Goal: Task Accomplishment & Management: Complete application form

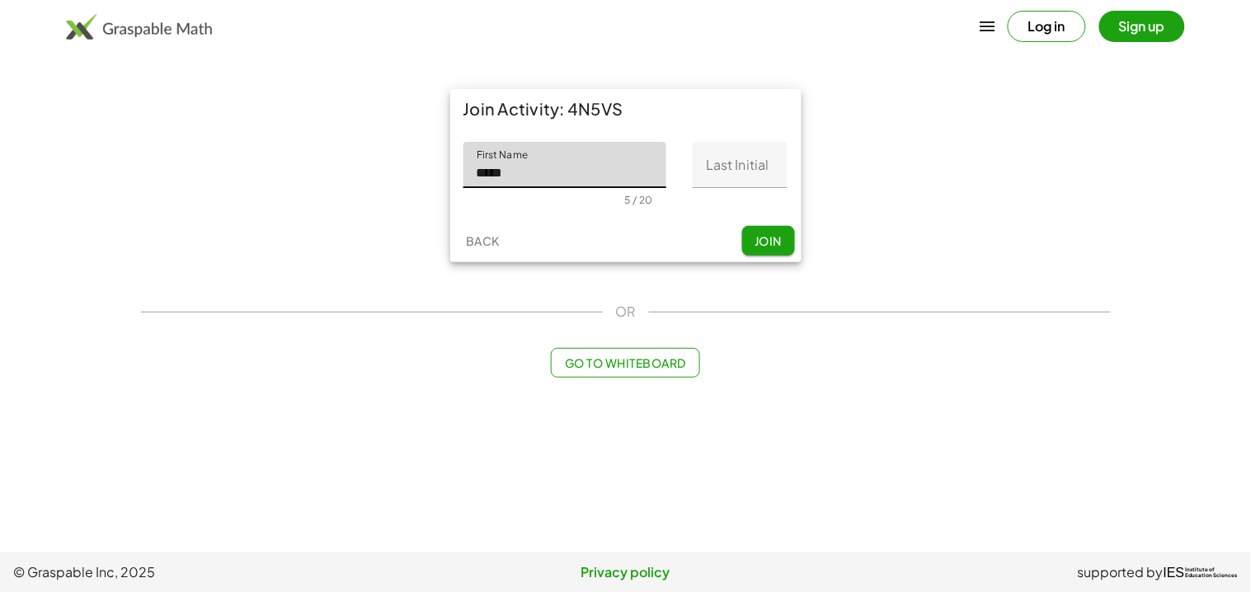
type input "*****"
click at [744, 157] on input "Last Initial" at bounding box center [740, 165] width 95 height 46
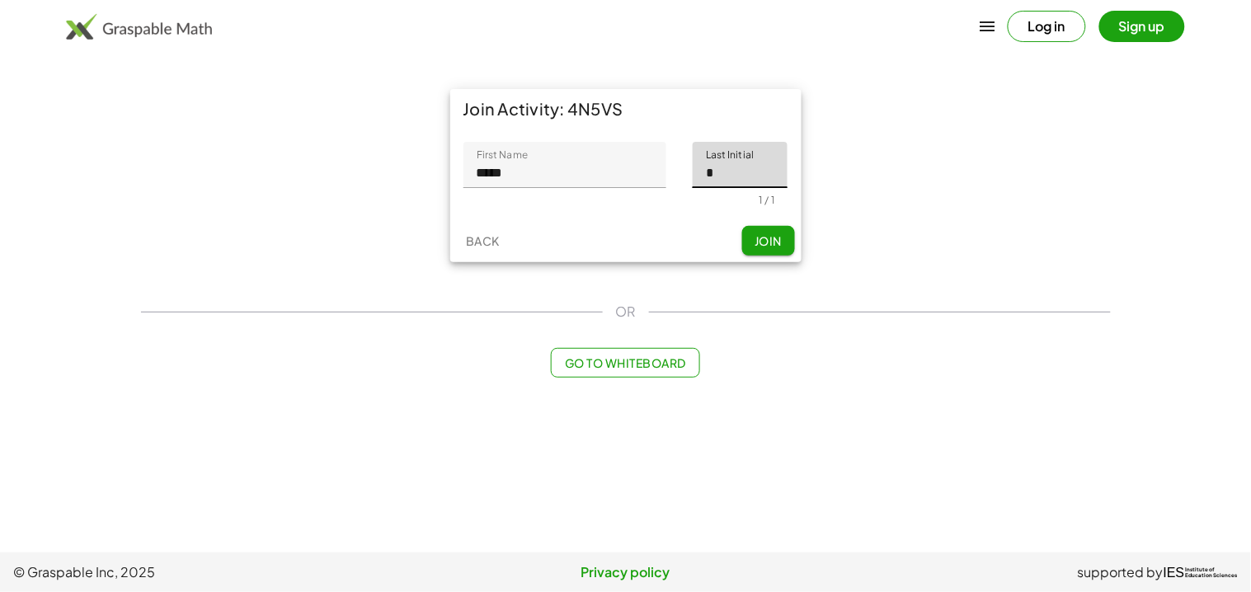
type input "*"
click at [788, 250] on button "Join" at bounding box center [768, 241] width 53 height 30
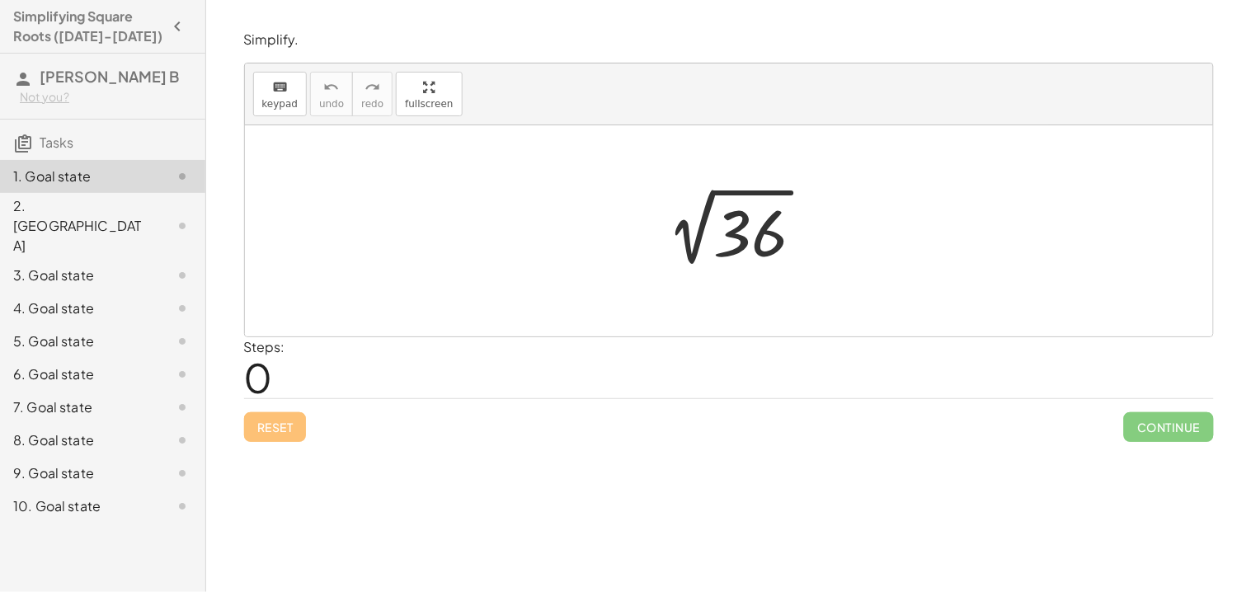
click at [725, 265] on div at bounding box center [735, 231] width 181 height 83
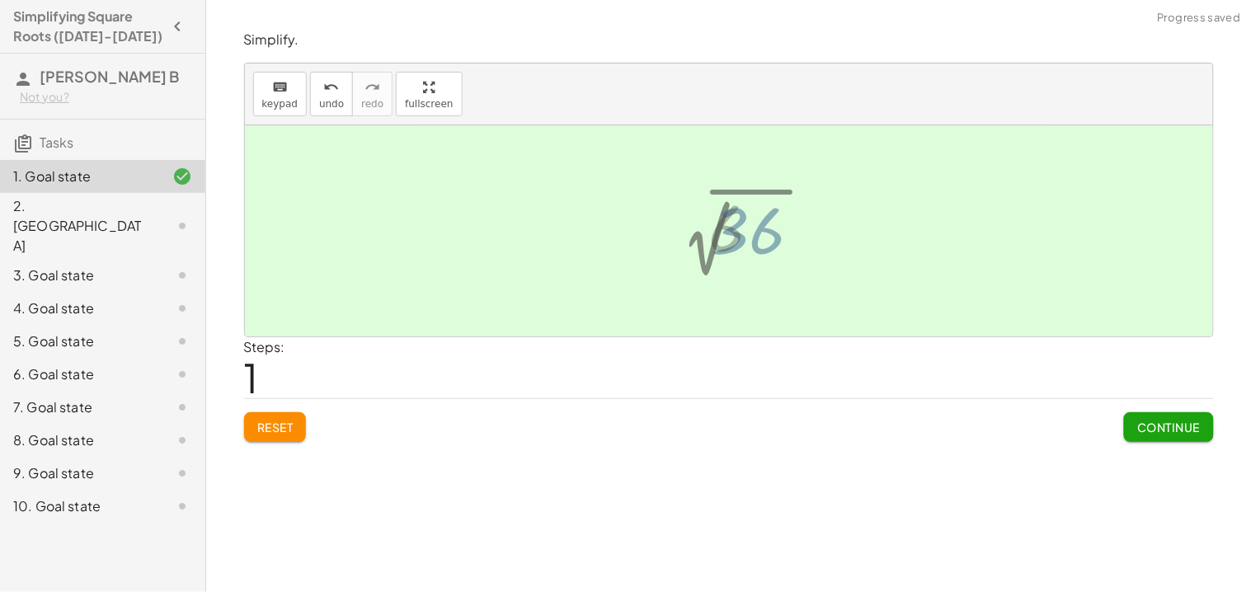
click at [740, 231] on div at bounding box center [742, 227] width 82 height 82
click at [741, 249] on div at bounding box center [735, 231] width 82 height 82
click at [704, 228] on div at bounding box center [735, 231] width 82 height 82
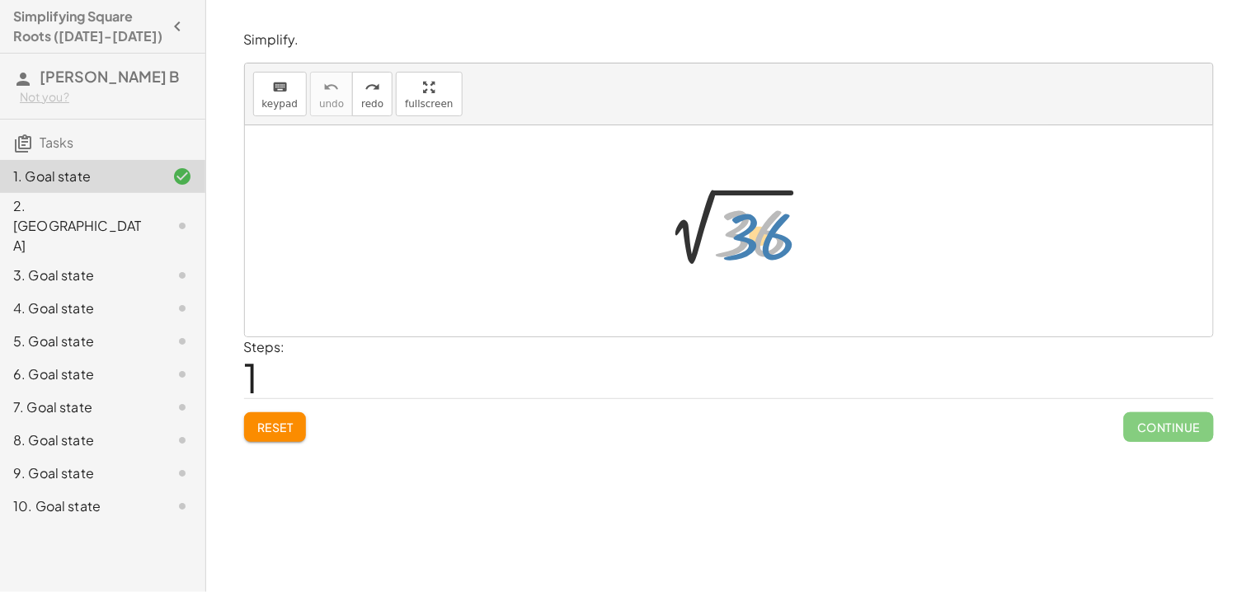
drag, startPoint x: 736, startPoint y: 216, endPoint x: 745, endPoint y: 219, distance: 8.9
click at [745, 219] on div at bounding box center [735, 231] width 181 height 83
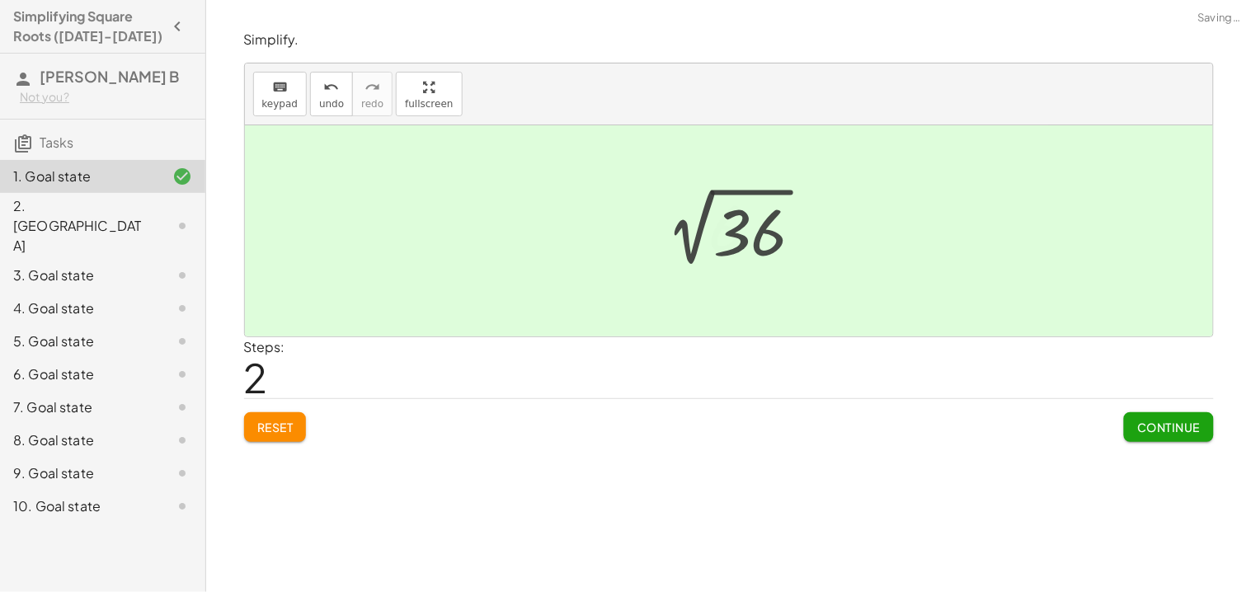
click at [745, 219] on div at bounding box center [742, 227] width 82 height 82
click at [750, 231] on div at bounding box center [735, 231] width 82 height 82
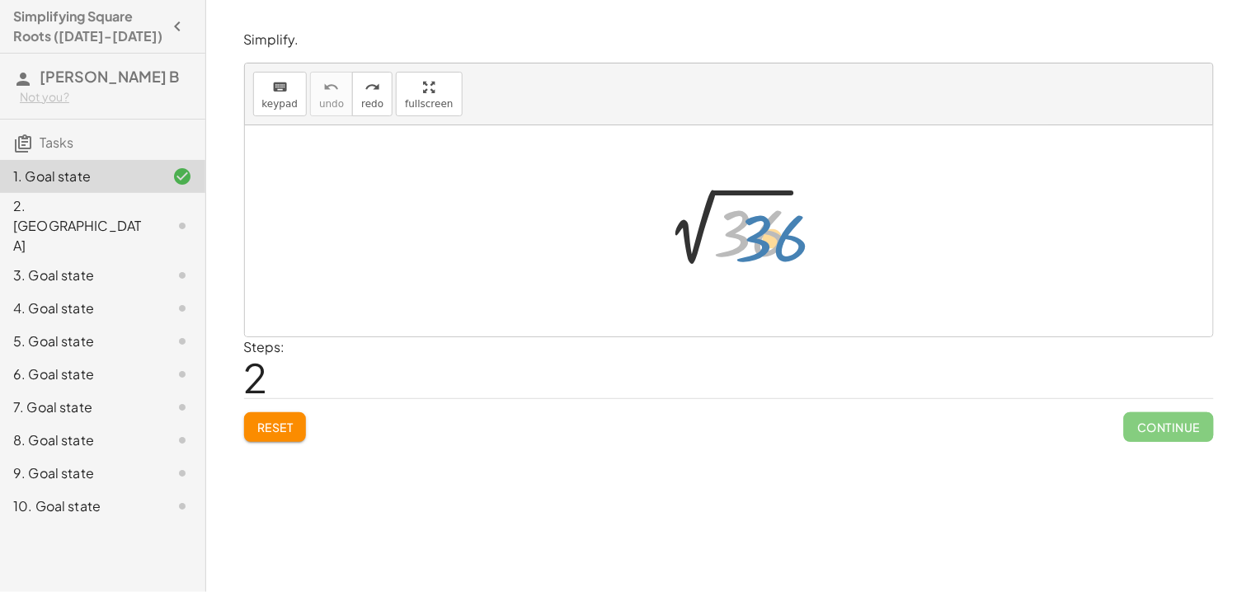
drag, startPoint x: 732, startPoint y: 234, endPoint x: 746, endPoint y: 235, distance: 14.0
click at [746, 235] on div at bounding box center [735, 231] width 181 height 83
drag, startPoint x: 813, startPoint y: 218, endPoint x: 750, endPoint y: 227, distance: 64.1
click at [750, 227] on div at bounding box center [735, 231] width 181 height 83
click at [764, 224] on div at bounding box center [735, 231] width 181 height 83
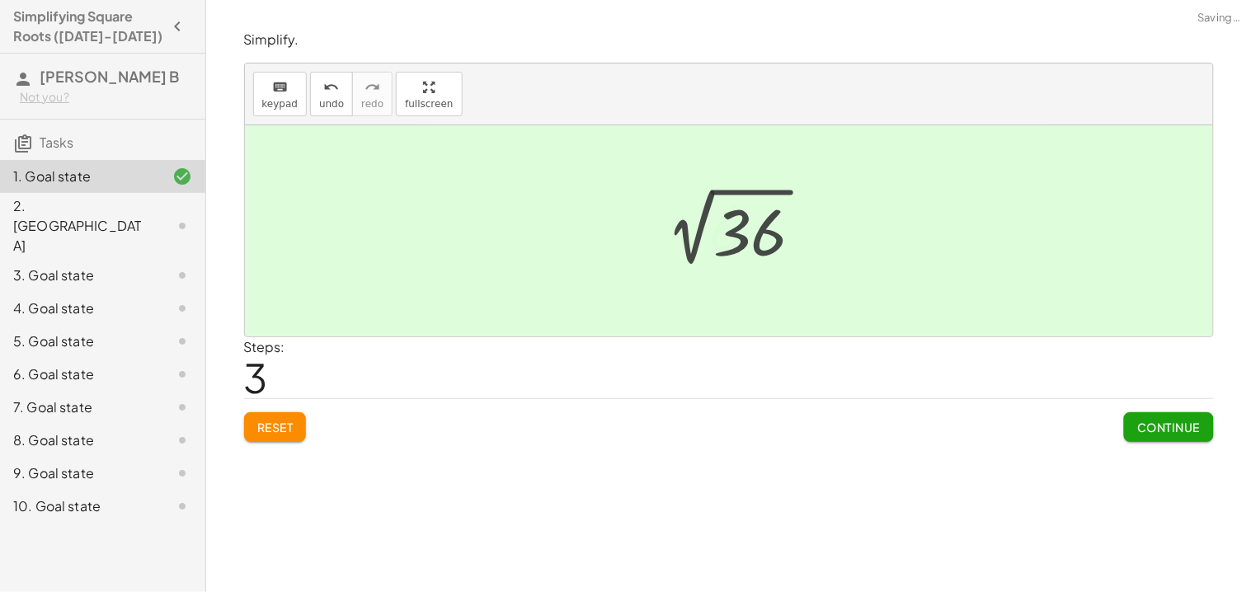
click at [764, 224] on div at bounding box center [742, 227] width 82 height 82
click at [764, 224] on div at bounding box center [735, 231] width 82 height 82
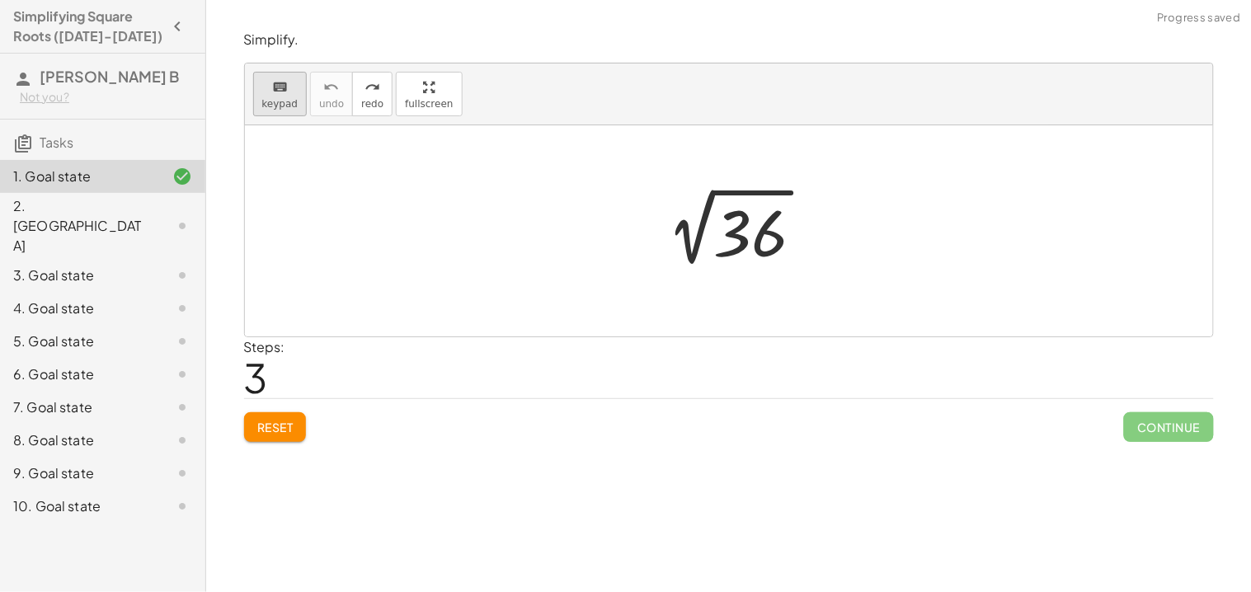
click at [265, 94] on div "keyboard" at bounding box center [280, 87] width 36 height 20
click at [731, 228] on div at bounding box center [750, 233] width 74 height 73
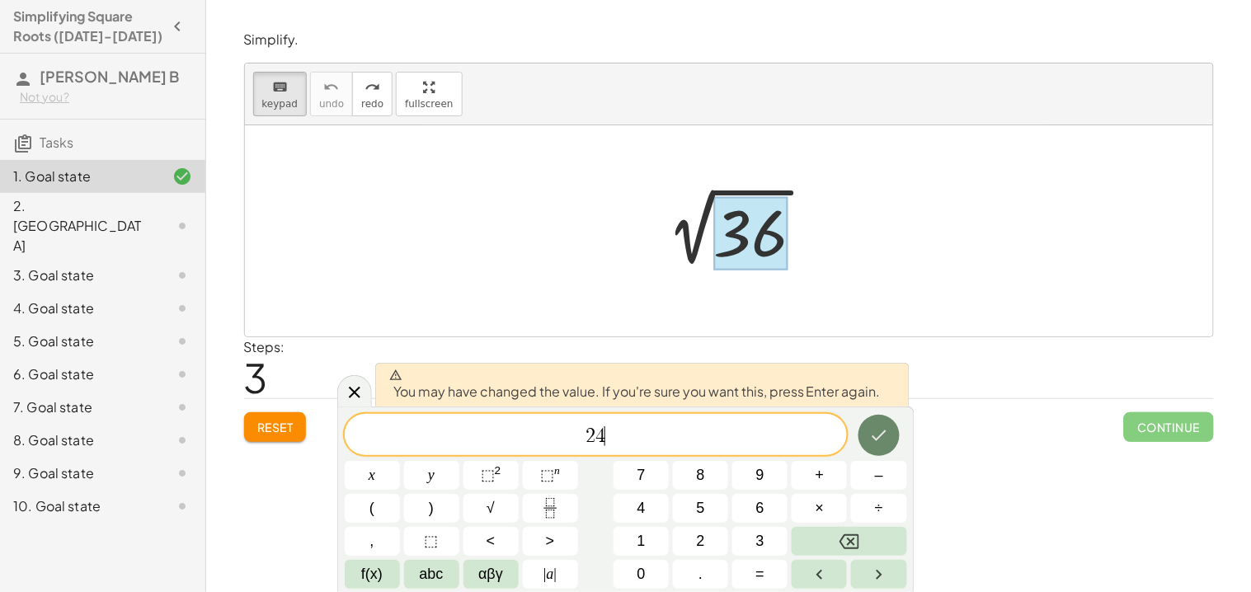
click at [886, 442] on icon "Done" at bounding box center [879, 435] width 20 height 20
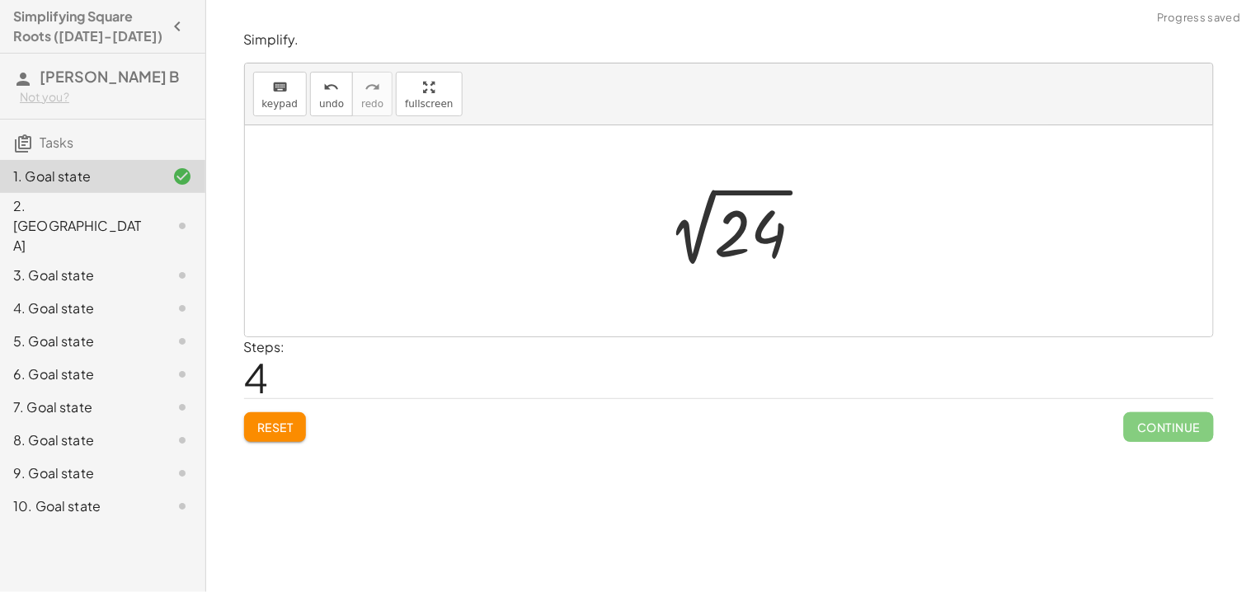
click at [756, 251] on div at bounding box center [734, 231] width 179 height 83
click at [756, 251] on div at bounding box center [734, 231] width 223 height 82
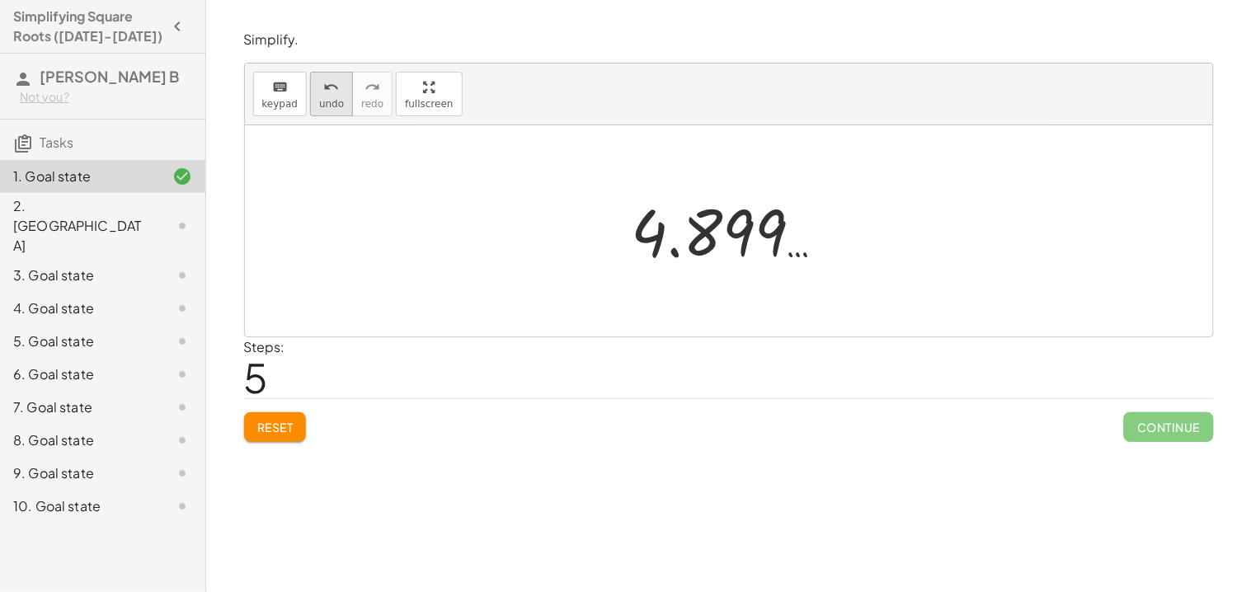
click at [331, 98] on span "undo" at bounding box center [331, 104] width 25 height 12
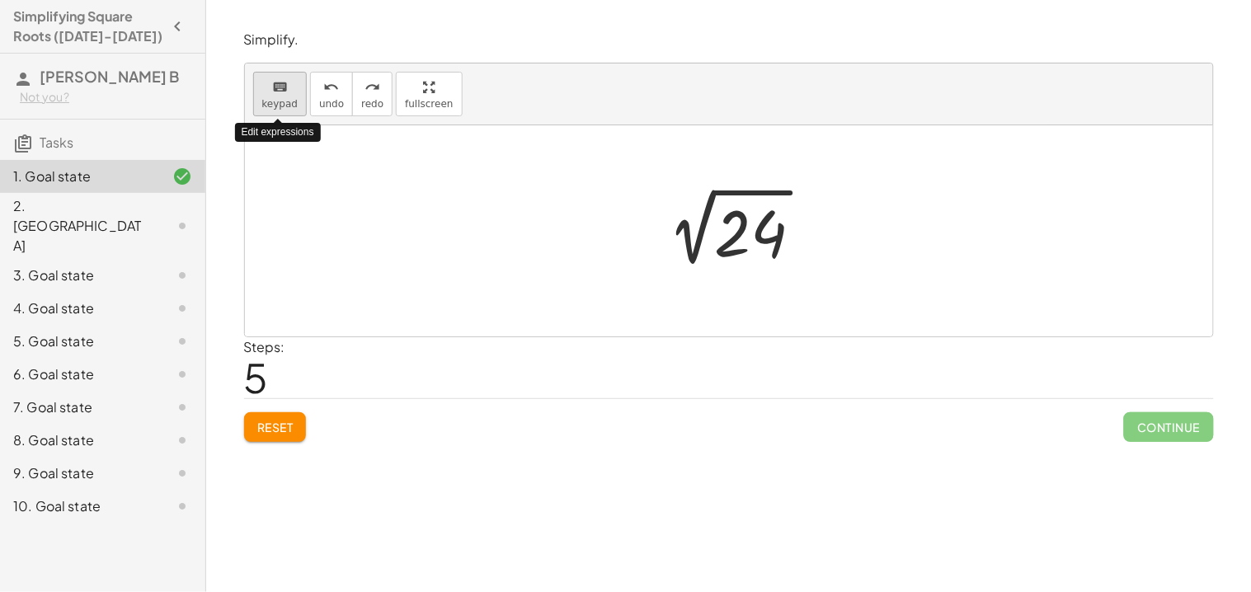
click at [275, 91] on icon "keyboard" at bounding box center [280, 88] width 16 height 20
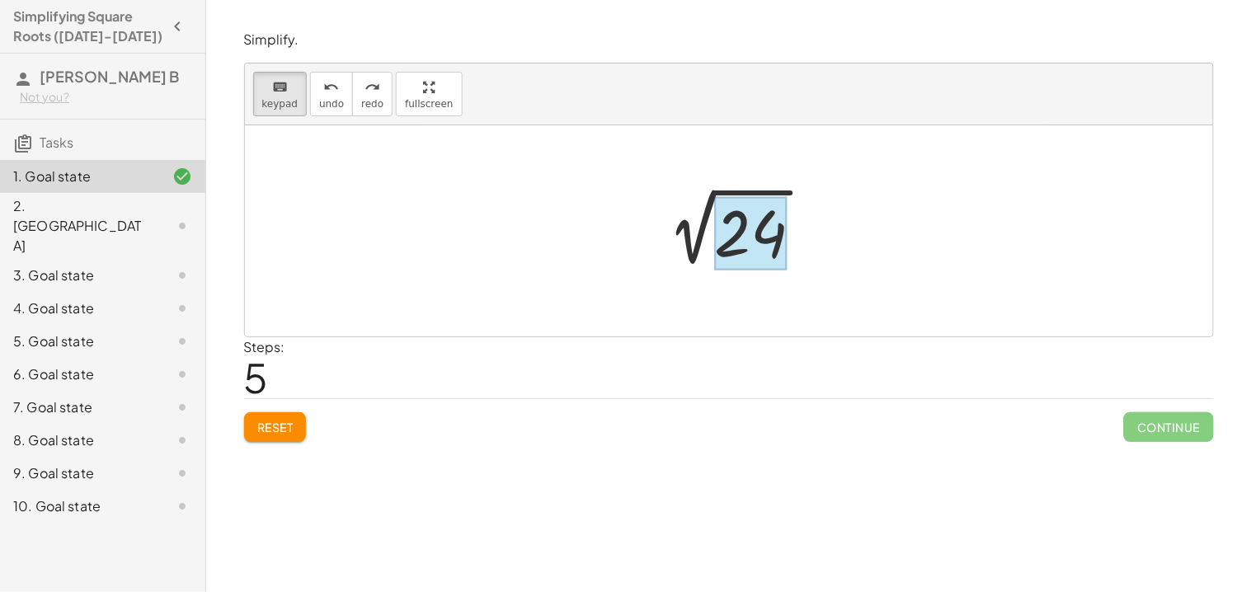
click at [738, 233] on div at bounding box center [750, 233] width 73 height 73
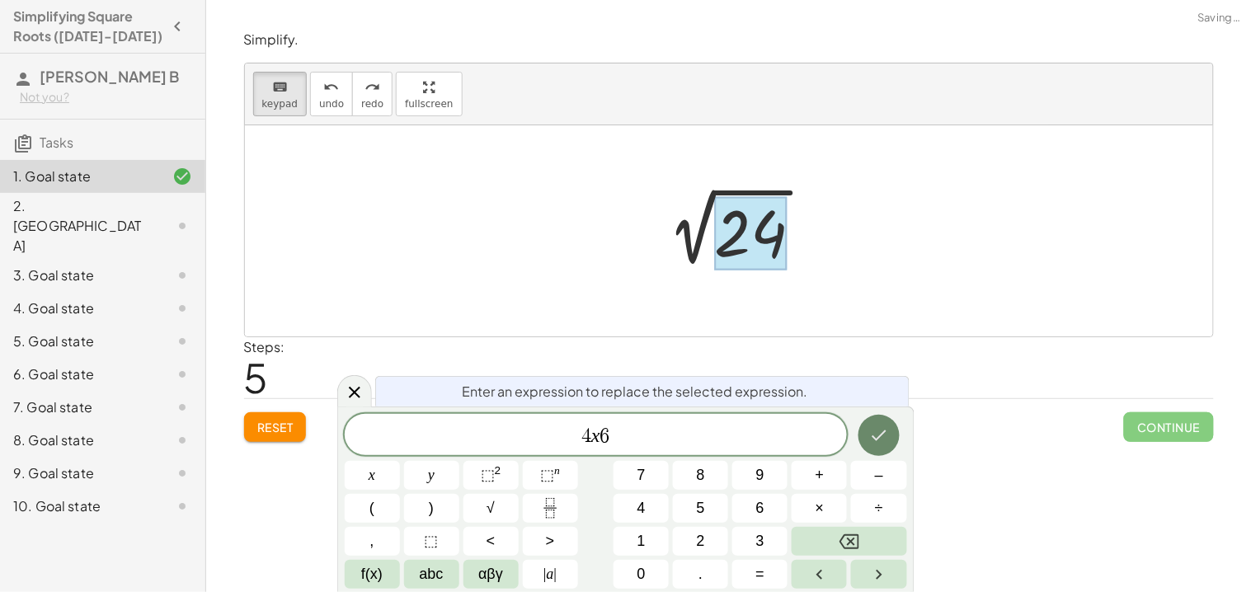
click at [875, 438] on icon "Done" at bounding box center [879, 435] width 15 height 11
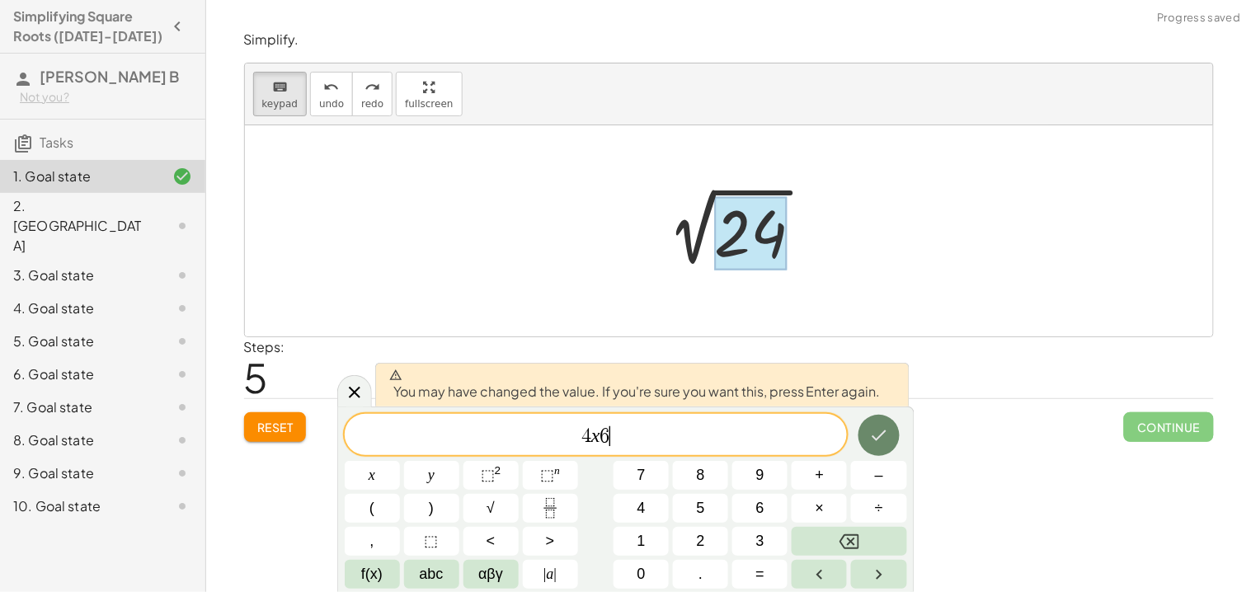
click at [875, 438] on icon "Done" at bounding box center [879, 435] width 15 height 11
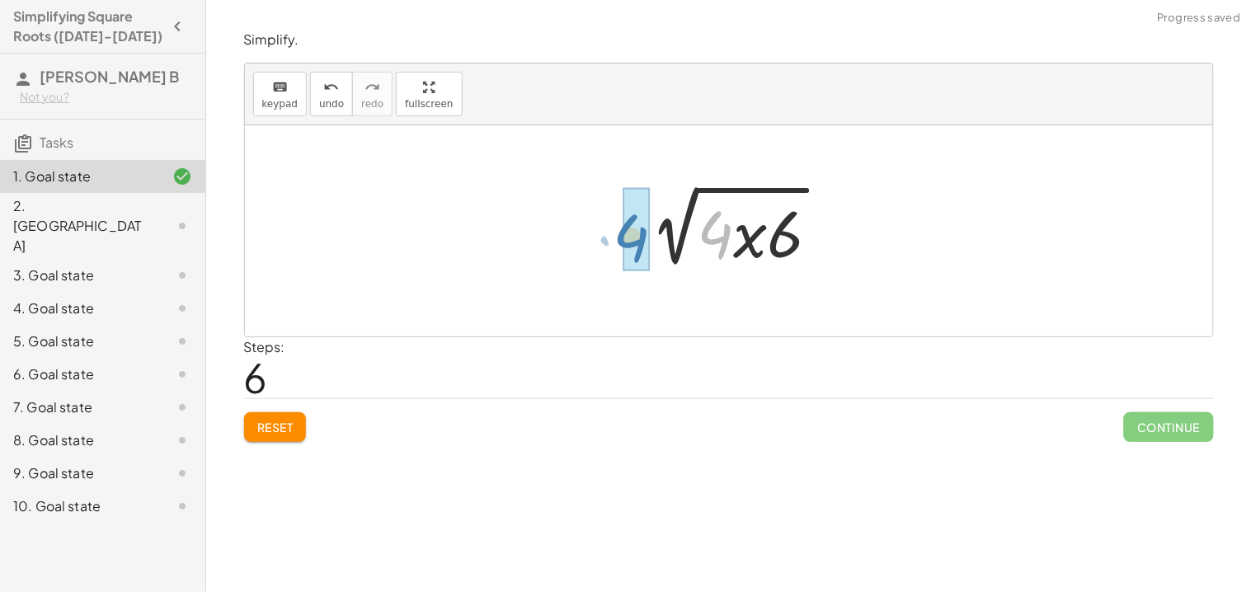
drag, startPoint x: 715, startPoint y: 237, endPoint x: 629, endPoint y: 240, distance: 85.8
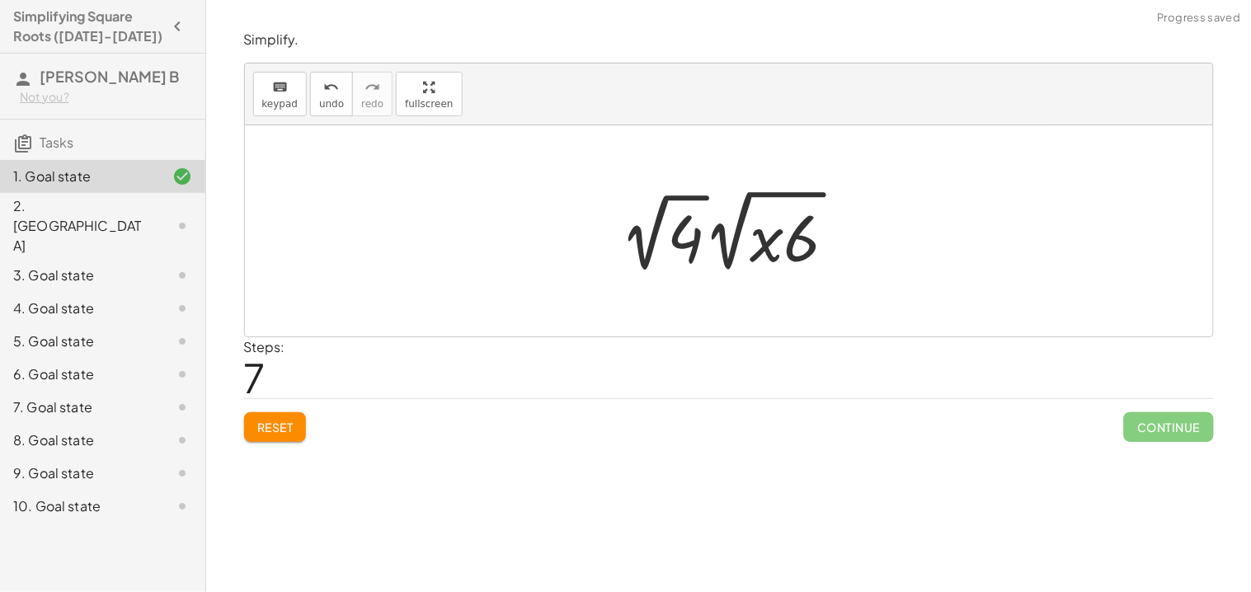
click at [773, 245] on div at bounding box center [736, 231] width 246 height 94
click at [765, 240] on div at bounding box center [736, 231] width 246 height 94
click at [771, 253] on div at bounding box center [736, 231] width 246 height 94
click at [797, 186] on div at bounding box center [736, 231] width 246 height 94
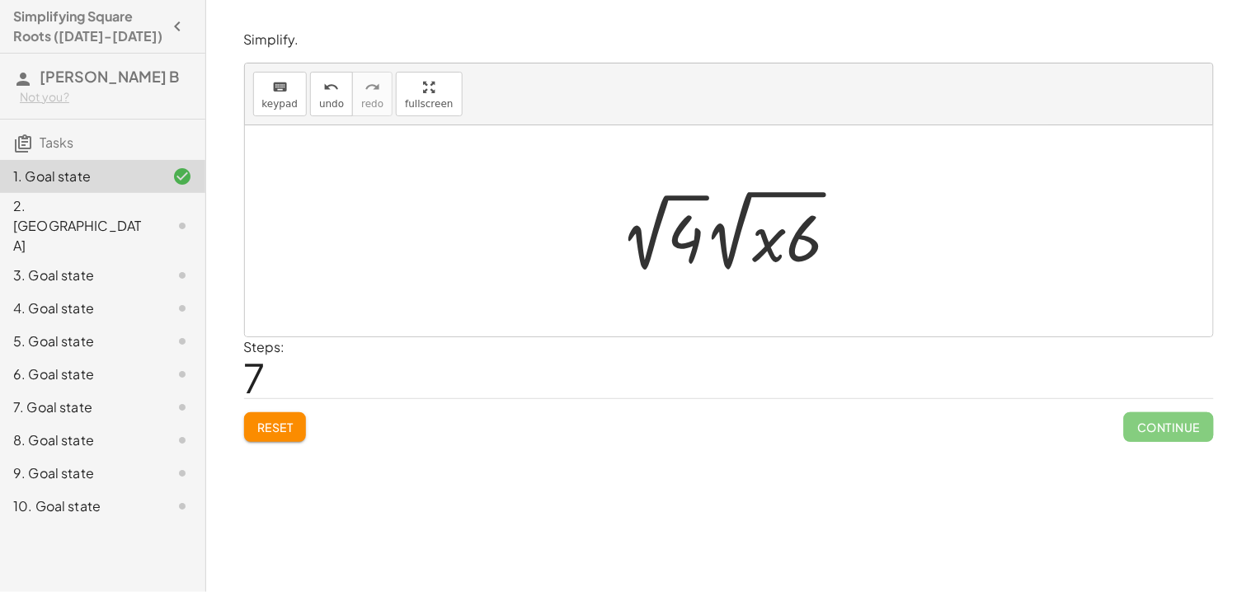
click at [797, 186] on div at bounding box center [736, 231] width 246 height 94
click at [749, 234] on div at bounding box center [736, 231] width 246 height 94
click at [728, 238] on div at bounding box center [736, 231] width 246 height 94
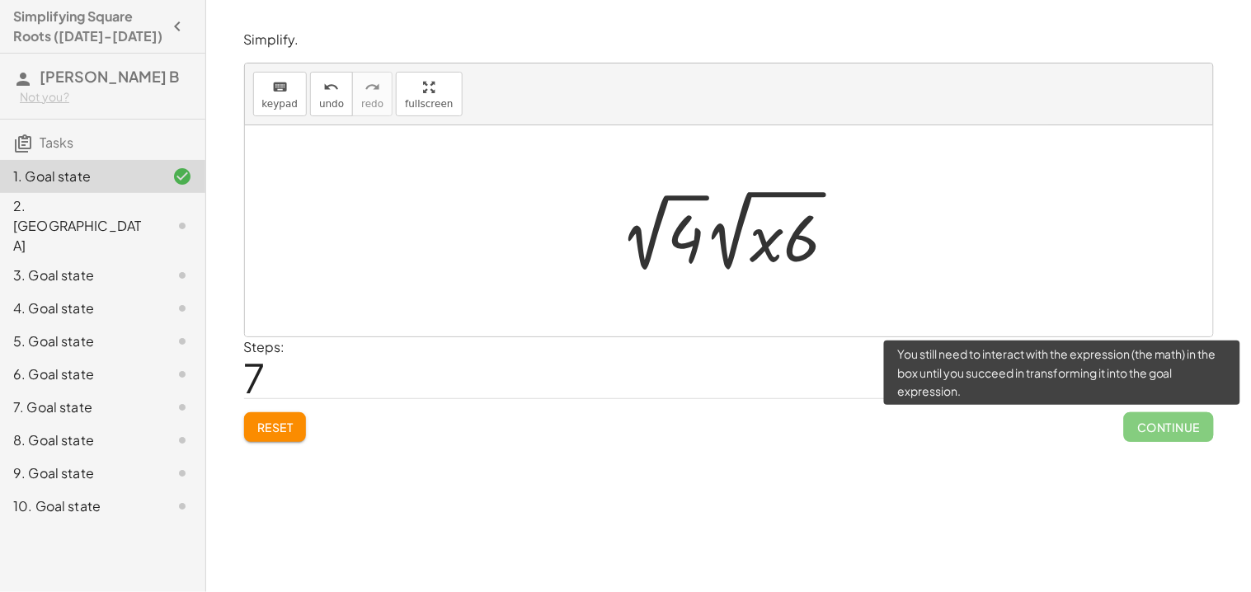
click at [1131, 421] on span "Continue" at bounding box center [1168, 427] width 89 height 30
click at [1135, 424] on span "Continue" at bounding box center [1168, 427] width 89 height 30
click at [1156, 431] on span "Continue" at bounding box center [1168, 427] width 89 height 30
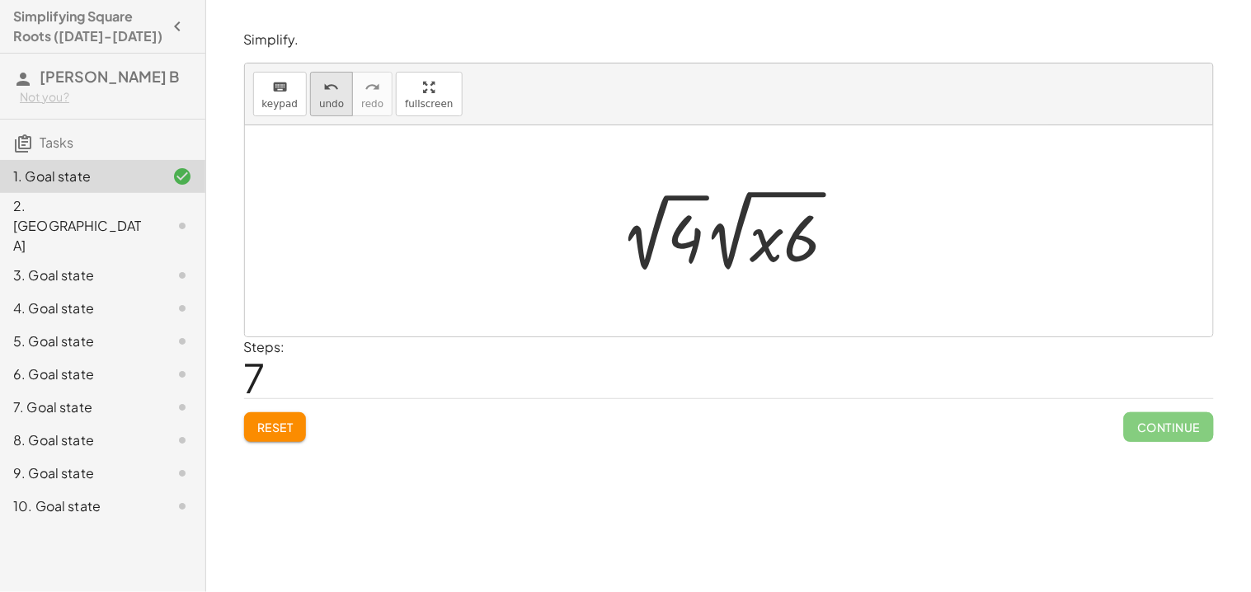
click at [321, 99] on span "undo" at bounding box center [331, 104] width 25 height 12
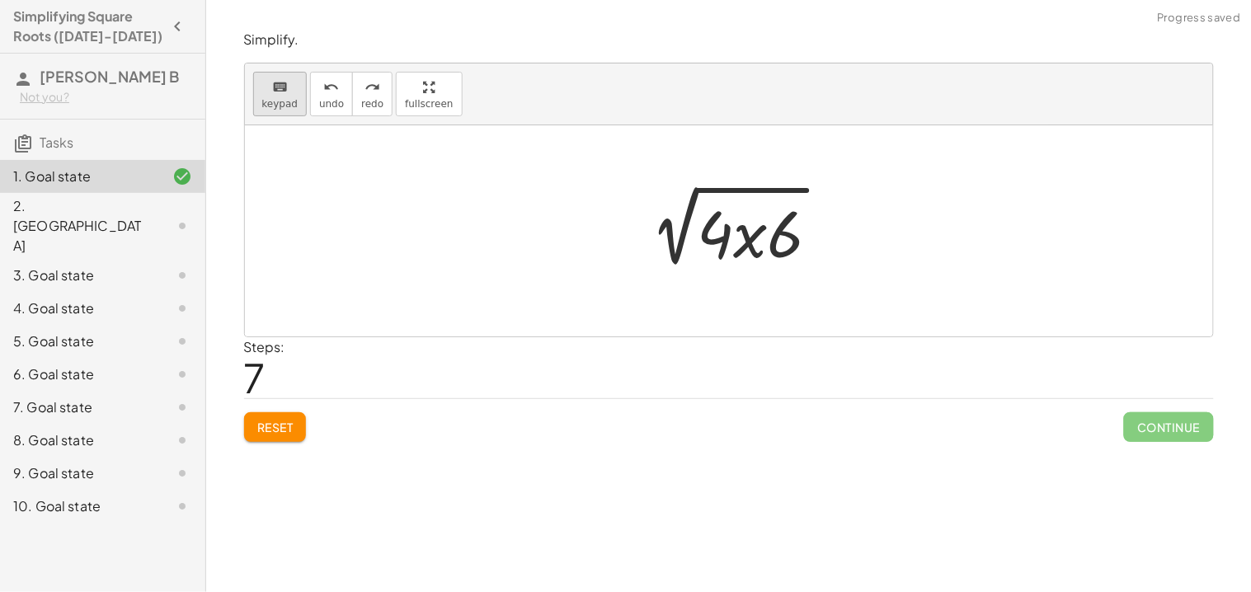
click at [273, 106] on span "keypad" at bounding box center [280, 104] width 36 height 12
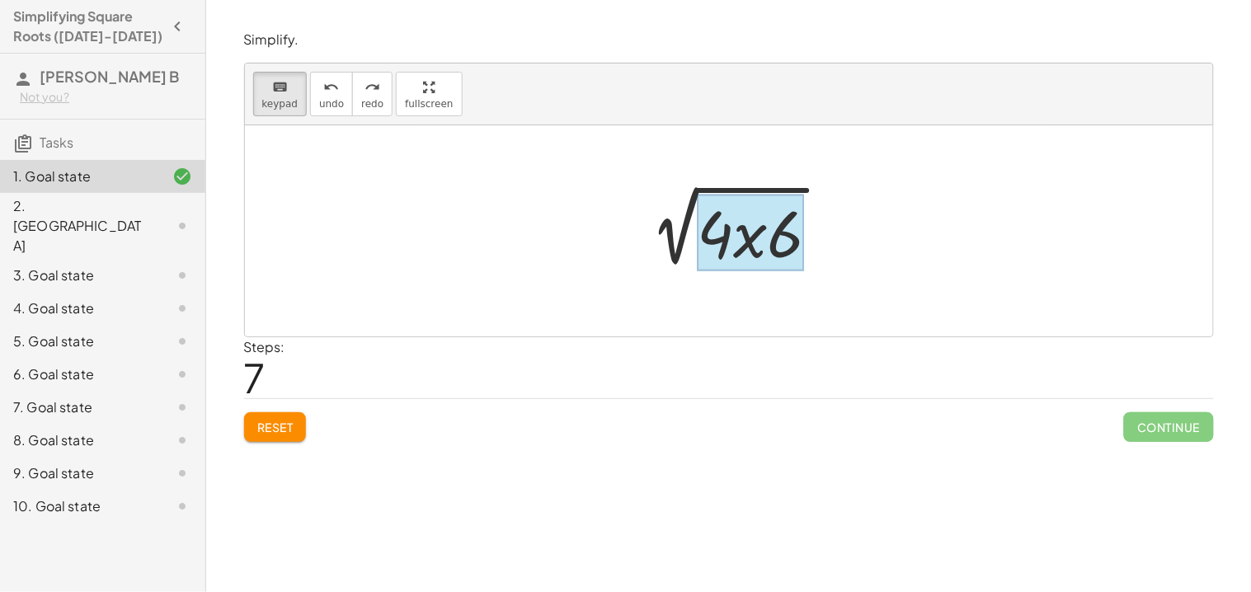
click at [750, 241] on div at bounding box center [750, 233] width 107 height 77
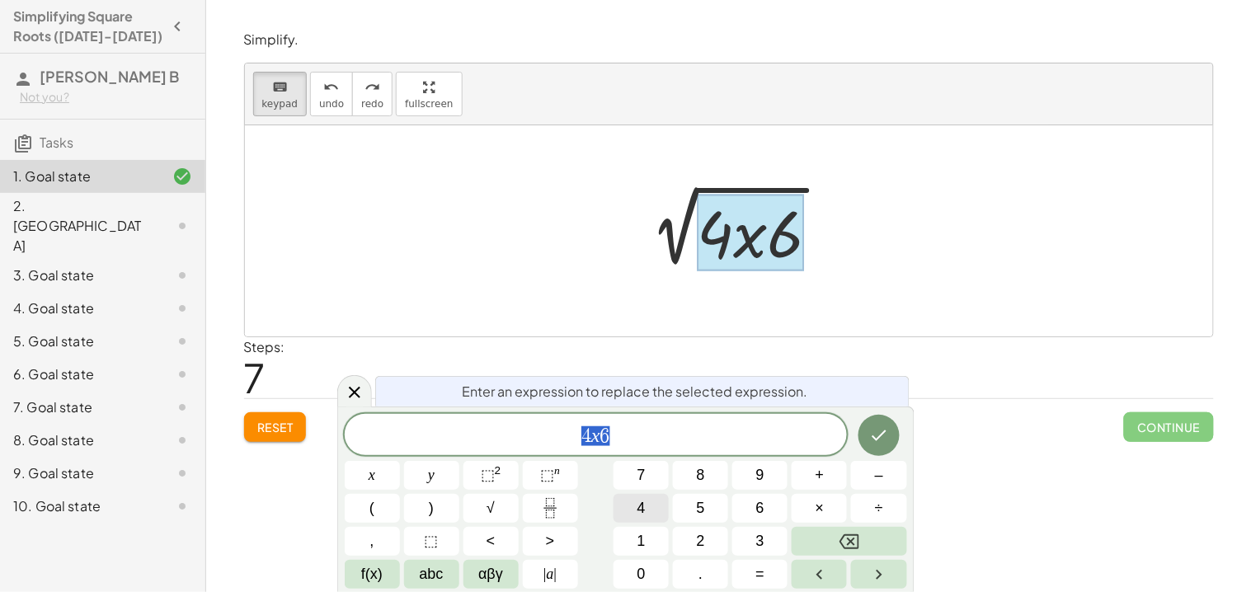
click at [657, 507] on button "4" at bounding box center [640, 508] width 55 height 29
click at [702, 573] on span "." at bounding box center [700, 574] width 4 height 22
click at [809, 505] on button "×" at bounding box center [819, 508] width 55 height 29
click at [753, 515] on button "6" at bounding box center [759, 508] width 55 height 29
click at [877, 438] on icon "Done" at bounding box center [879, 435] width 20 height 20
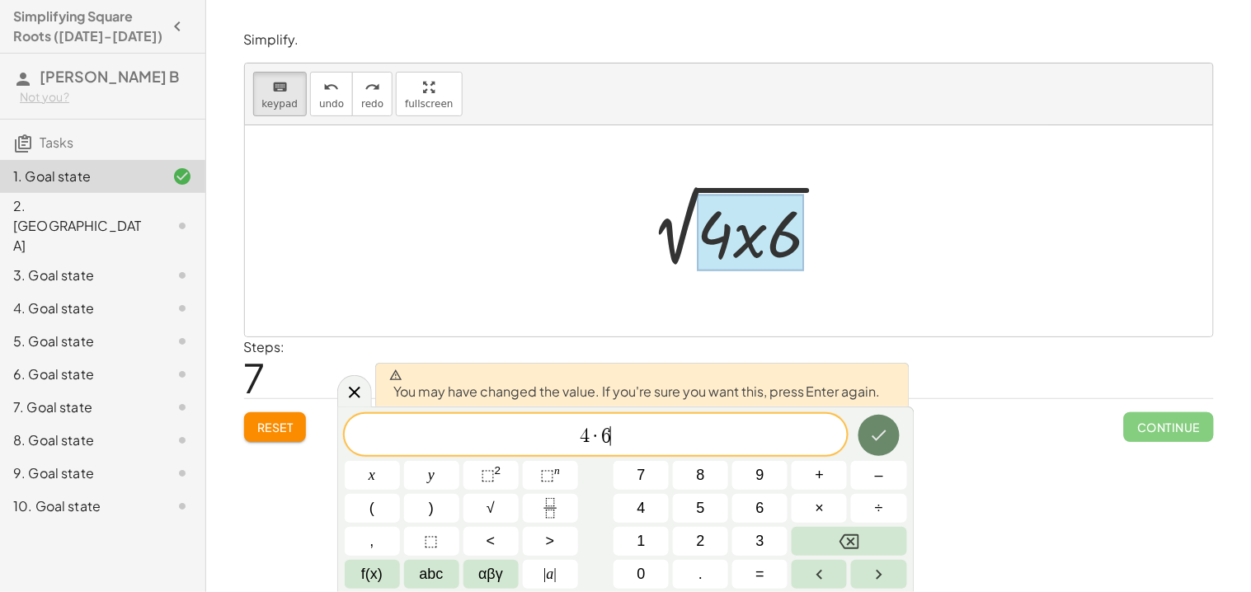
click at [877, 438] on icon "Done" at bounding box center [879, 435] width 20 height 20
click at [877, 438] on div "Reset Continue" at bounding box center [729, 420] width 970 height 44
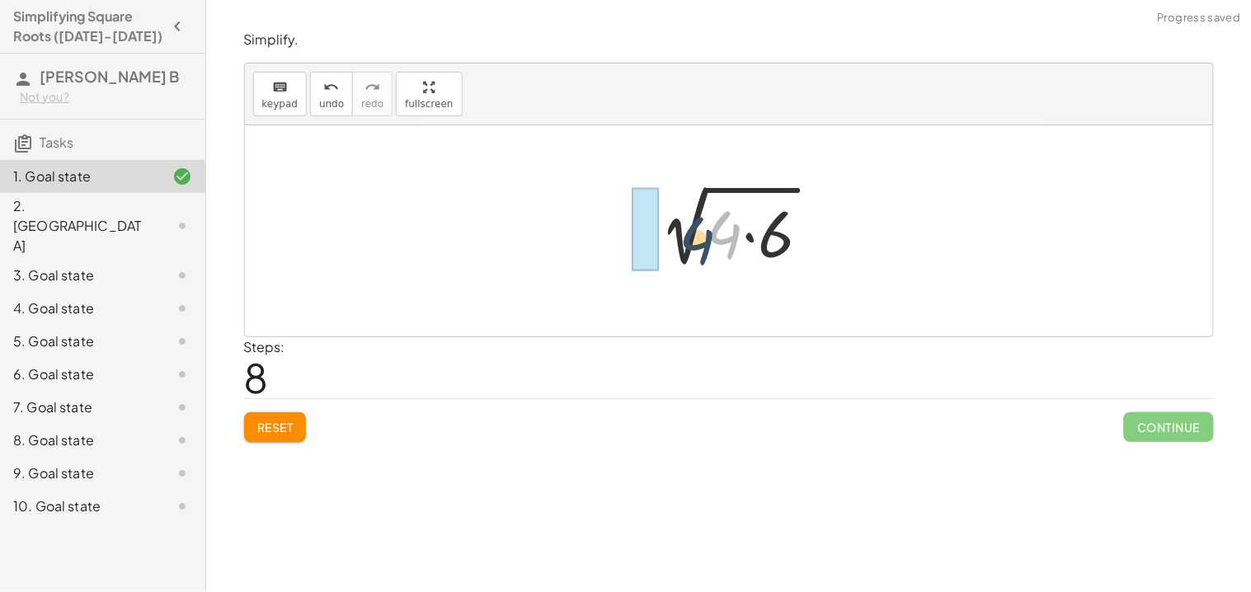
drag, startPoint x: 719, startPoint y: 227, endPoint x: 631, endPoint y: 226, distance: 88.2
click at [631, 226] on div "2 √ 36 2 √ 24 2 √ ( · 4 · x · 6 ) · 4 2 √ ( ) · 4 · 6" at bounding box center [729, 231] width 216 height 93
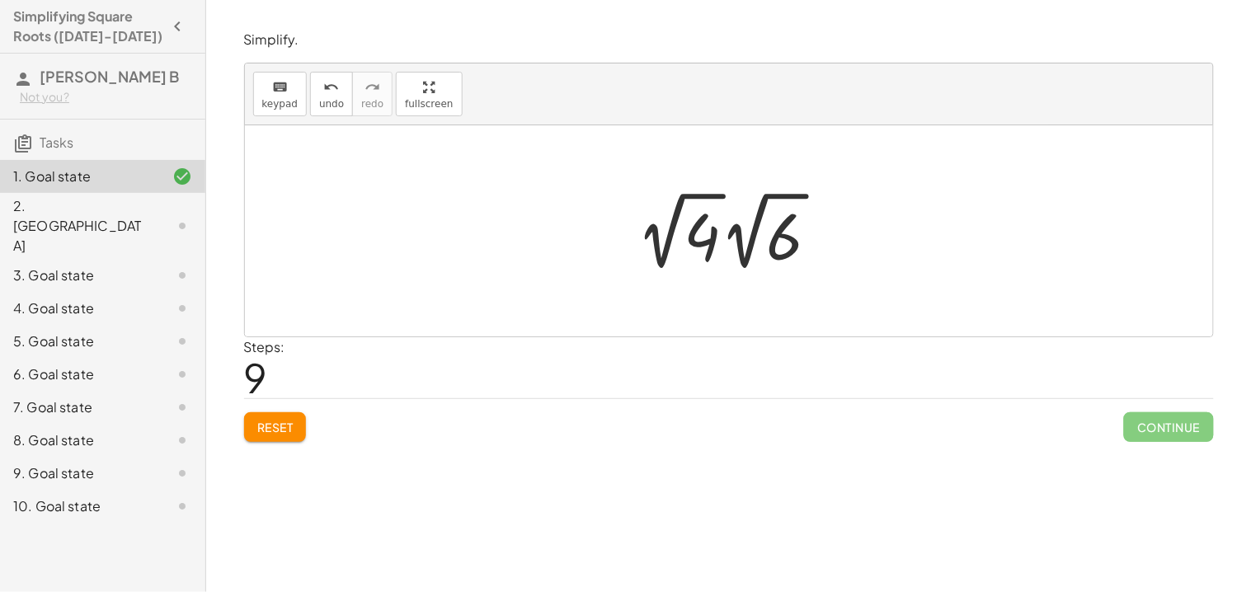
click at [769, 237] on div at bounding box center [735, 231] width 212 height 91
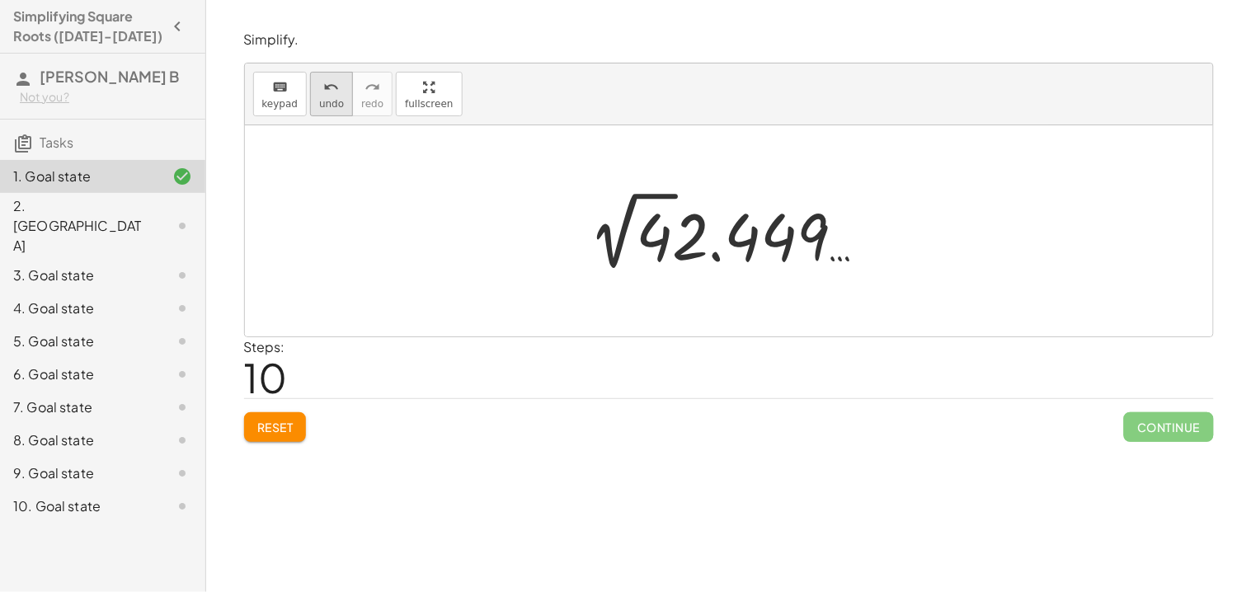
click at [336, 98] on span "undo" at bounding box center [331, 104] width 25 height 12
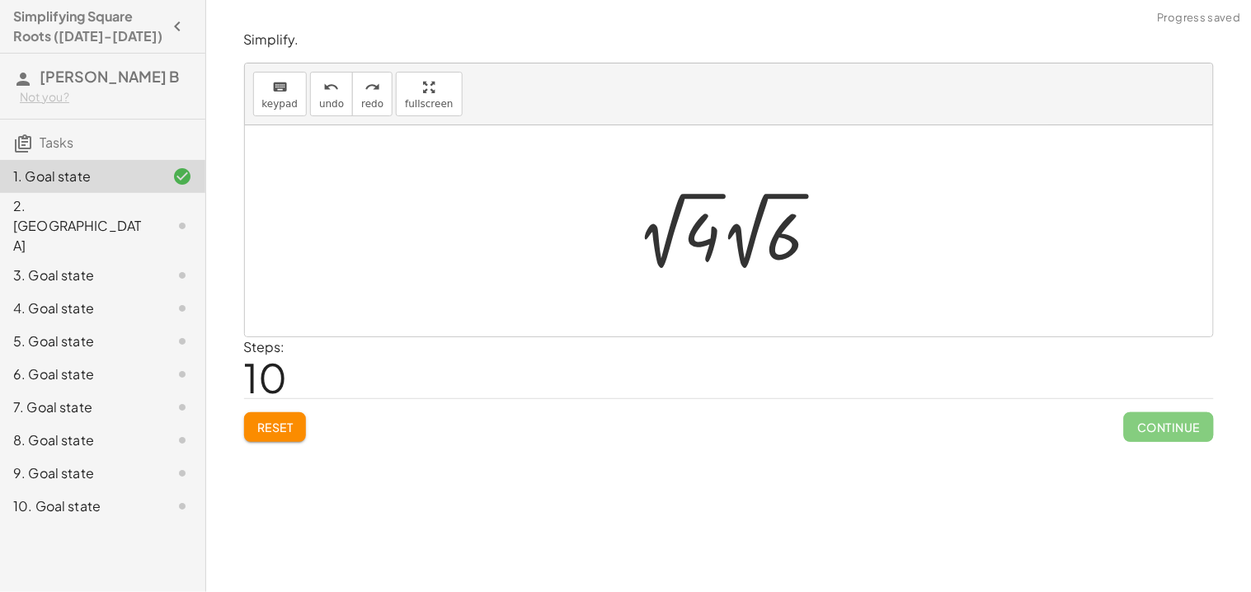
click at [697, 253] on div at bounding box center [735, 231] width 212 height 91
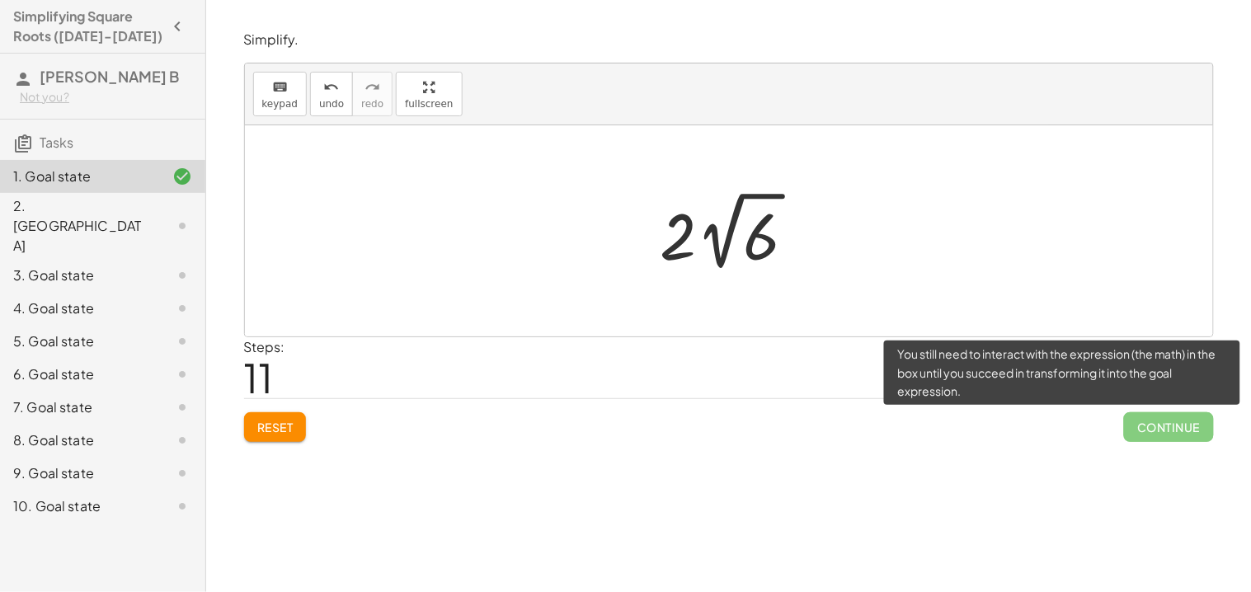
click at [1143, 431] on span "Continue" at bounding box center [1168, 427] width 89 height 30
click at [1142, 431] on span "Continue" at bounding box center [1168, 427] width 89 height 30
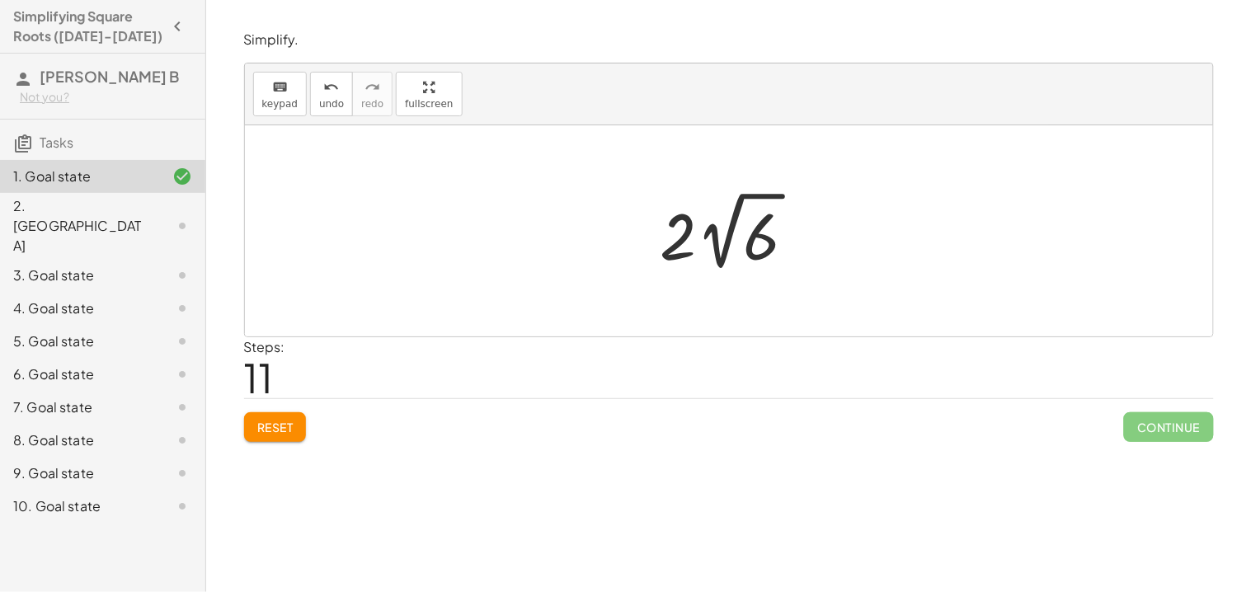
click at [776, 247] on div at bounding box center [734, 231] width 165 height 91
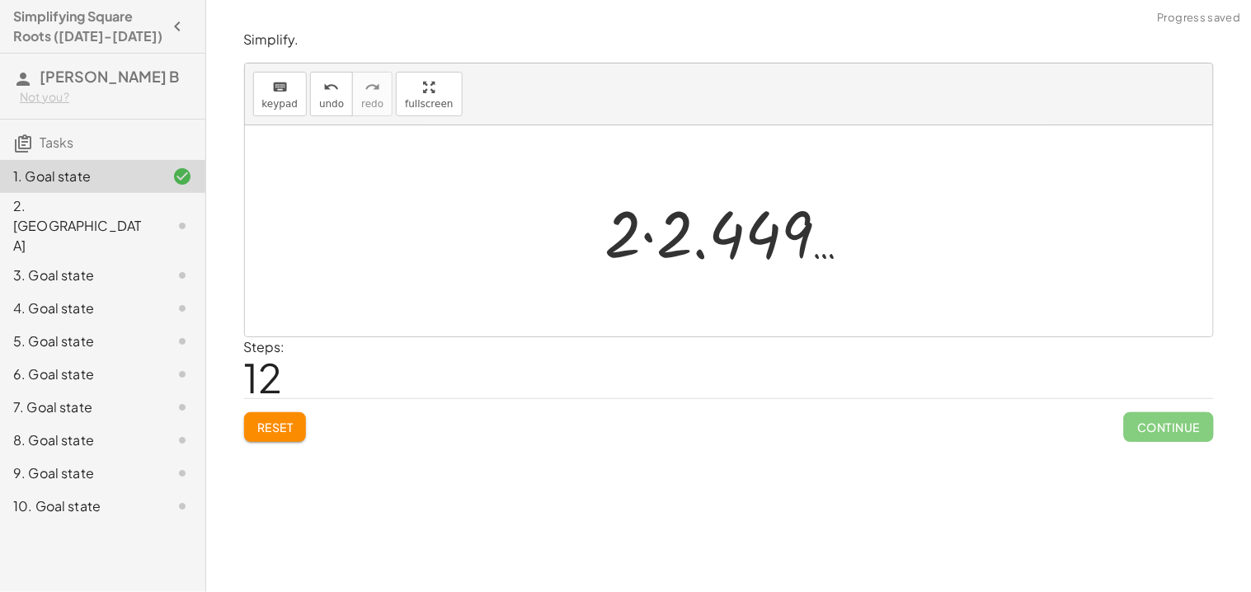
click at [683, 237] on div at bounding box center [735, 231] width 276 height 85
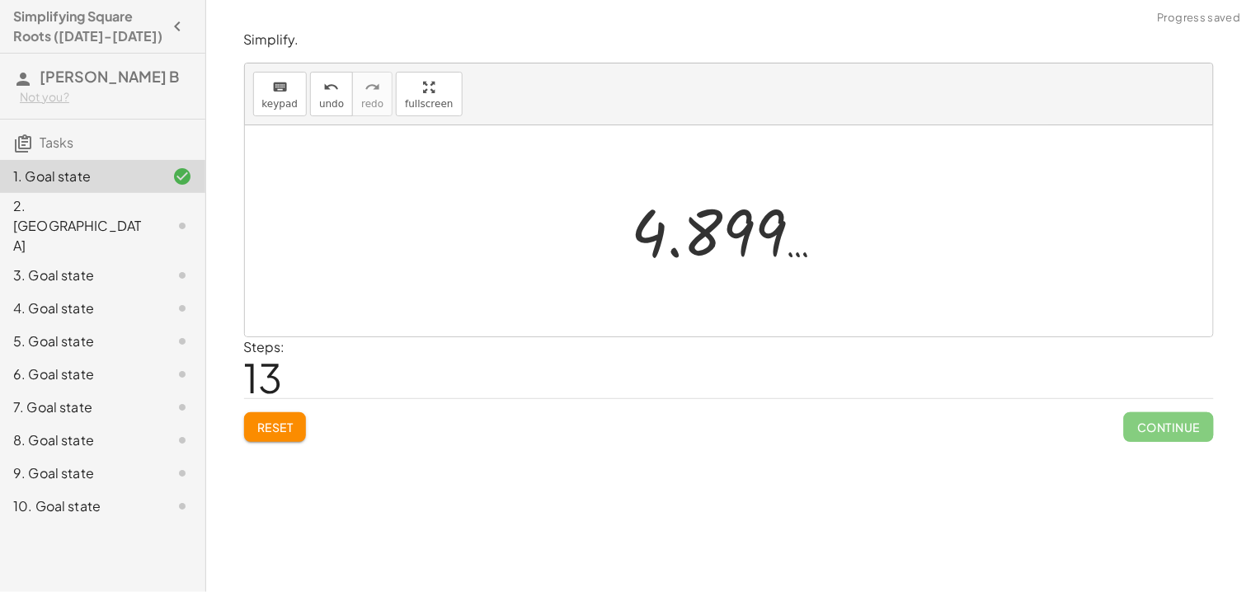
click at [683, 237] on div at bounding box center [734, 231] width 223 height 82
click at [759, 211] on div at bounding box center [734, 231] width 223 height 82
click at [327, 98] on span "undo" at bounding box center [331, 104] width 25 height 12
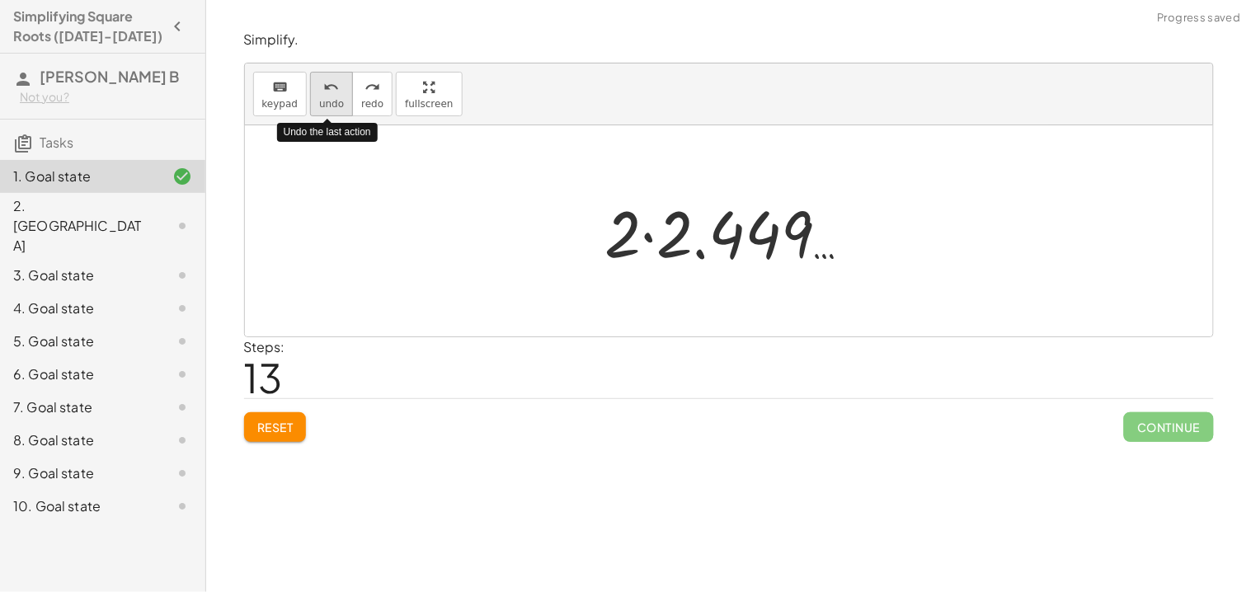
click at [327, 98] on span "undo" at bounding box center [331, 104] width 25 height 12
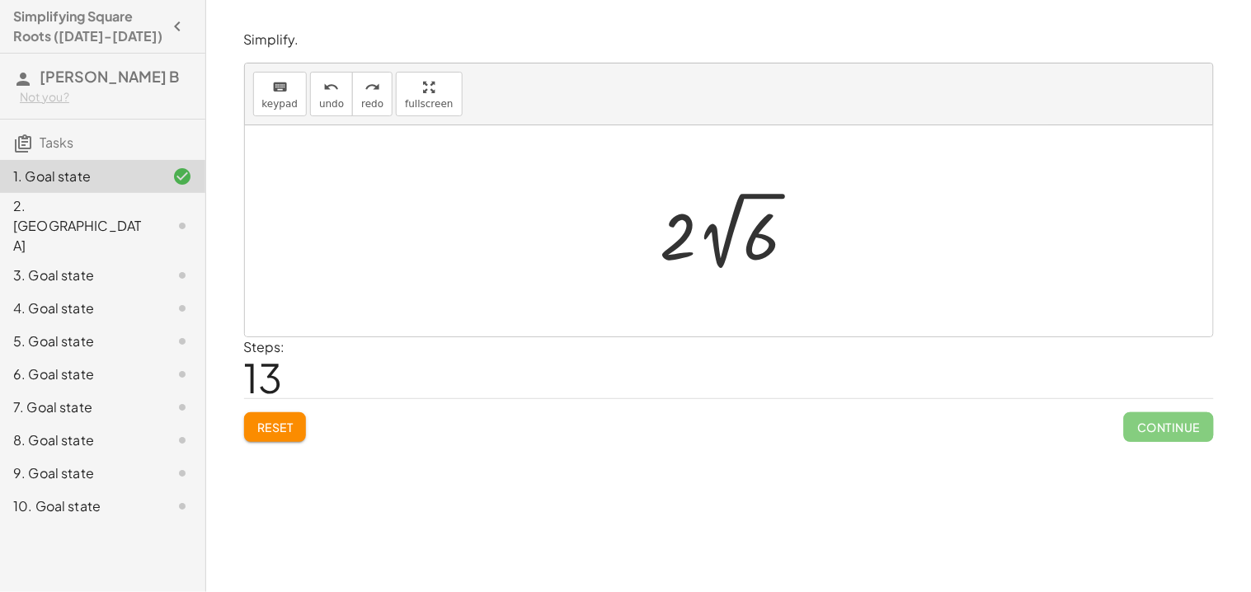
click at [271, 439] on button "Reset" at bounding box center [275, 427] width 63 height 30
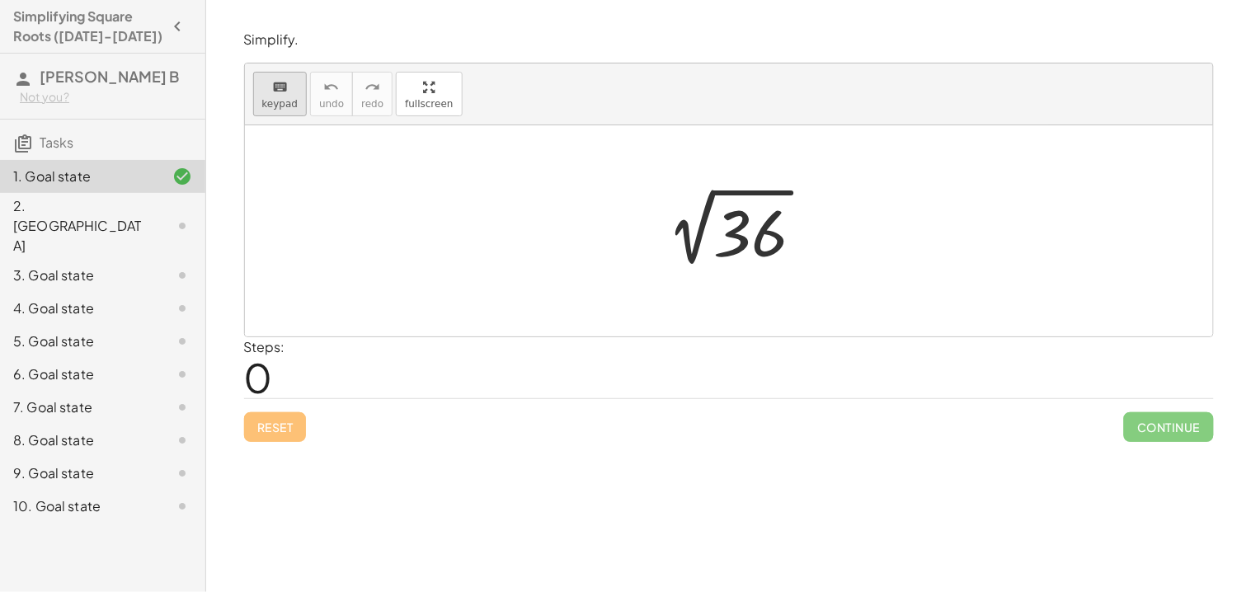
click at [283, 93] on icon "keyboard" at bounding box center [280, 88] width 16 height 20
click at [756, 233] on div at bounding box center [750, 233] width 74 height 73
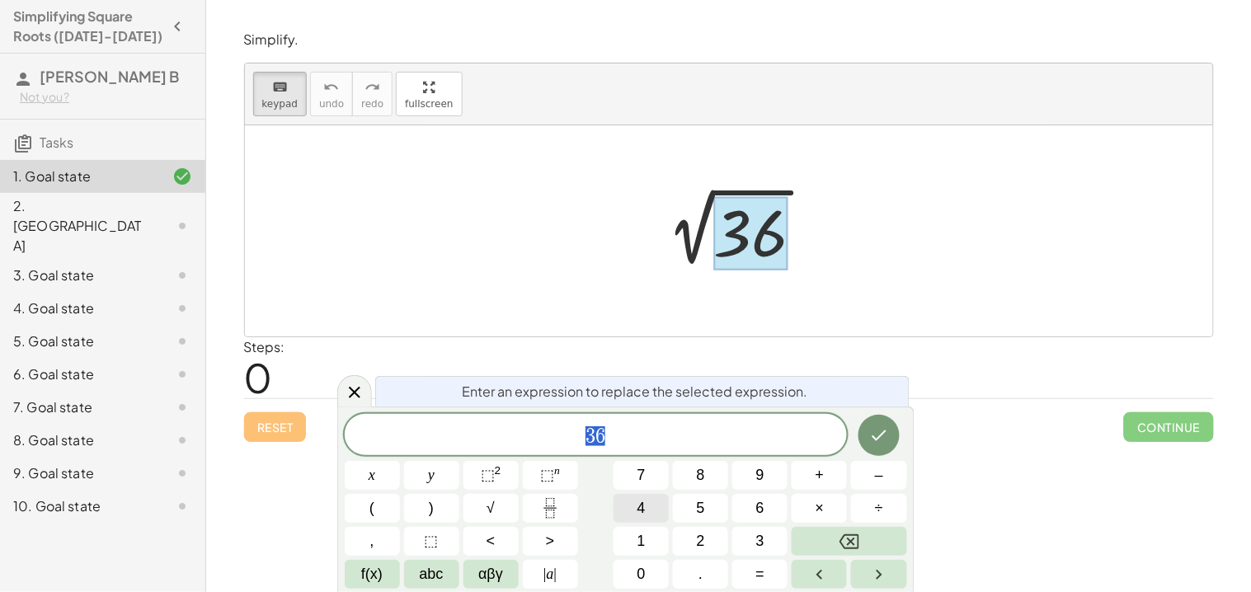
click at [651, 513] on button "4" at bounding box center [640, 508] width 55 height 29
click at [826, 510] on button "×" at bounding box center [819, 508] width 55 height 29
click at [766, 514] on button "6" at bounding box center [759, 508] width 55 height 29
click at [883, 435] on icon "Done" at bounding box center [879, 435] width 20 height 20
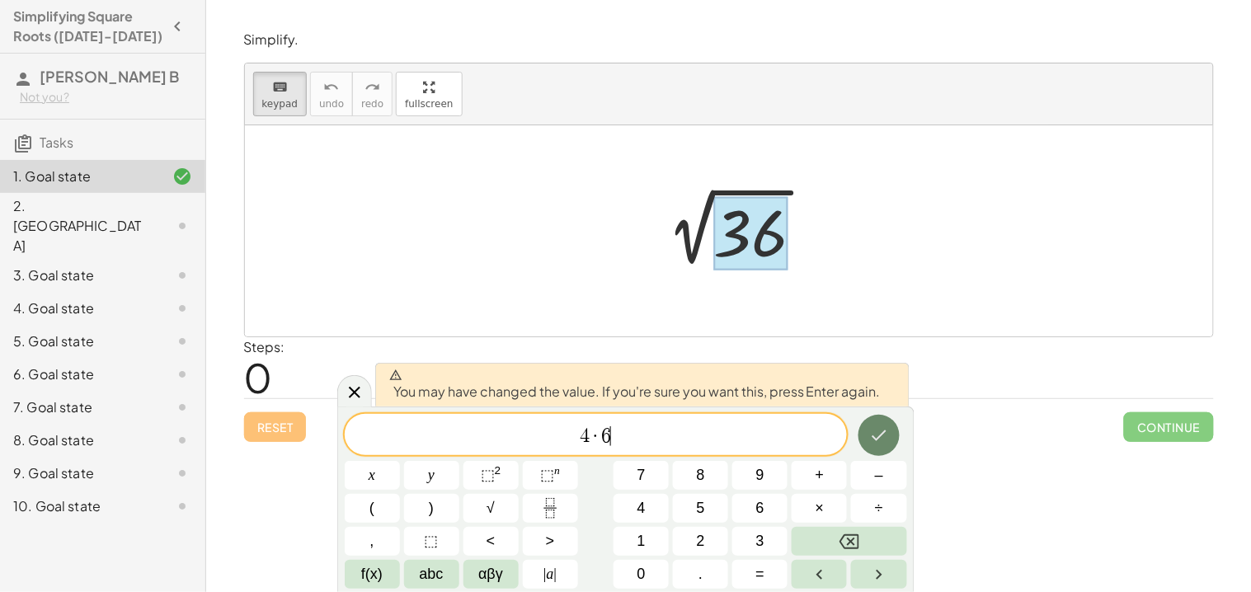
click at [883, 435] on icon "Done" at bounding box center [879, 435] width 20 height 20
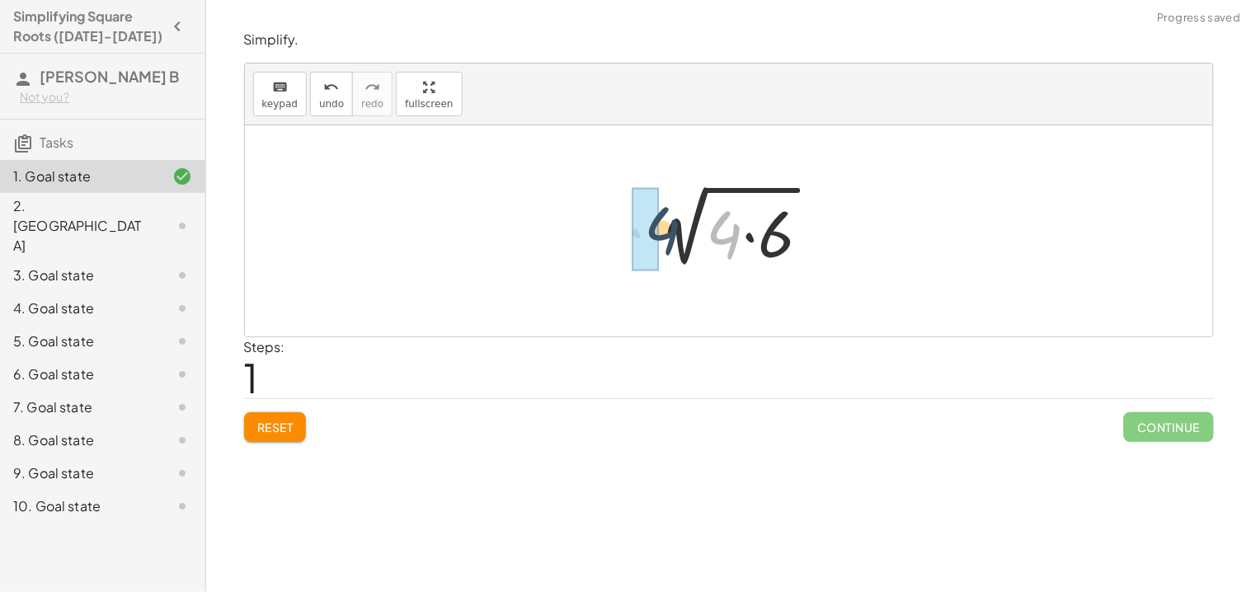
drag, startPoint x: 727, startPoint y: 238, endPoint x: 646, endPoint y: 233, distance: 81.0
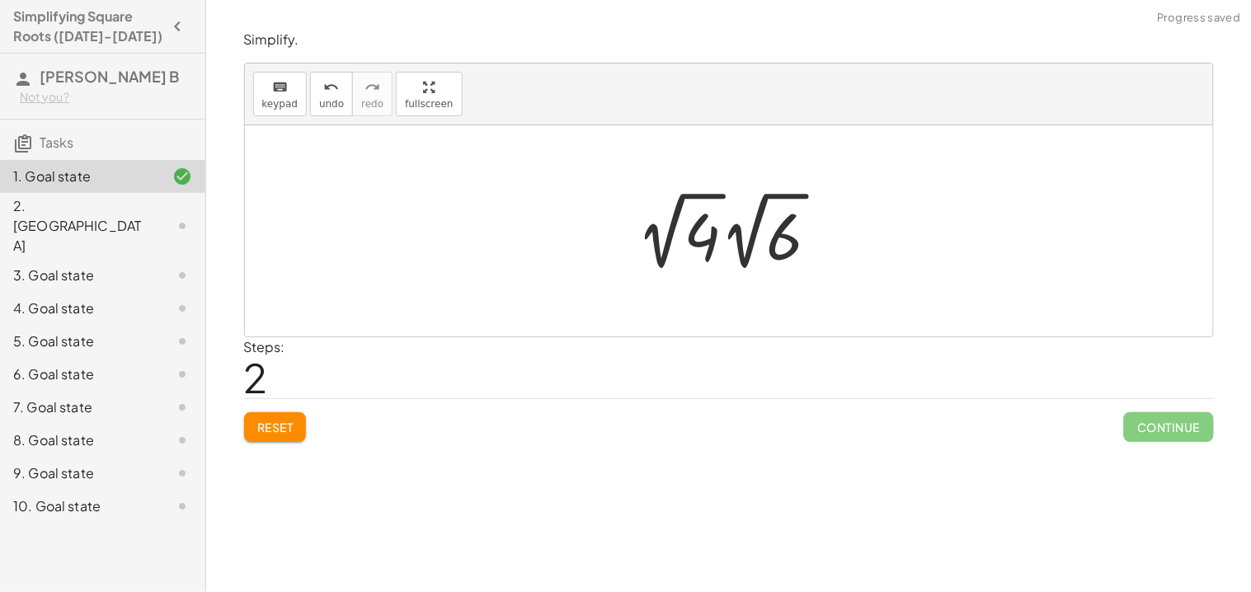
click at [703, 240] on div at bounding box center [735, 231] width 212 height 91
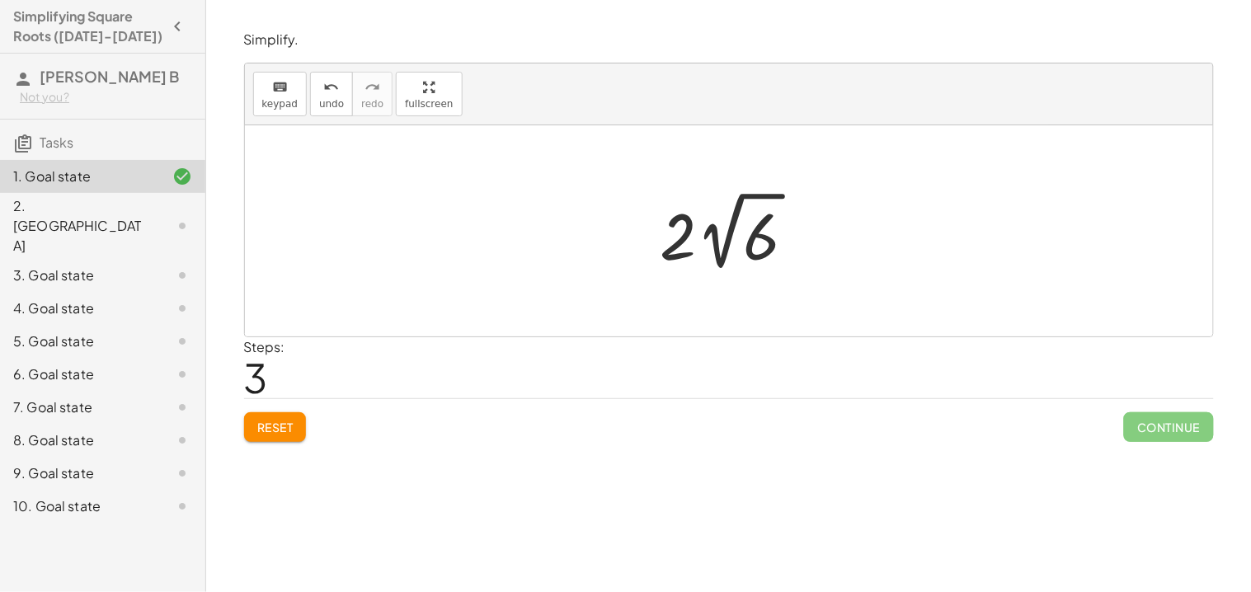
click at [842, 247] on div at bounding box center [729, 230] width 968 height 211
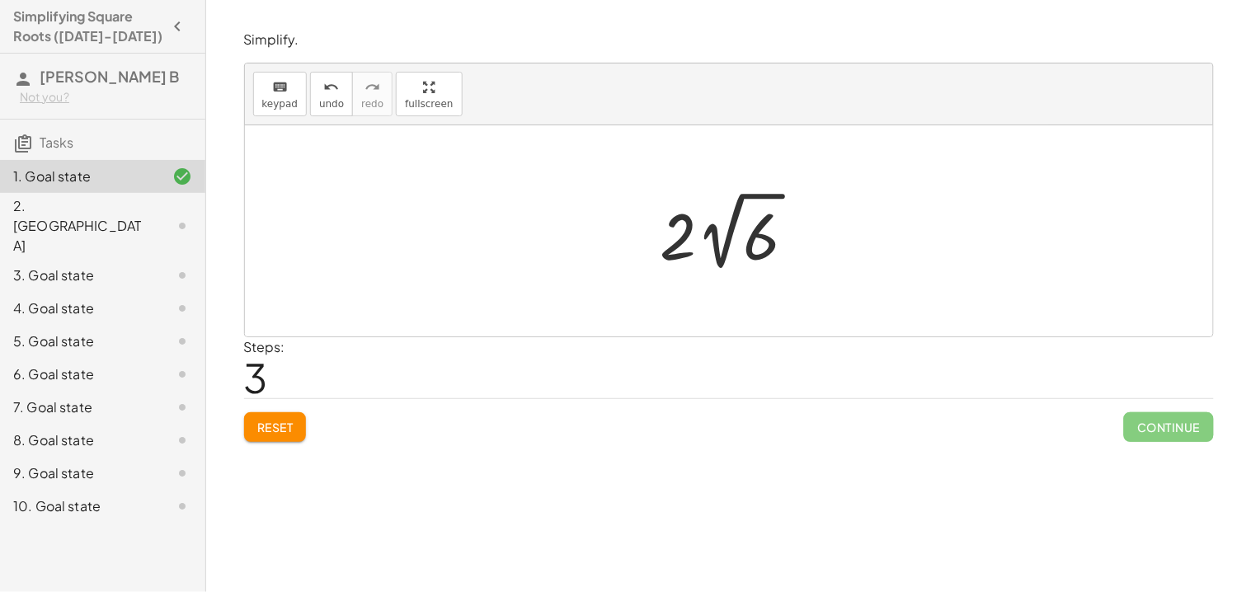
click at [842, 247] on div at bounding box center [729, 230] width 968 height 211
click at [721, 246] on div at bounding box center [734, 231] width 165 height 91
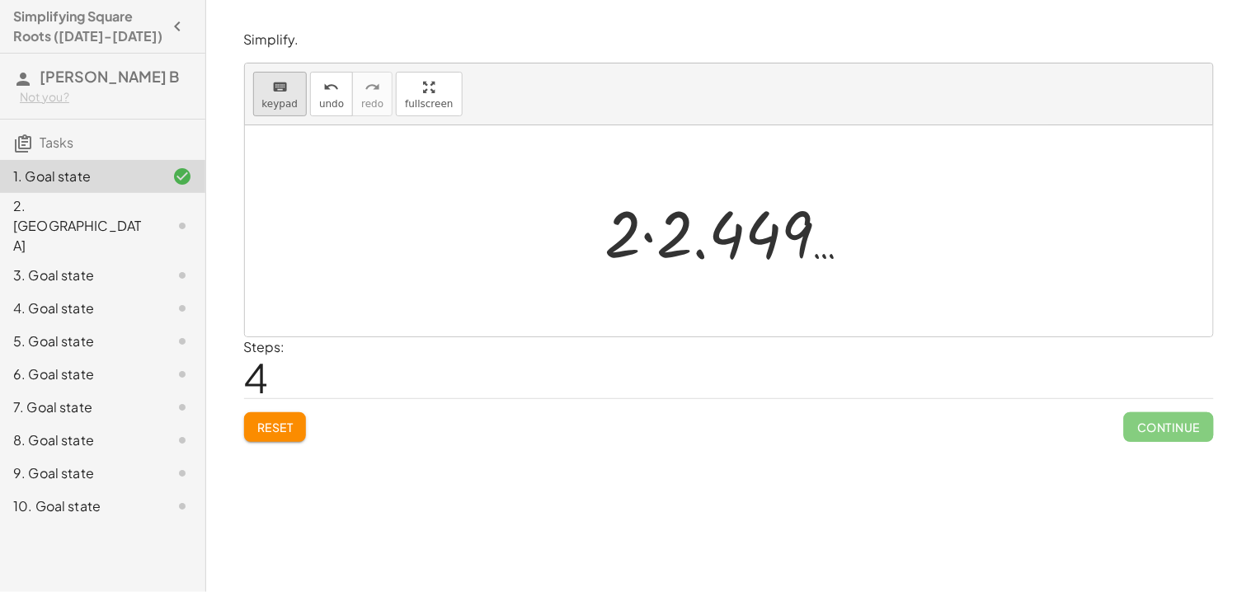
click at [275, 98] on span "keypad" at bounding box center [280, 104] width 36 height 12
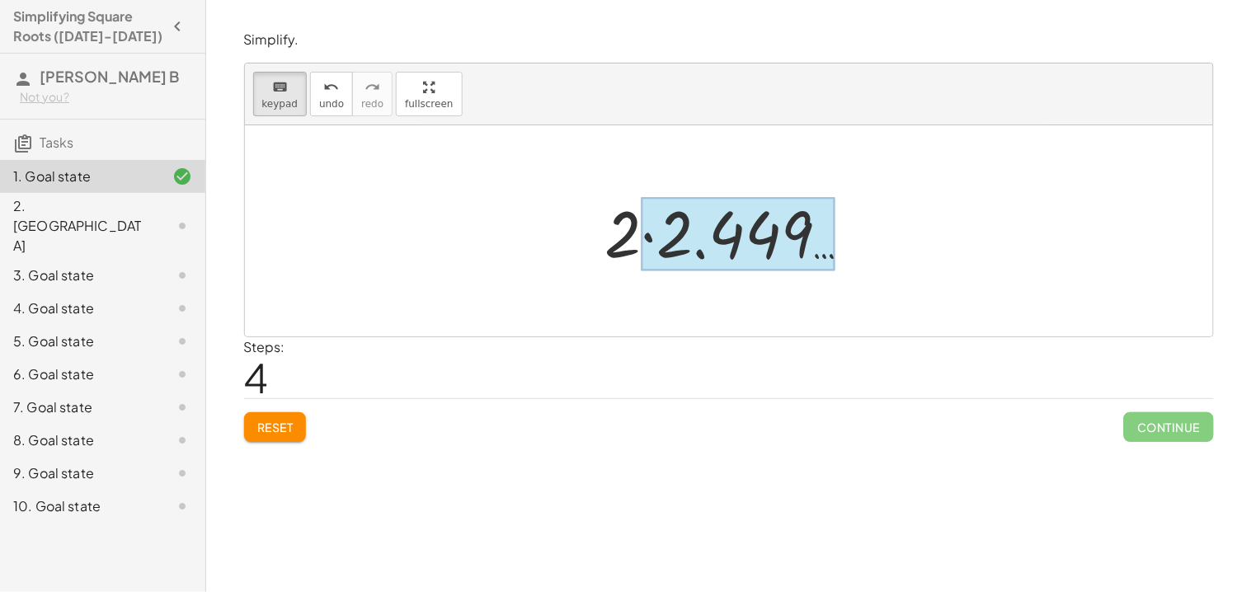
click at [645, 257] on div at bounding box center [738, 234] width 195 height 73
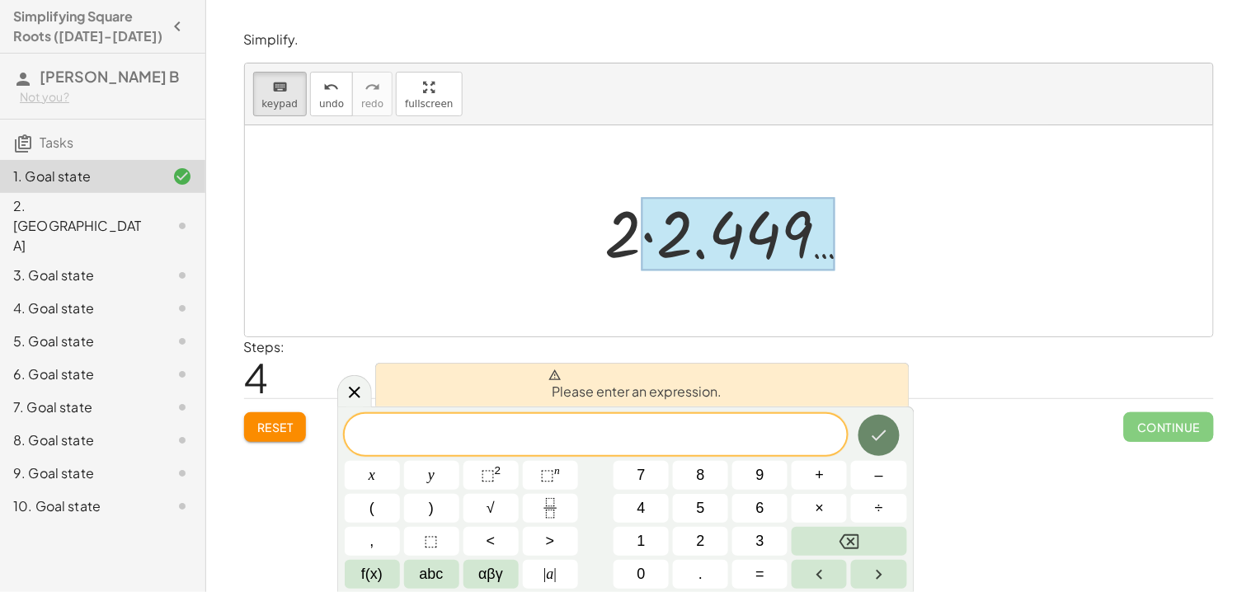
click at [871, 443] on icon "Done" at bounding box center [879, 435] width 20 height 20
click at [628, 242] on div at bounding box center [735, 231] width 276 height 85
click at [446, 247] on div at bounding box center [729, 230] width 968 height 211
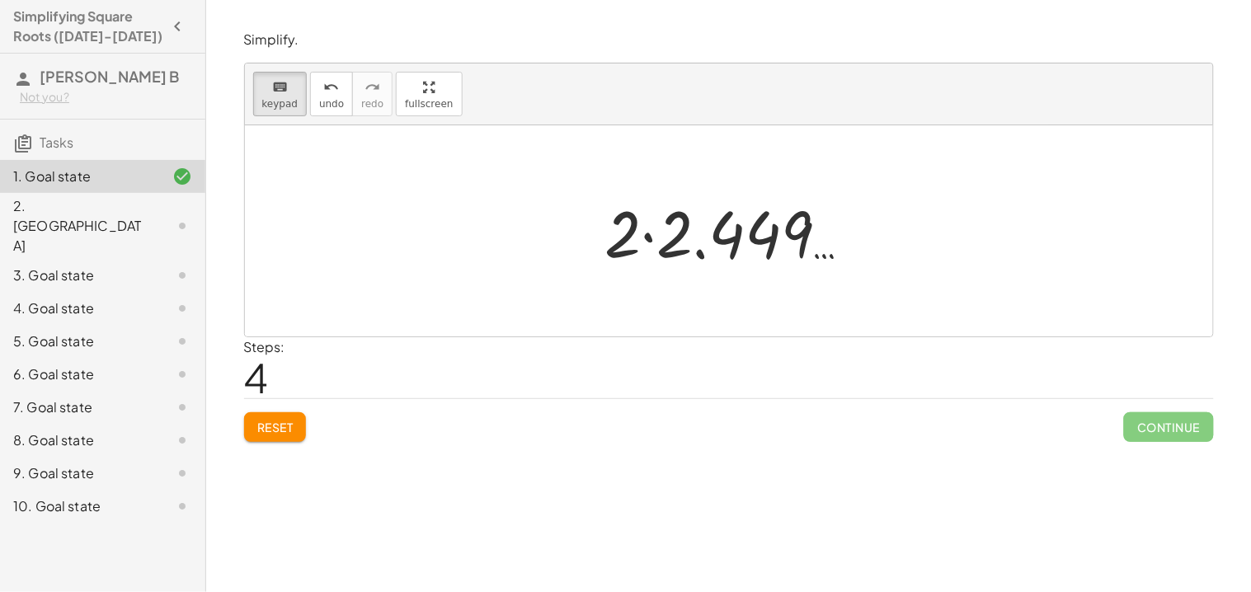
click at [288, 432] on span "Reset" at bounding box center [275, 427] width 36 height 15
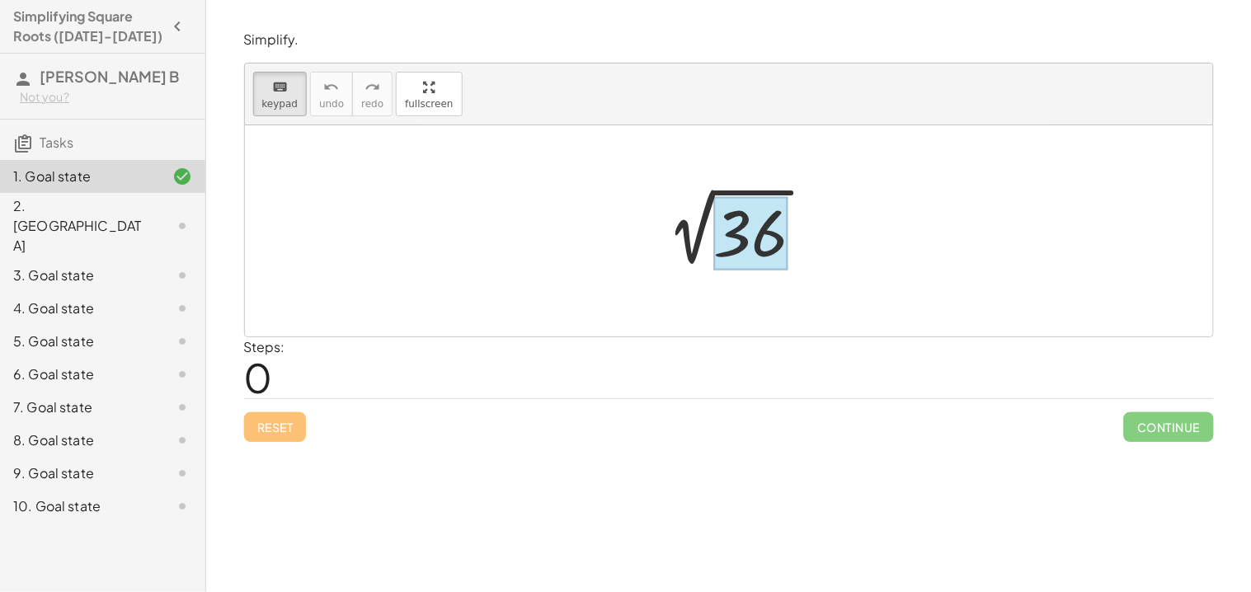
click at [749, 234] on div at bounding box center [750, 233] width 74 height 73
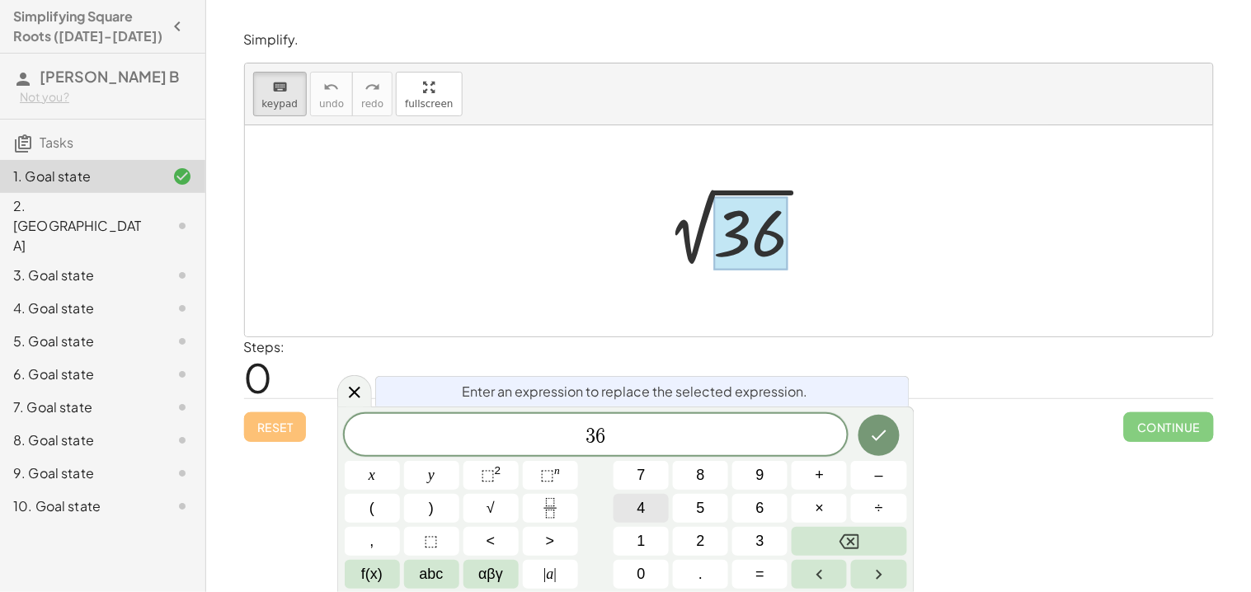
click at [632, 502] on button "4" at bounding box center [640, 508] width 55 height 29
click at [854, 537] on icon "Backspace" at bounding box center [849, 542] width 20 height 20
click at [601, 444] on span "6" at bounding box center [600, 436] width 10 height 20
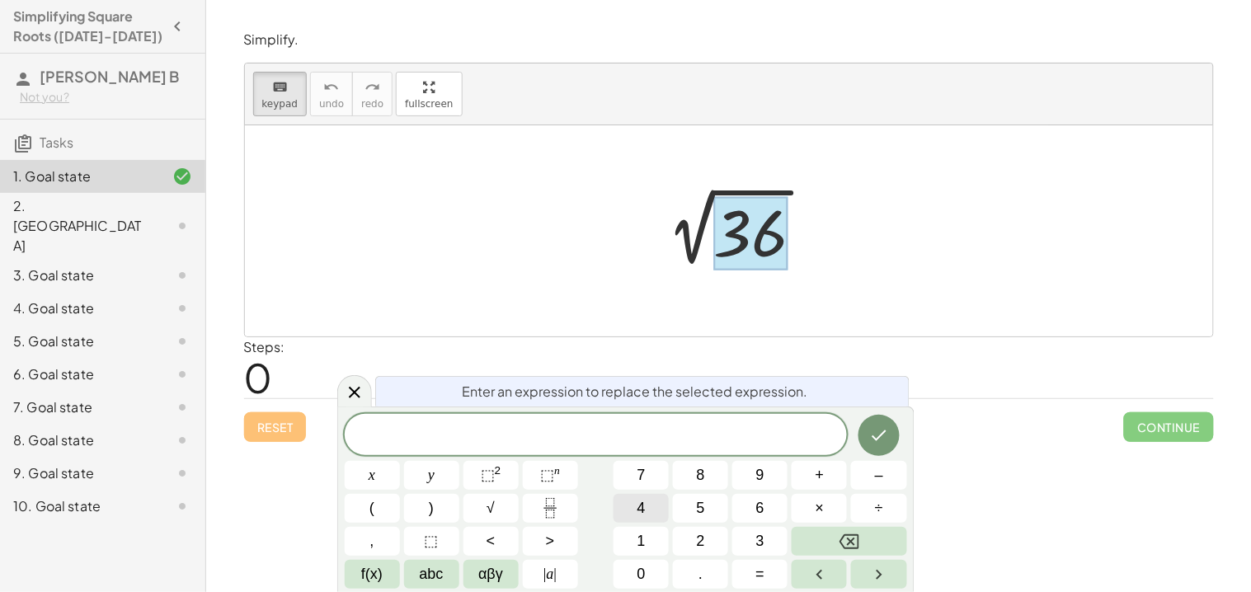
click at [628, 505] on button "4" at bounding box center [640, 508] width 55 height 29
click at [821, 502] on span "×" at bounding box center [820, 508] width 9 height 22
click at [637, 507] on span "4" at bounding box center [641, 508] width 8 height 22
click at [880, 445] on icon "Done" at bounding box center [879, 435] width 20 height 20
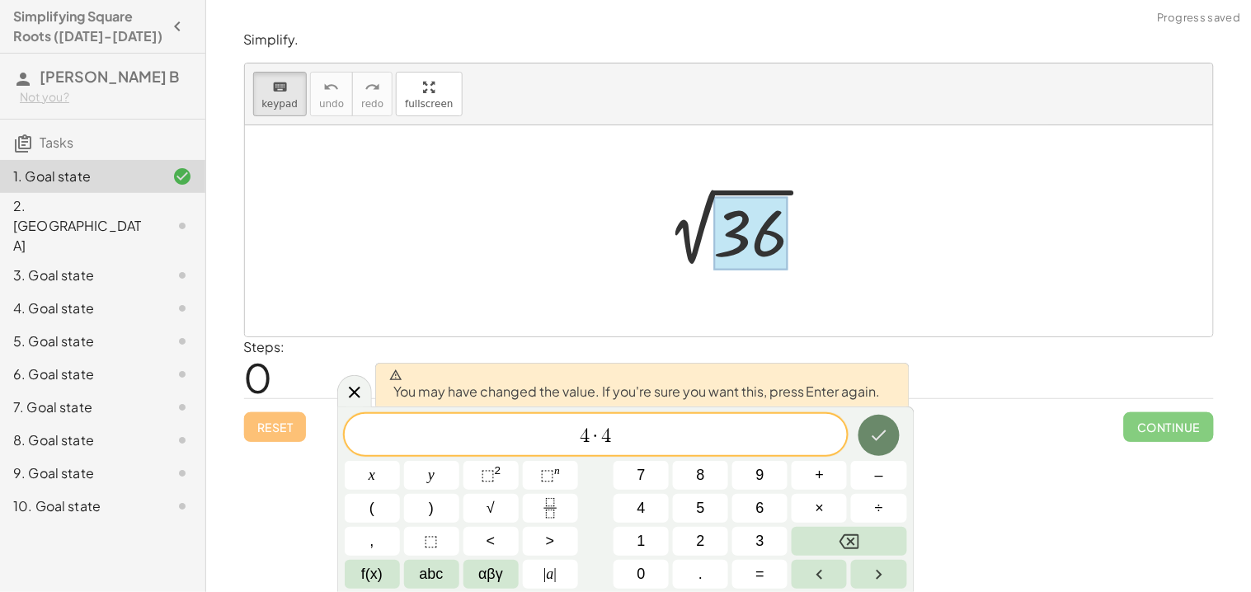
click at [880, 445] on icon "Done" at bounding box center [879, 435] width 20 height 20
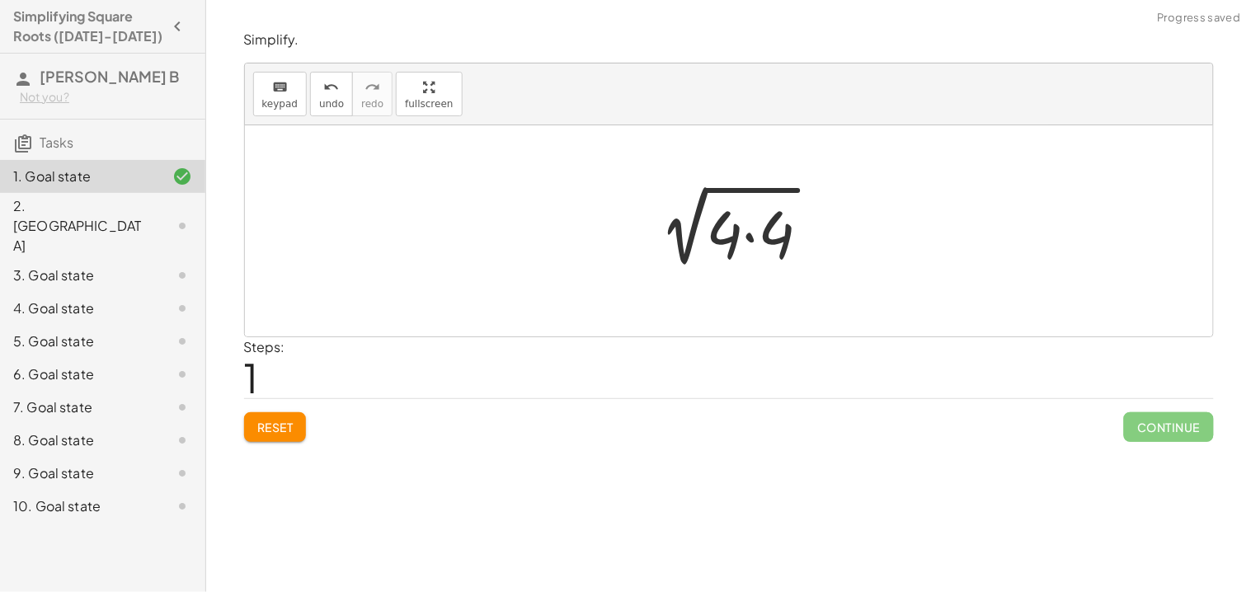
click at [732, 240] on div at bounding box center [734, 231] width 195 height 85
drag, startPoint x: 732, startPoint y: 240, endPoint x: 658, endPoint y: 240, distance: 74.2
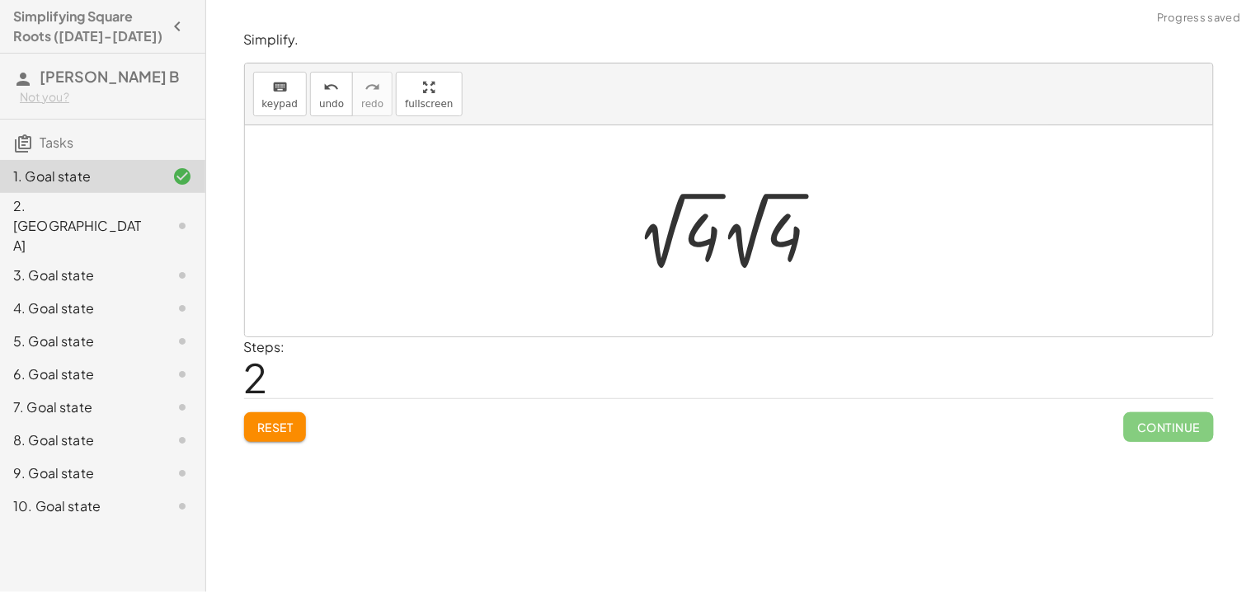
click at [699, 230] on div at bounding box center [734, 231] width 211 height 91
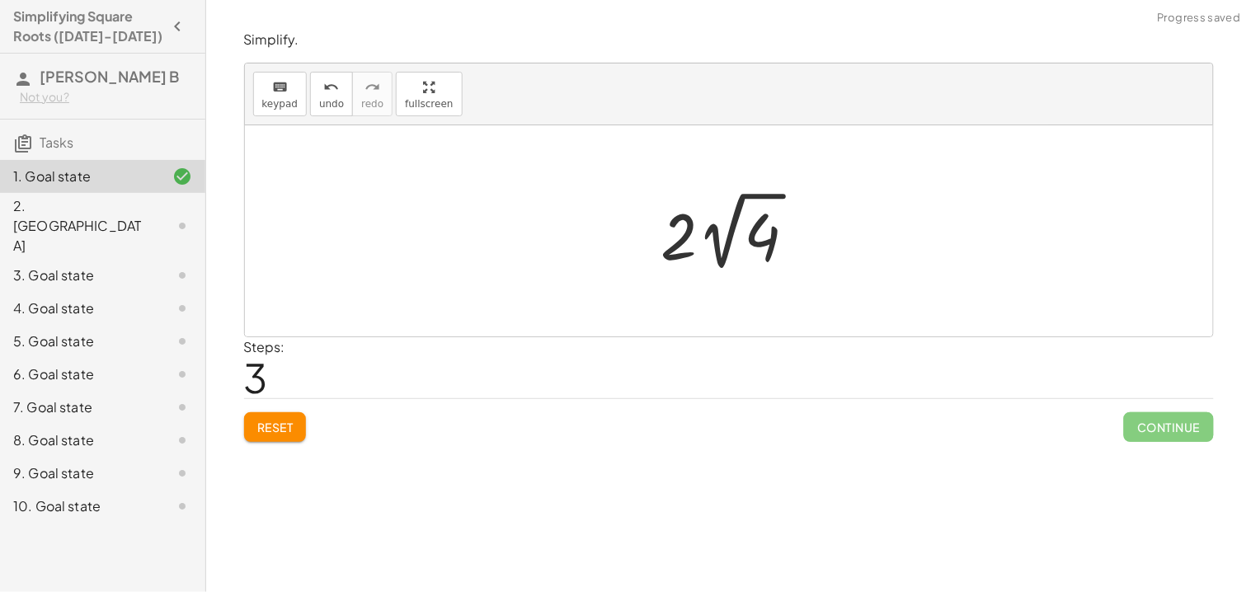
click at [764, 245] on div at bounding box center [735, 231] width 165 height 91
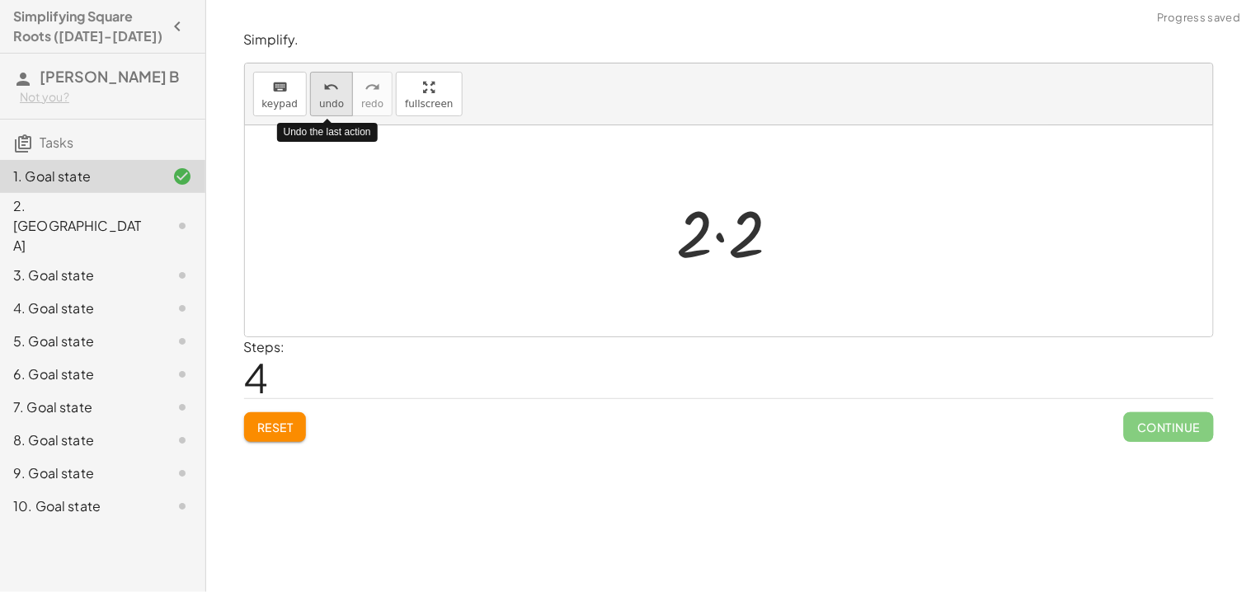
click at [328, 93] on icon "undo" at bounding box center [332, 88] width 16 height 20
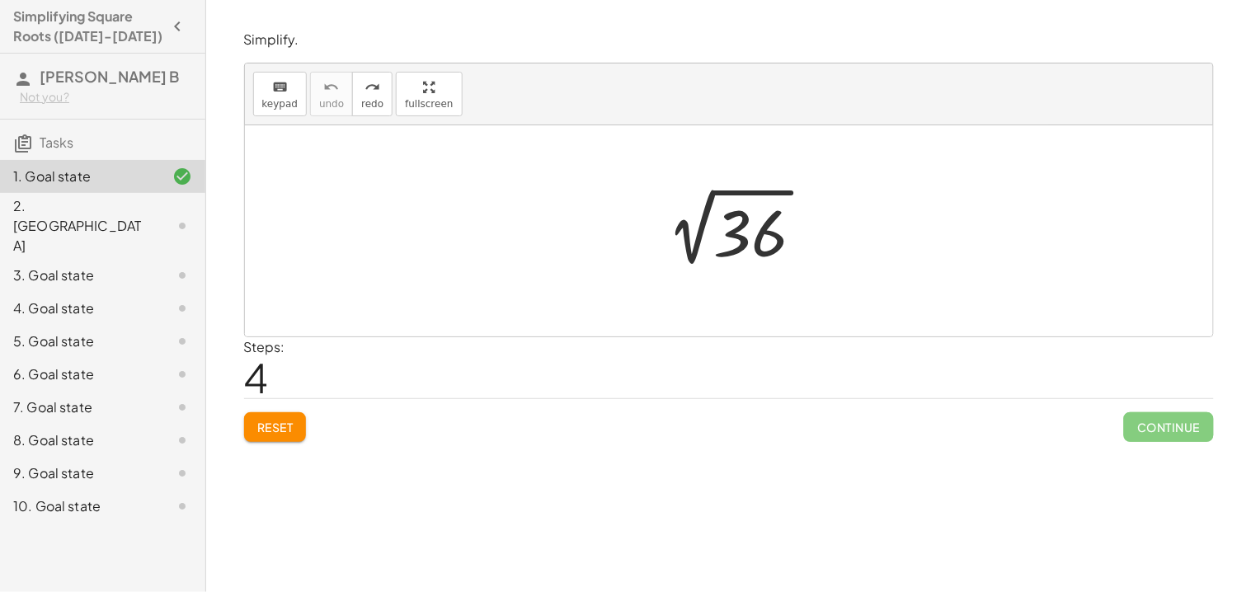
click at [261, 432] on span "Reset" at bounding box center [275, 427] width 36 height 15
click at [270, 98] on span "keypad" at bounding box center [280, 104] width 36 height 12
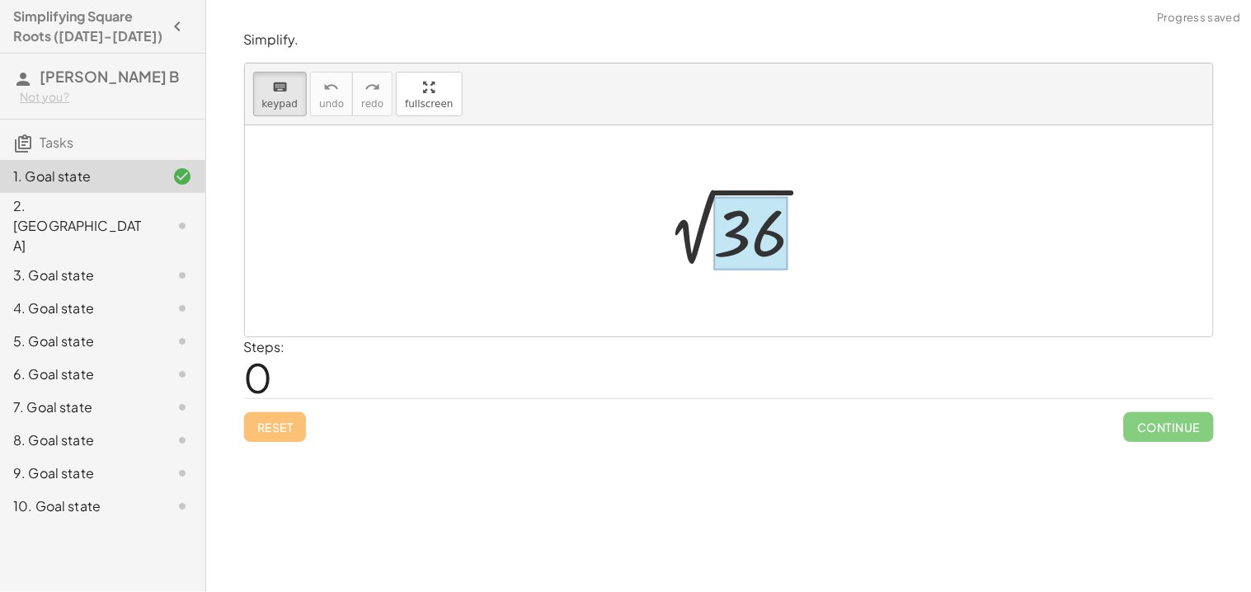
click at [751, 221] on div at bounding box center [750, 233] width 74 height 73
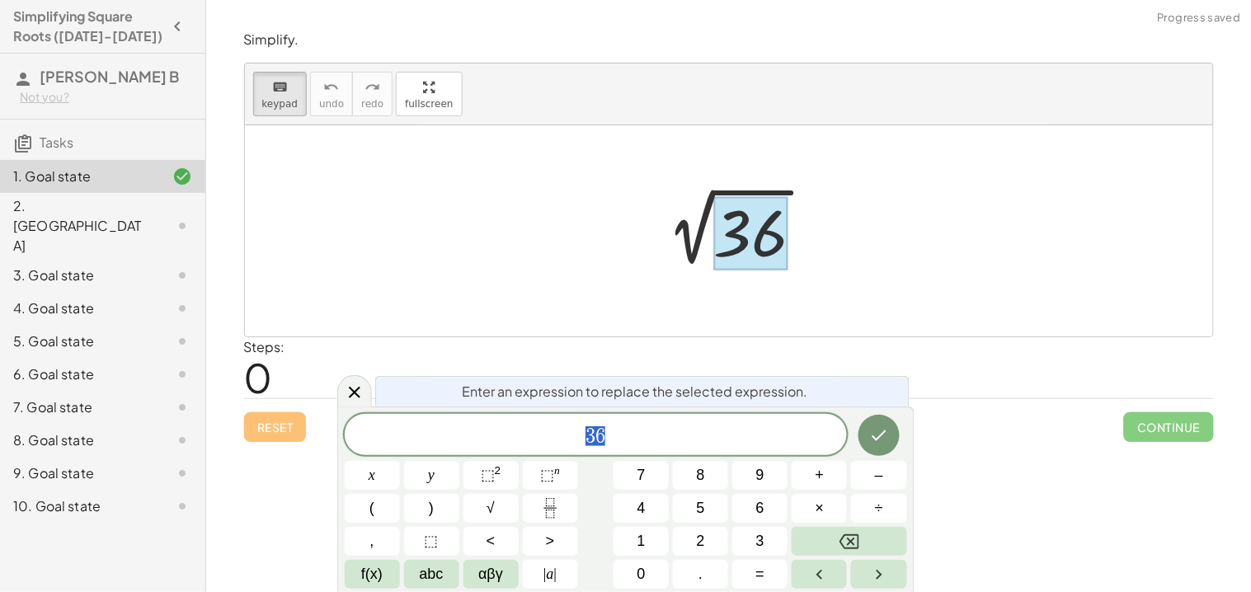
click at [751, 221] on div at bounding box center [750, 233] width 74 height 73
drag, startPoint x: 623, startPoint y: 441, endPoint x: 557, endPoint y: 436, distance: 67.0
click at [557, 436] on span "3 6" at bounding box center [596, 436] width 503 height 23
click at [837, 513] on button "×" at bounding box center [819, 508] width 55 height 29
click at [891, 432] on button "Done" at bounding box center [878, 435] width 41 height 41
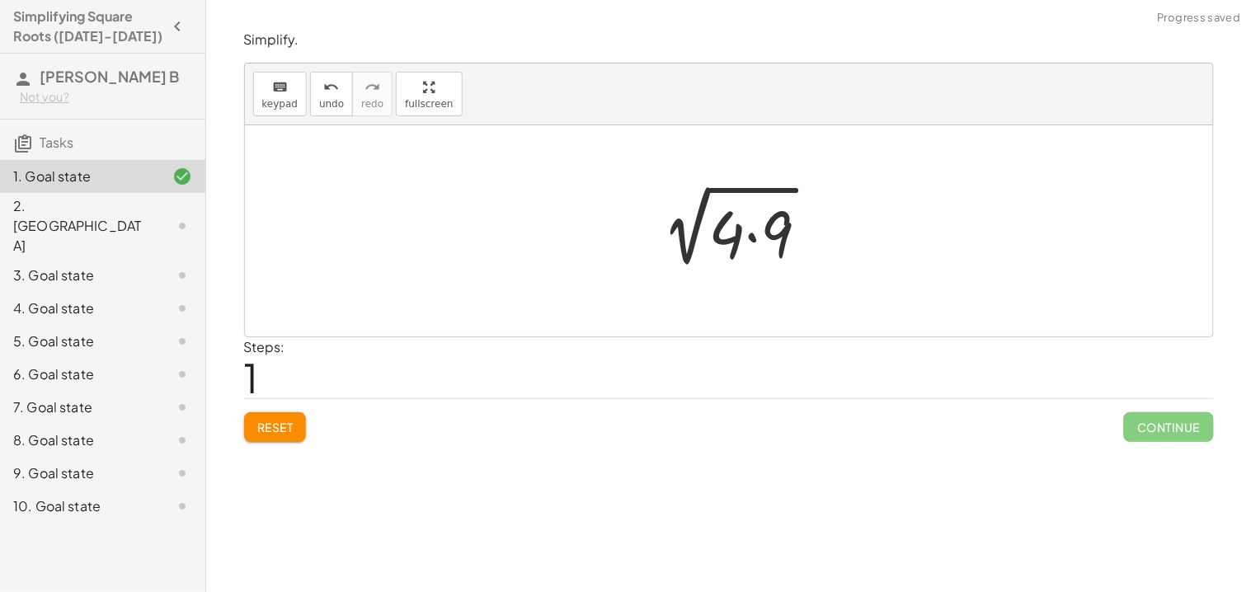
click at [736, 223] on div at bounding box center [735, 231] width 190 height 85
drag, startPoint x: 736, startPoint y: 223, endPoint x: 637, endPoint y: 223, distance: 99.0
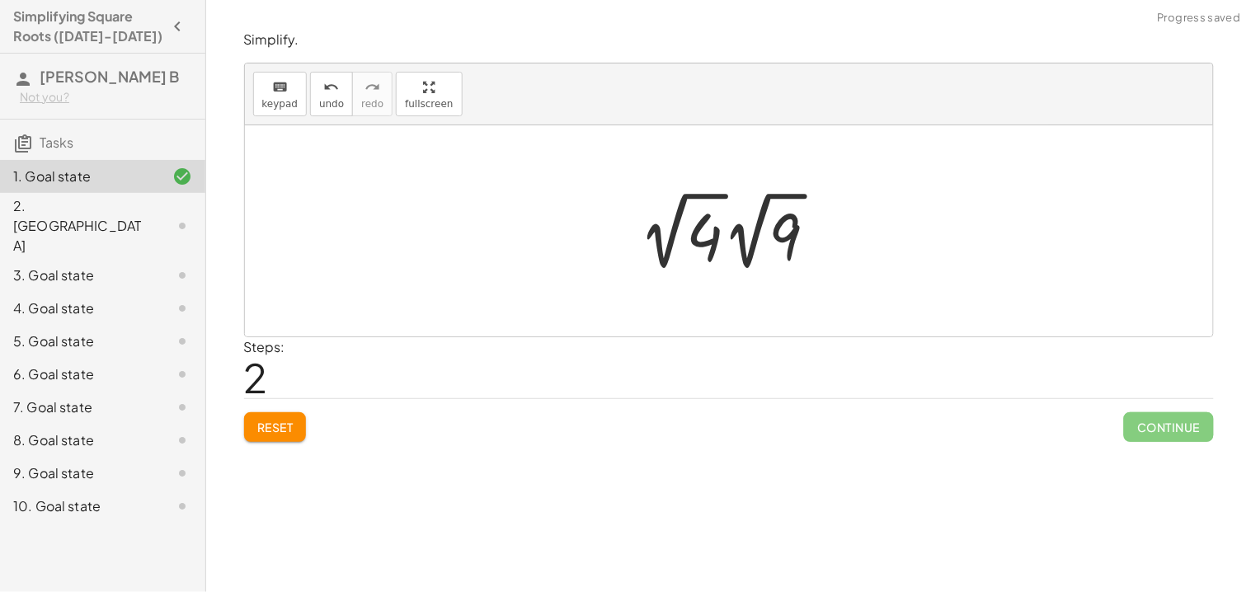
click at [698, 228] on div at bounding box center [735, 231] width 207 height 91
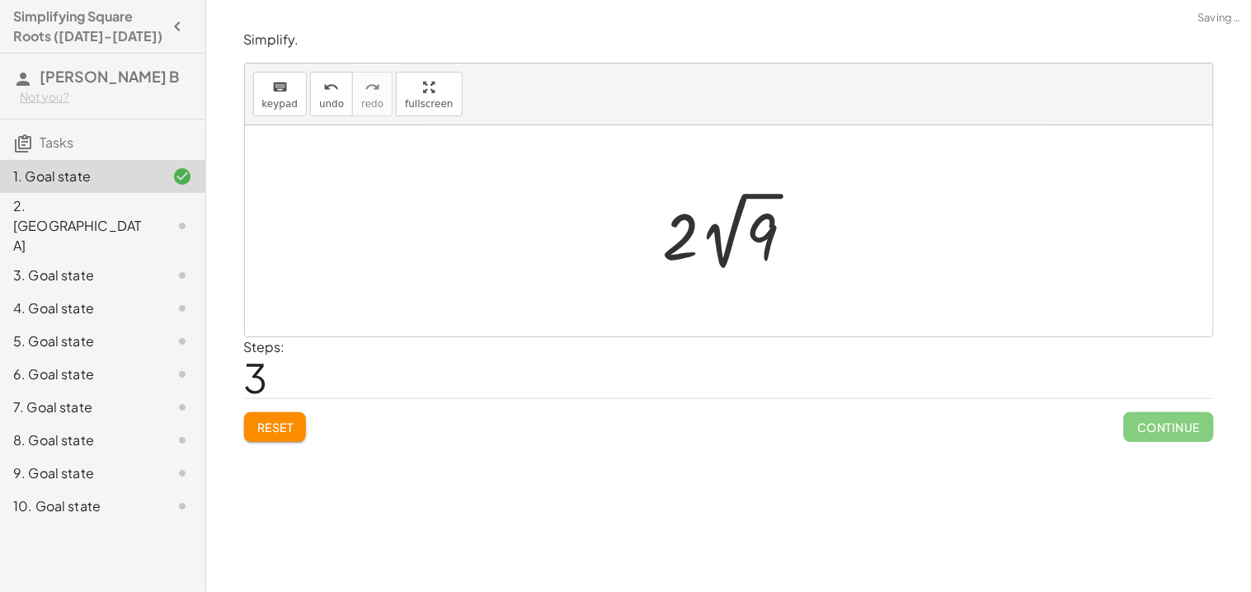
click at [764, 233] on div at bounding box center [735, 231] width 161 height 91
click at [764, 233] on div at bounding box center [735, 231] width 135 height 85
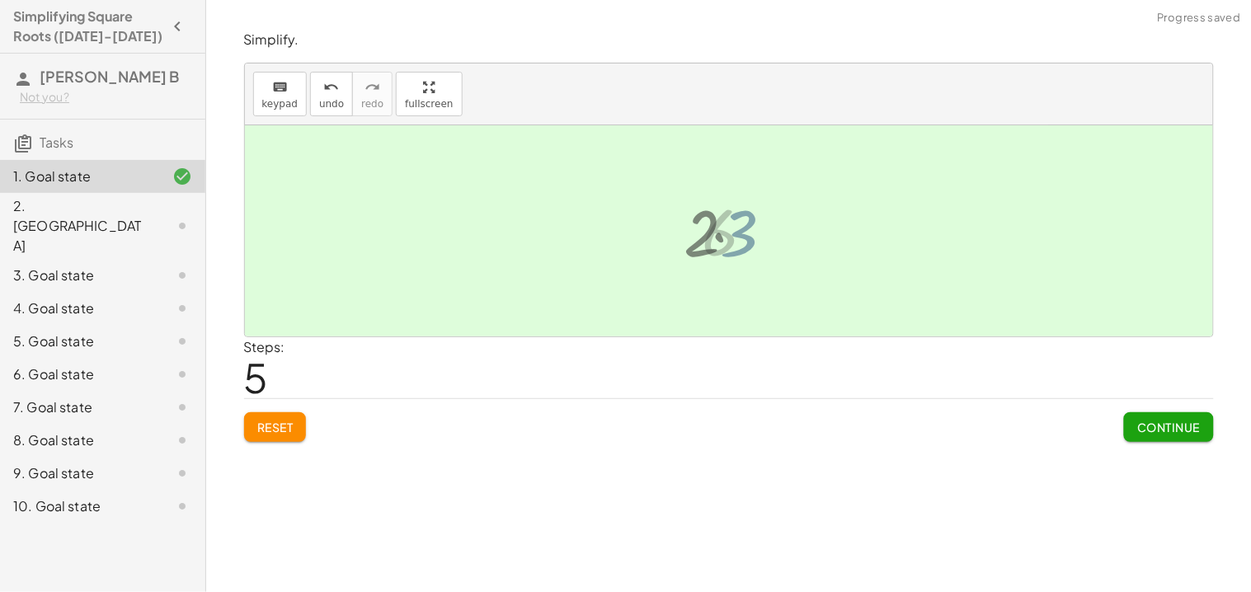
click at [758, 237] on div at bounding box center [735, 231] width 82 height 82
click at [1140, 423] on span "Continue" at bounding box center [1168, 427] width 63 height 15
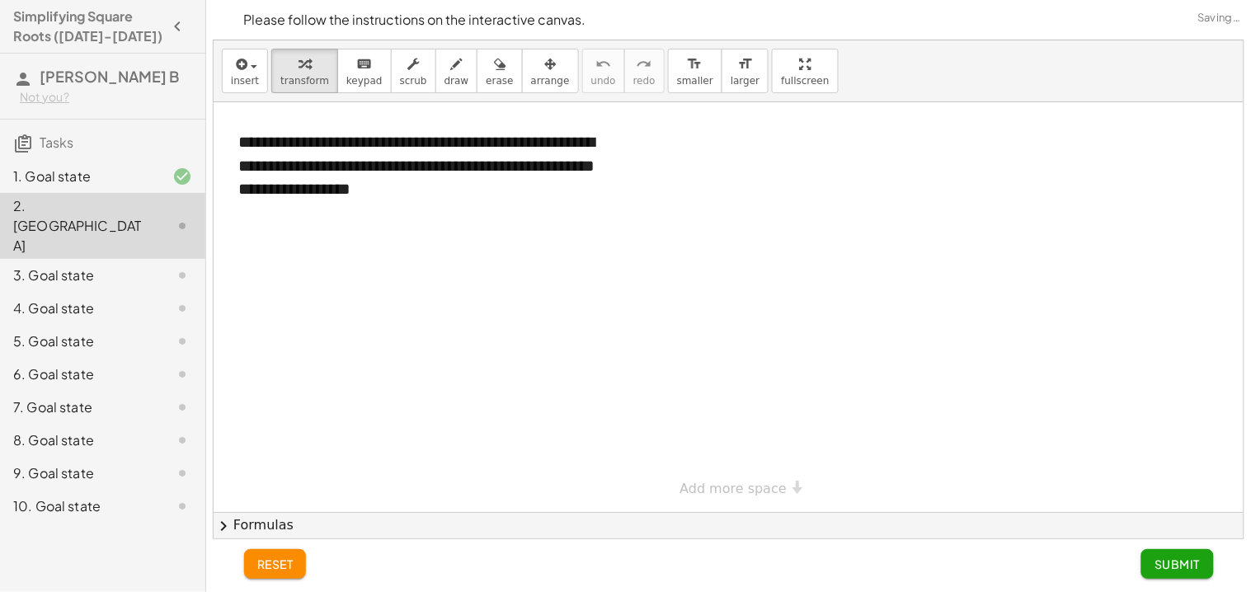
click at [1177, 569] on span "Submit" at bounding box center [1176, 564] width 45 height 15
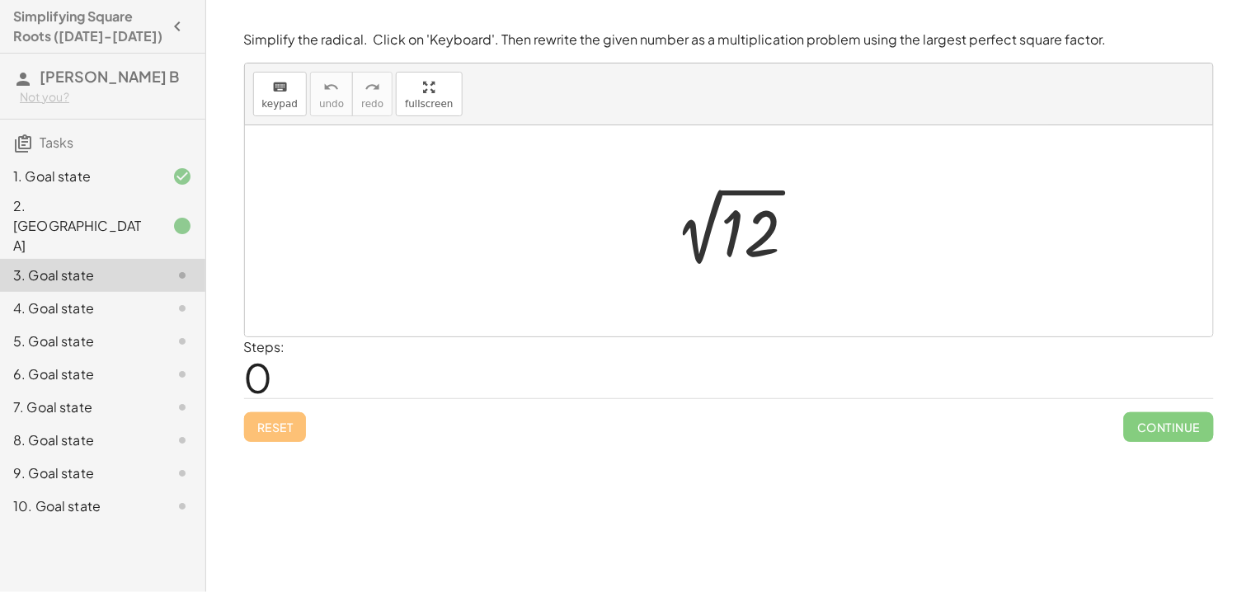
click at [266, 69] on div "keyboard keypad undo [PERSON_NAME] redo fullscreen" at bounding box center [729, 94] width 968 height 62
click at [273, 82] on icon "keyboard" at bounding box center [280, 88] width 16 height 20
click at [754, 237] on div at bounding box center [750, 233] width 59 height 73
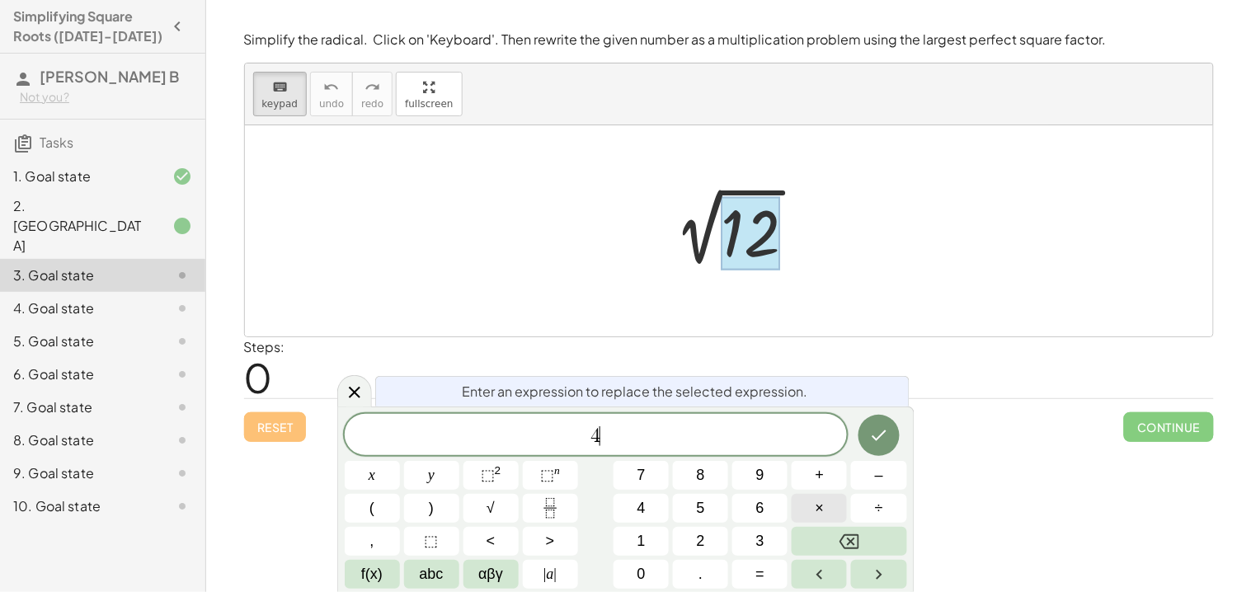
click at [811, 512] on button "×" at bounding box center [819, 508] width 55 height 29
click at [881, 440] on icon "Done" at bounding box center [879, 435] width 20 height 20
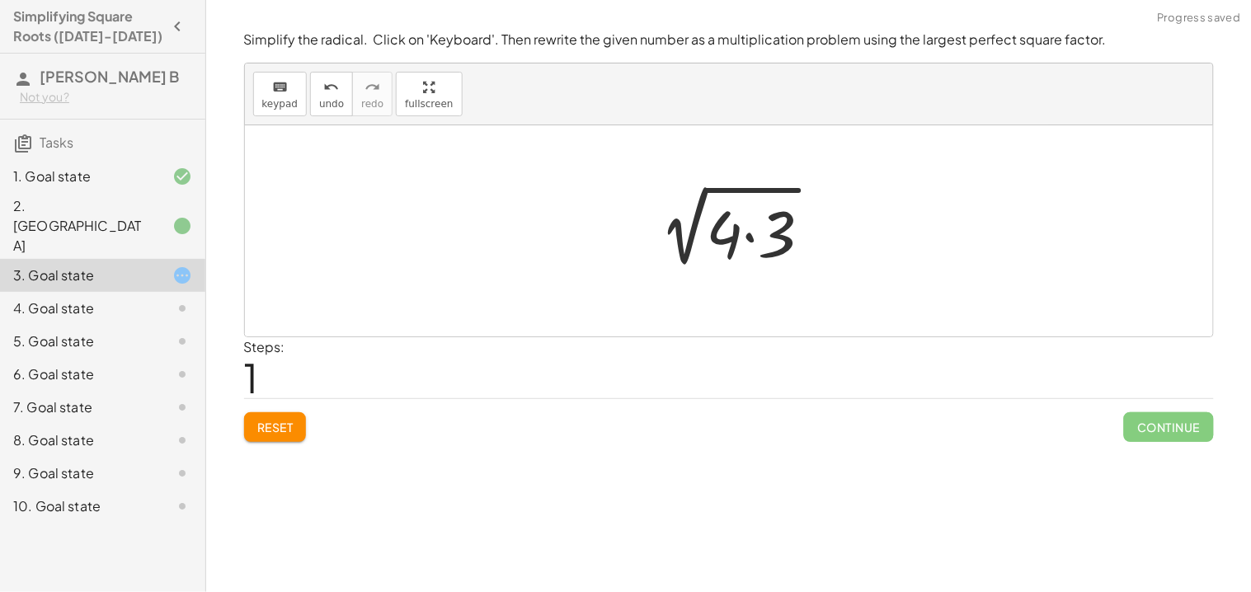
click at [735, 242] on div at bounding box center [735, 231] width 196 height 85
drag, startPoint x: 735, startPoint y: 242, endPoint x: 632, endPoint y: 241, distance: 102.3
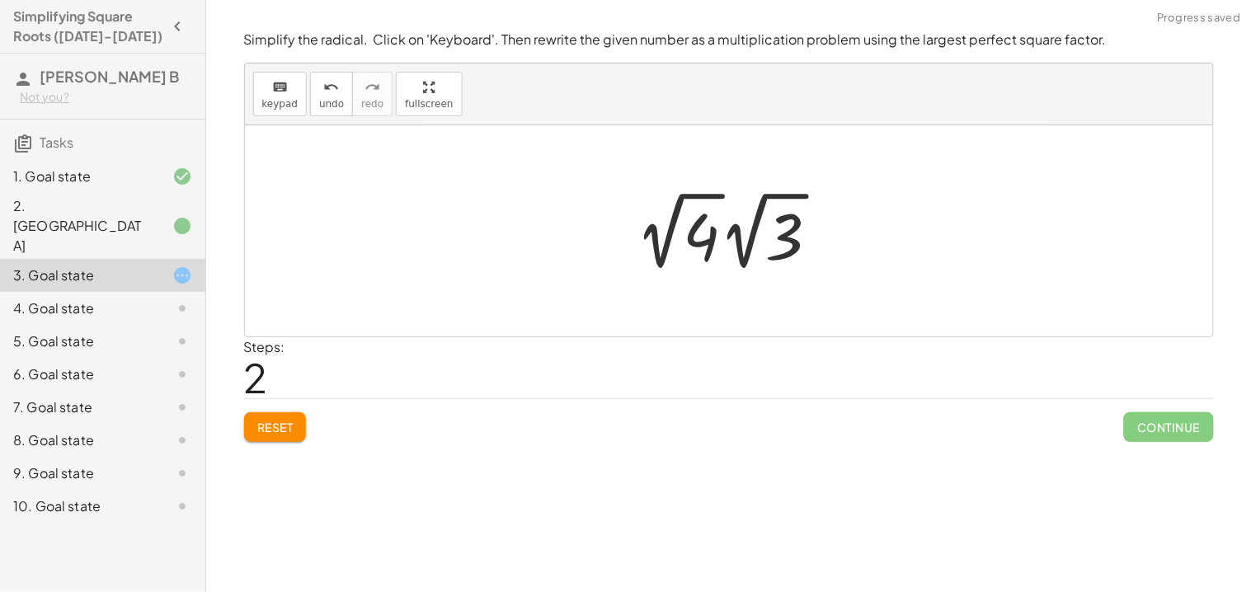
click at [694, 239] on div at bounding box center [734, 231] width 213 height 91
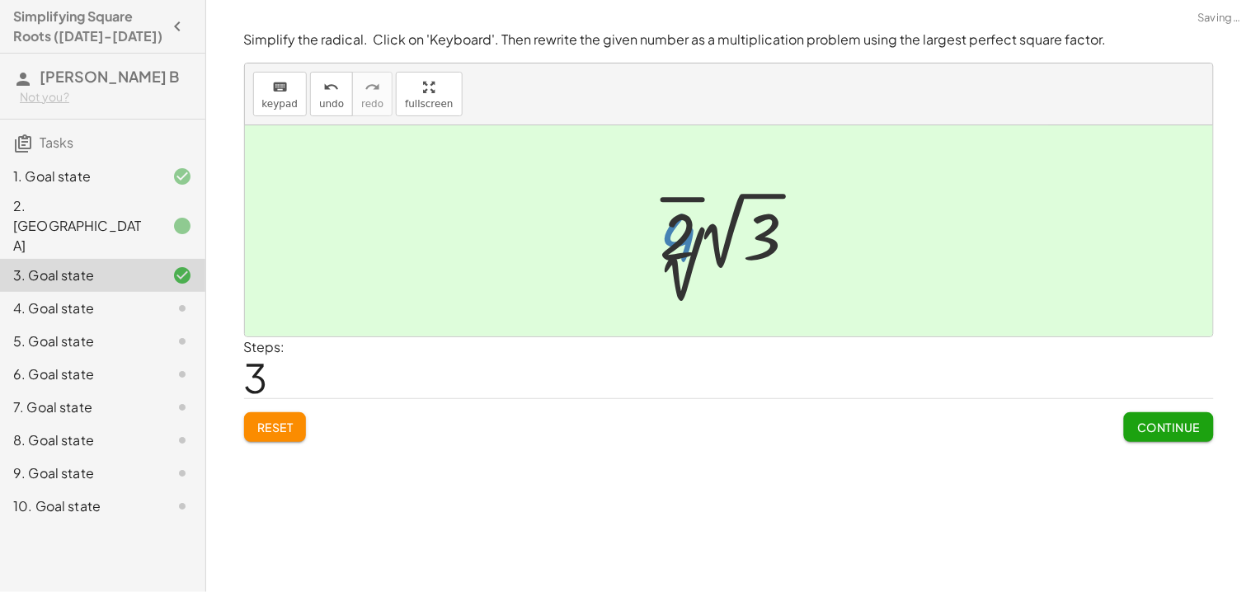
click at [736, 246] on div at bounding box center [735, 231] width 166 height 91
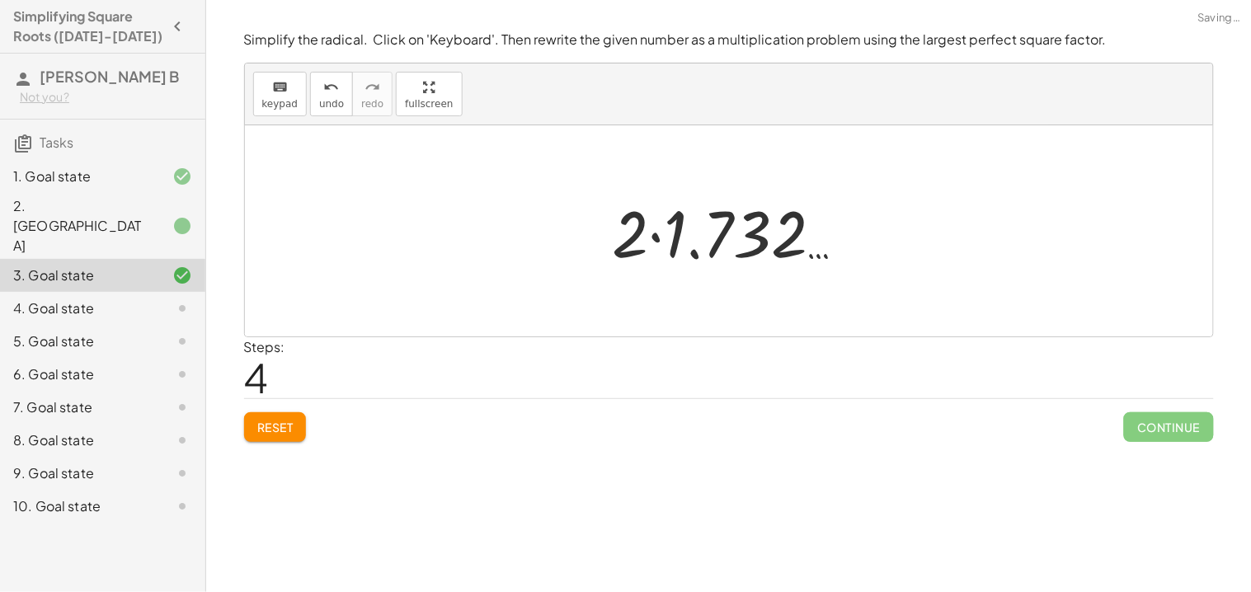
click at [684, 236] on div at bounding box center [735, 231] width 262 height 85
click at [742, 249] on div at bounding box center [735, 231] width 230 height 82
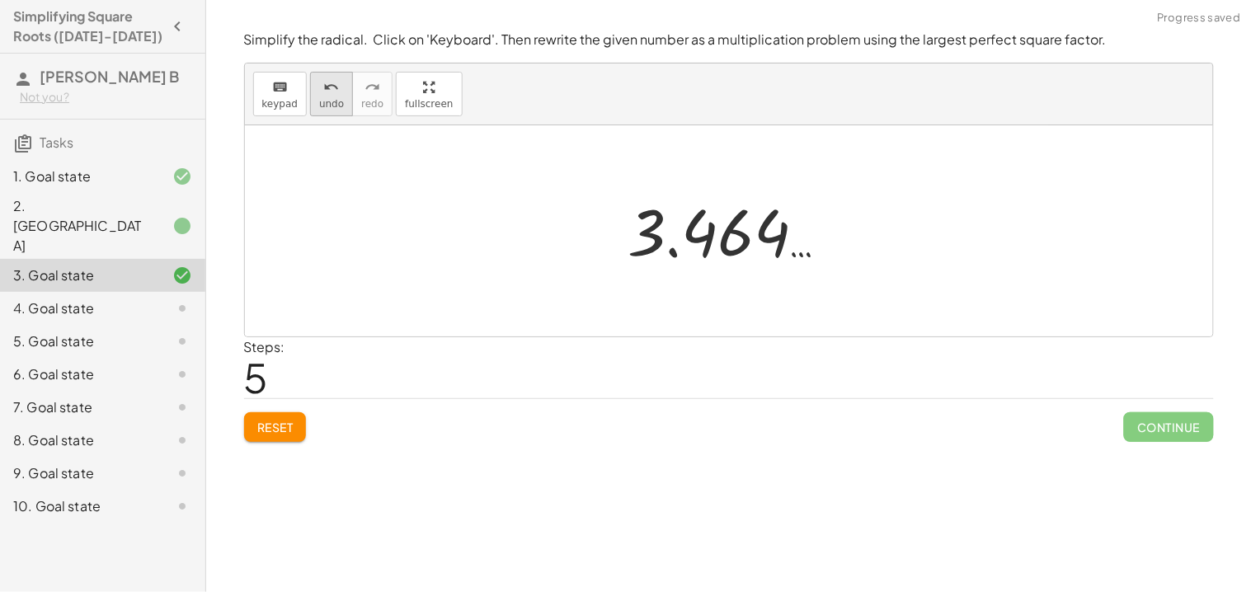
click at [326, 92] on icon "undo" at bounding box center [332, 88] width 16 height 20
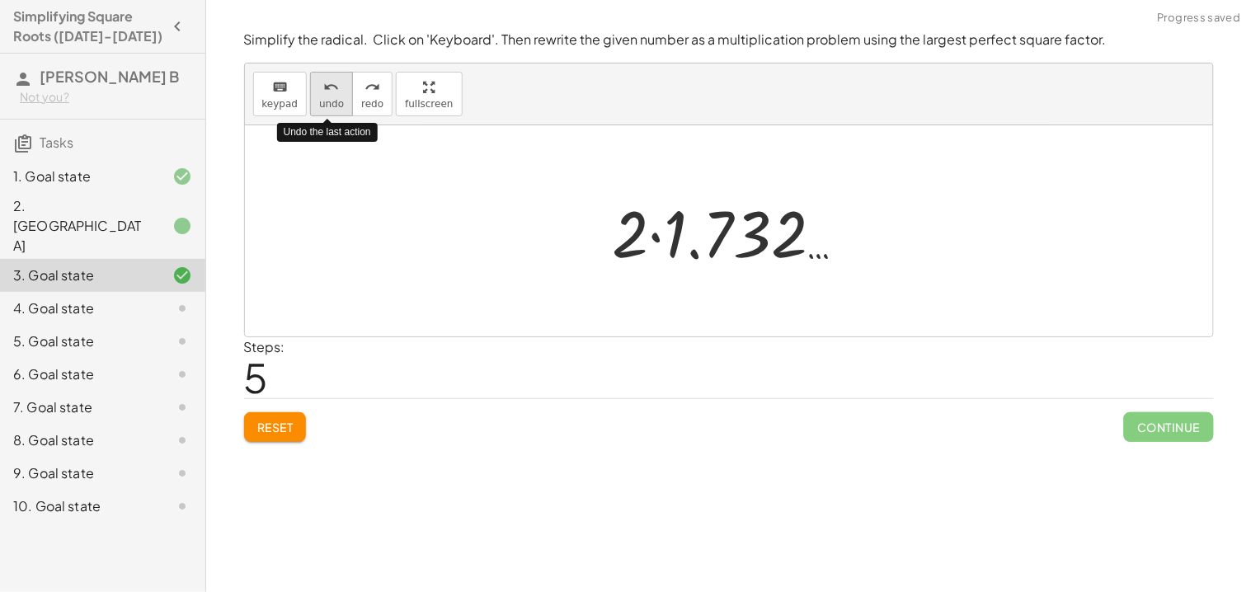
click at [326, 92] on icon "undo" at bounding box center [332, 88] width 16 height 20
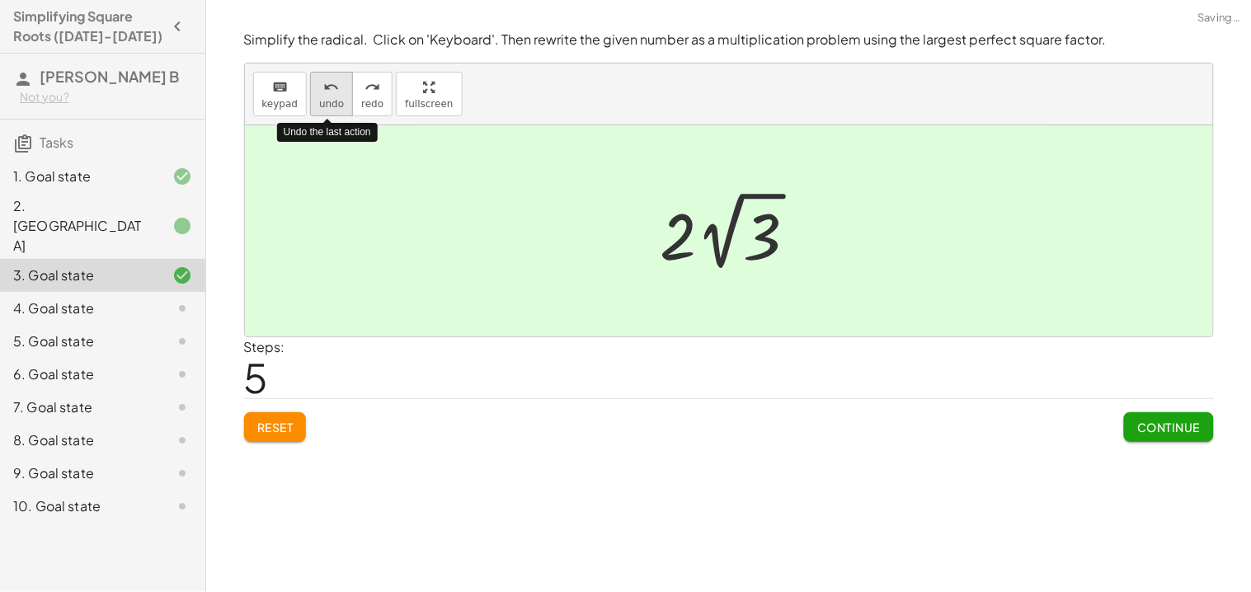
click at [326, 92] on icon "undo" at bounding box center [332, 88] width 16 height 20
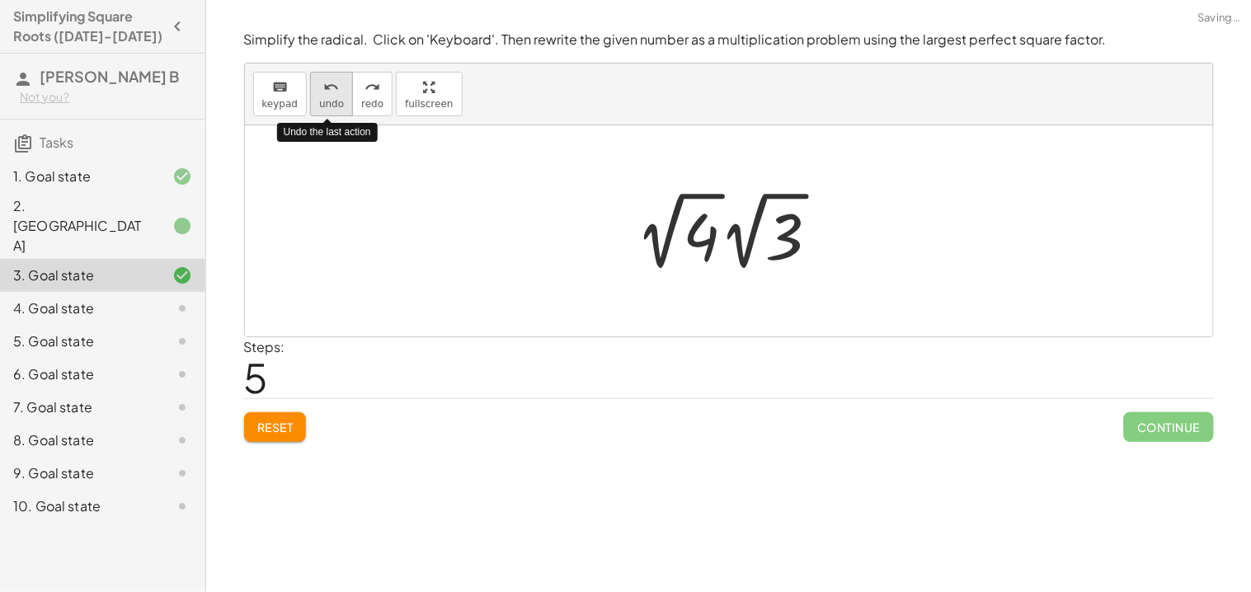
click at [326, 92] on icon "undo" at bounding box center [332, 88] width 16 height 20
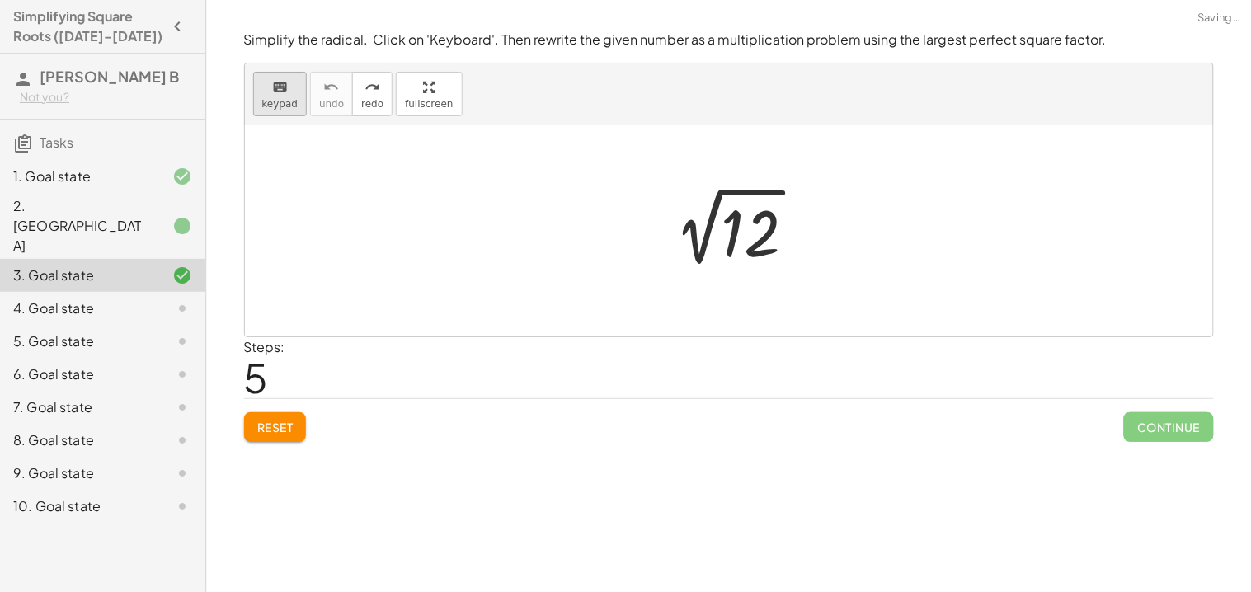
click at [258, 98] on button "keyboard keypad" at bounding box center [280, 94] width 54 height 45
click at [758, 243] on div at bounding box center [750, 233] width 59 height 73
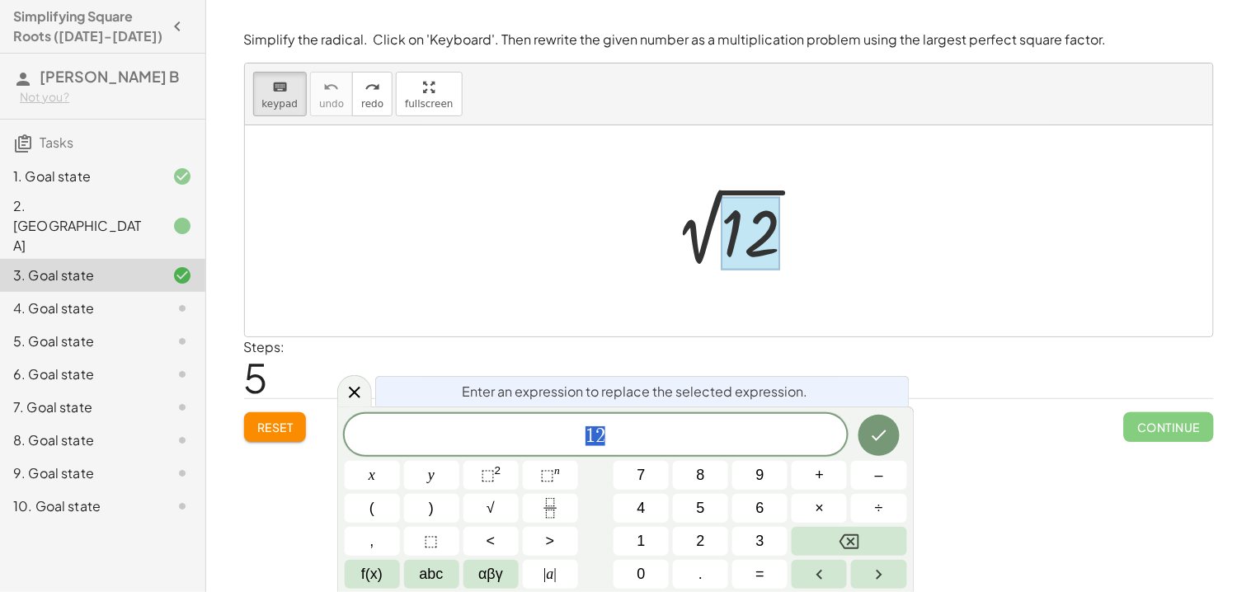
click at [161, 299] on div at bounding box center [169, 309] width 46 height 20
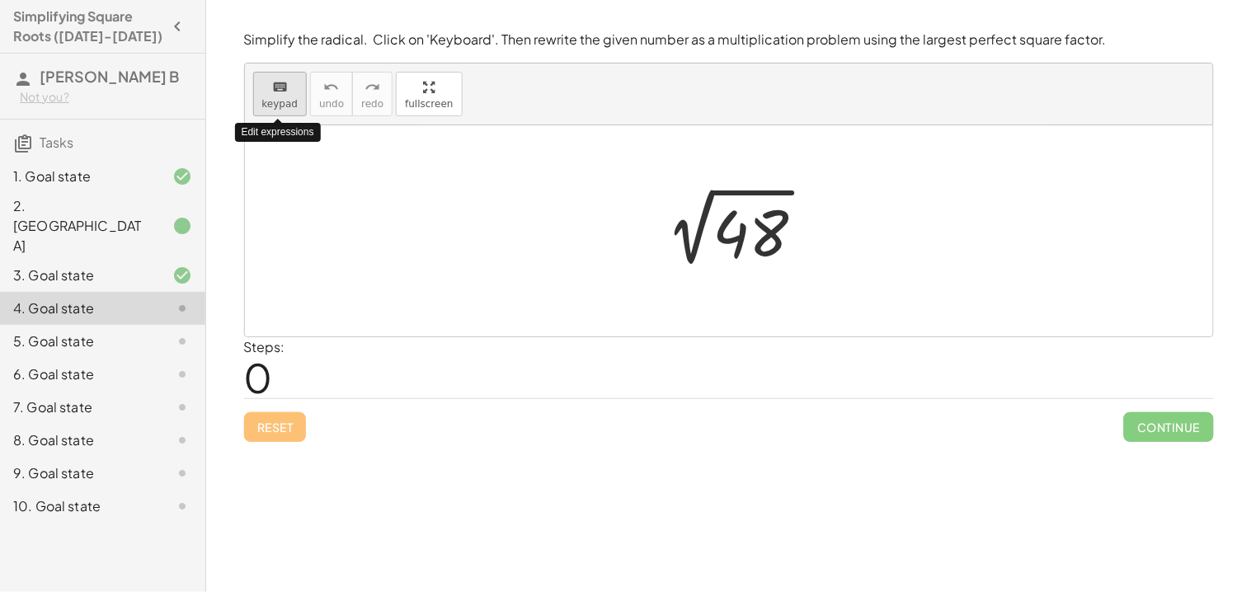
click at [283, 105] on span "keypad" at bounding box center [280, 104] width 36 height 12
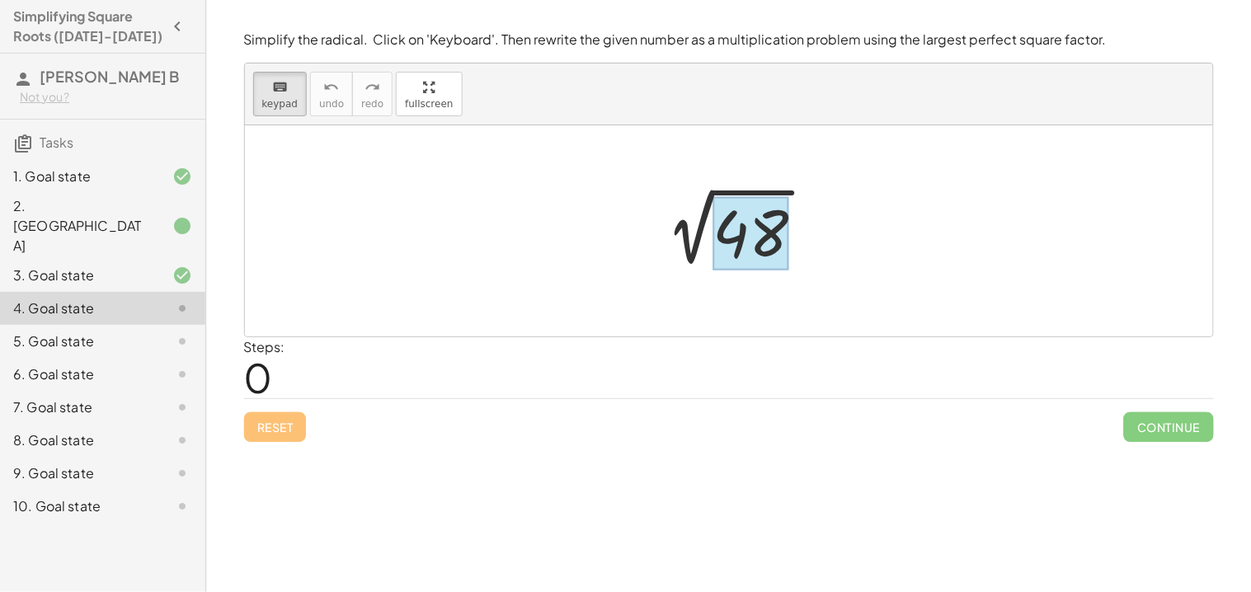
click at [744, 228] on div at bounding box center [750, 233] width 76 height 73
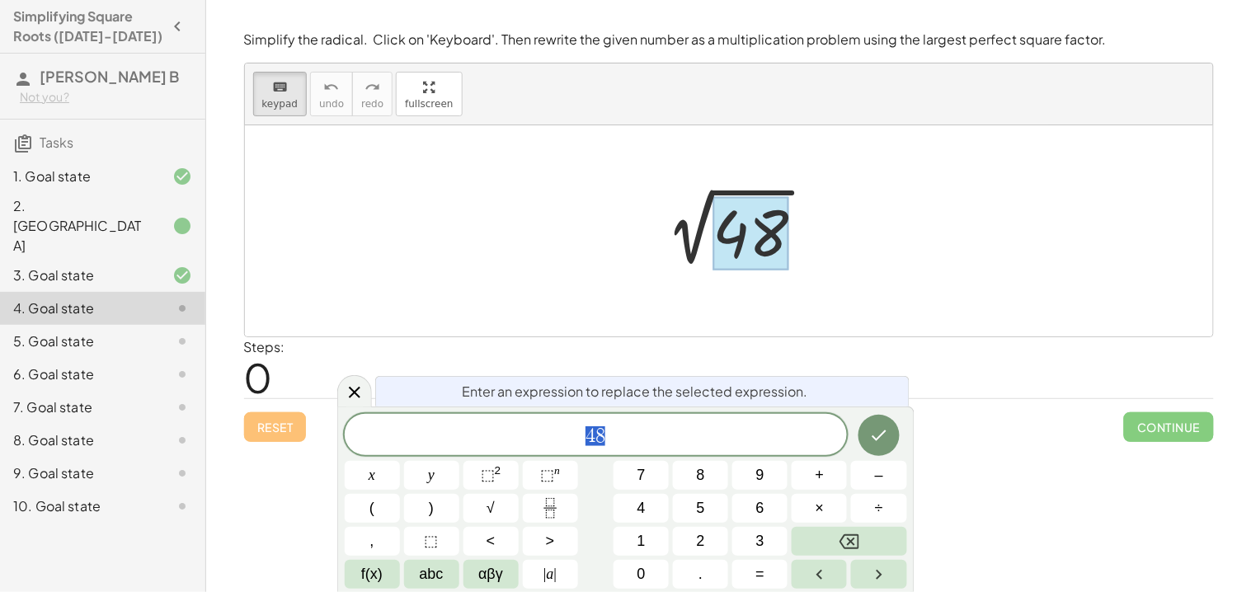
click at [172, 266] on icon at bounding box center [182, 276] width 20 height 20
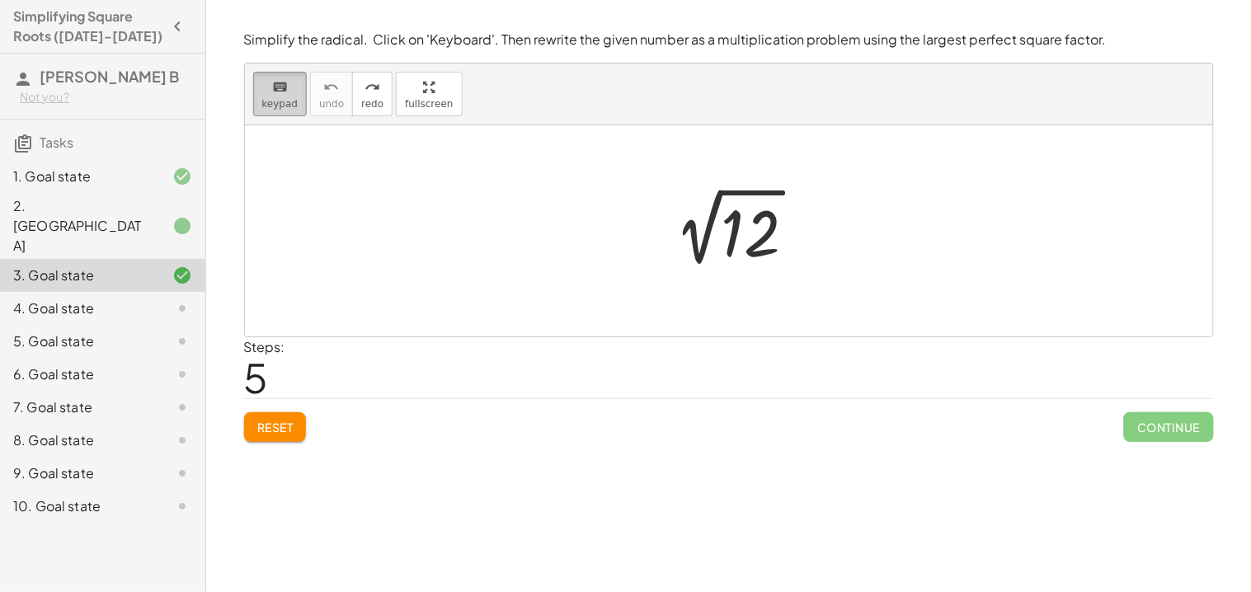
click at [289, 102] on span "keypad" at bounding box center [280, 104] width 36 height 12
click at [741, 250] on div at bounding box center [735, 231] width 166 height 83
click at [272, 120] on div "keyboard keypad undo undo redo redo fullscreen Undo the last action" at bounding box center [729, 94] width 968 height 62
click at [271, 109] on span "keypad" at bounding box center [280, 104] width 36 height 12
click at [729, 251] on div at bounding box center [750, 233] width 59 height 73
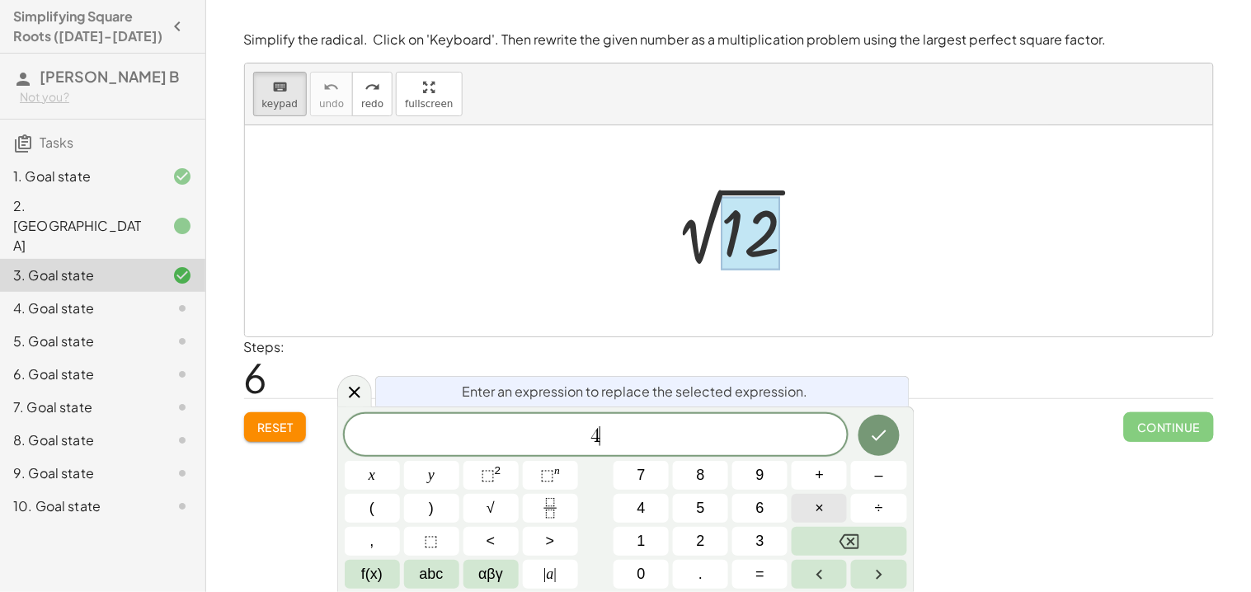
click at [826, 501] on button "×" at bounding box center [819, 508] width 55 height 29
click at [885, 434] on icon "Done" at bounding box center [879, 435] width 20 height 20
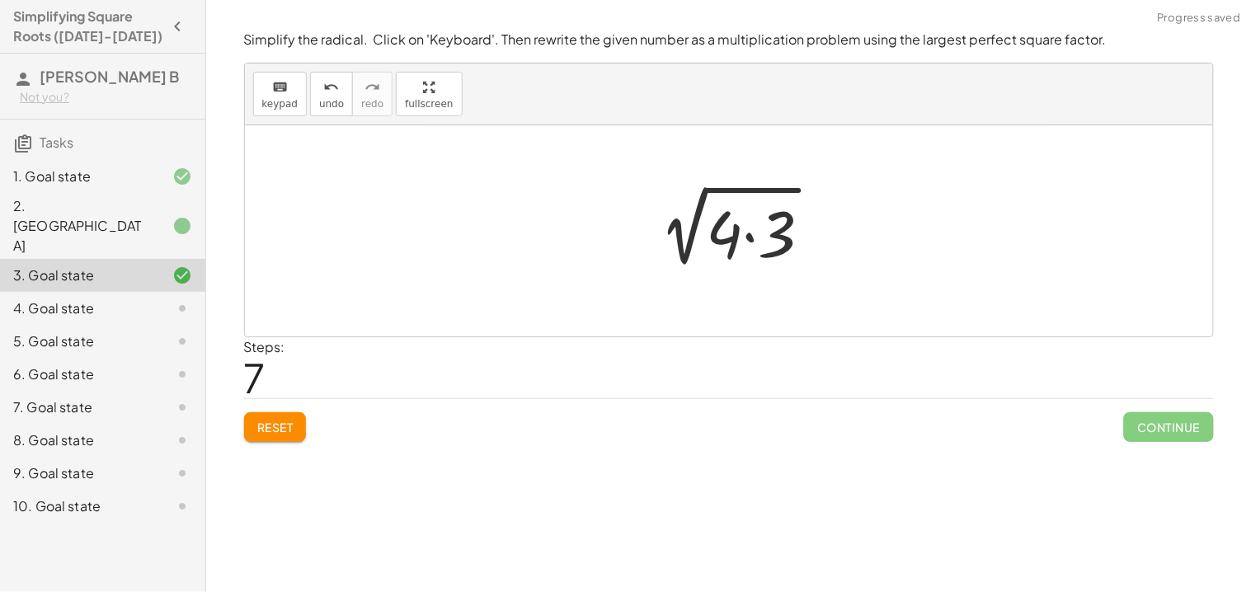
click at [692, 238] on div at bounding box center [735, 231] width 196 height 85
drag, startPoint x: 722, startPoint y: 242, endPoint x: 653, endPoint y: 241, distance: 68.5
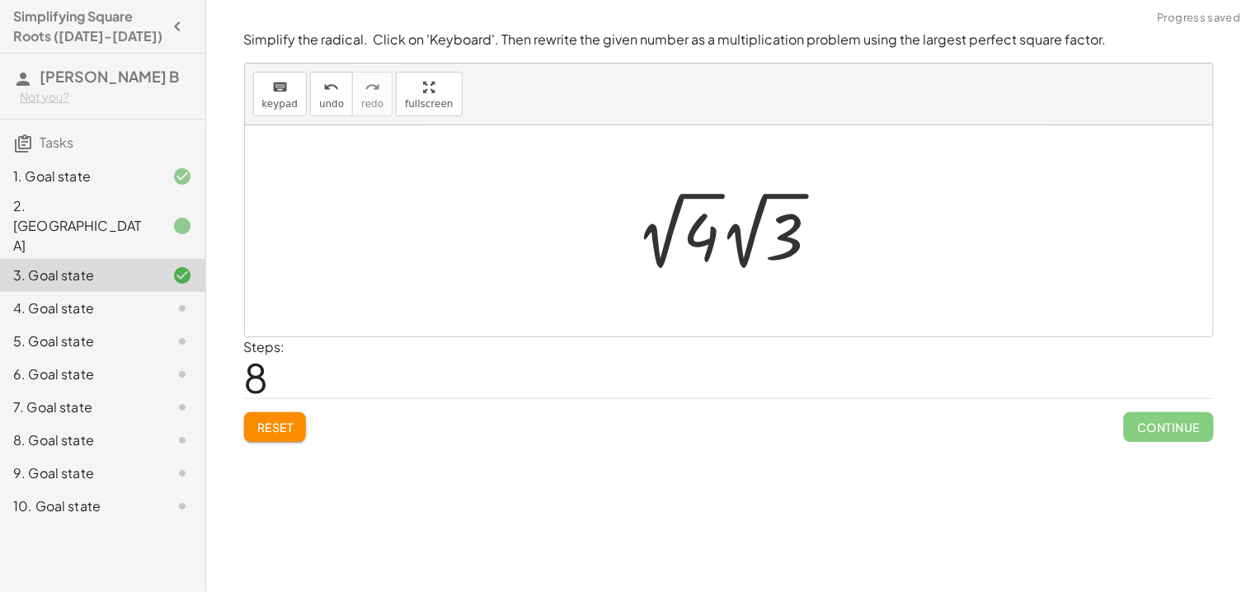
click at [703, 247] on div at bounding box center [734, 231] width 213 height 91
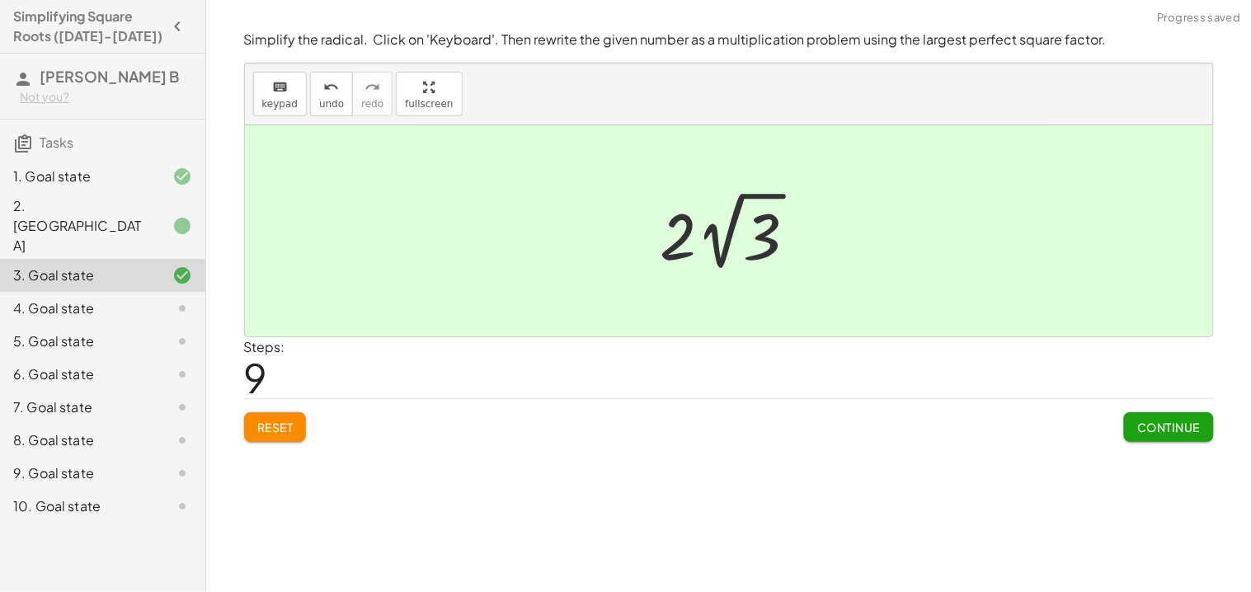
click at [1202, 438] on button "Continue" at bounding box center [1168, 427] width 89 height 30
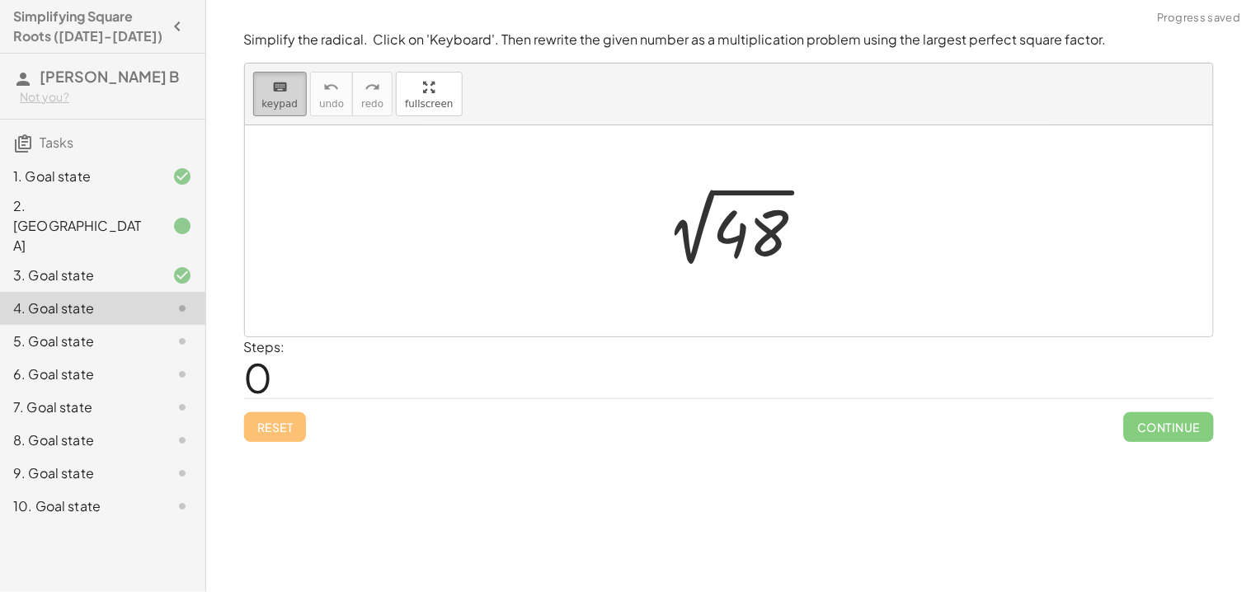
click at [286, 93] on div "keyboard" at bounding box center [280, 87] width 36 height 20
click at [760, 233] on div at bounding box center [735, 231] width 182 height 83
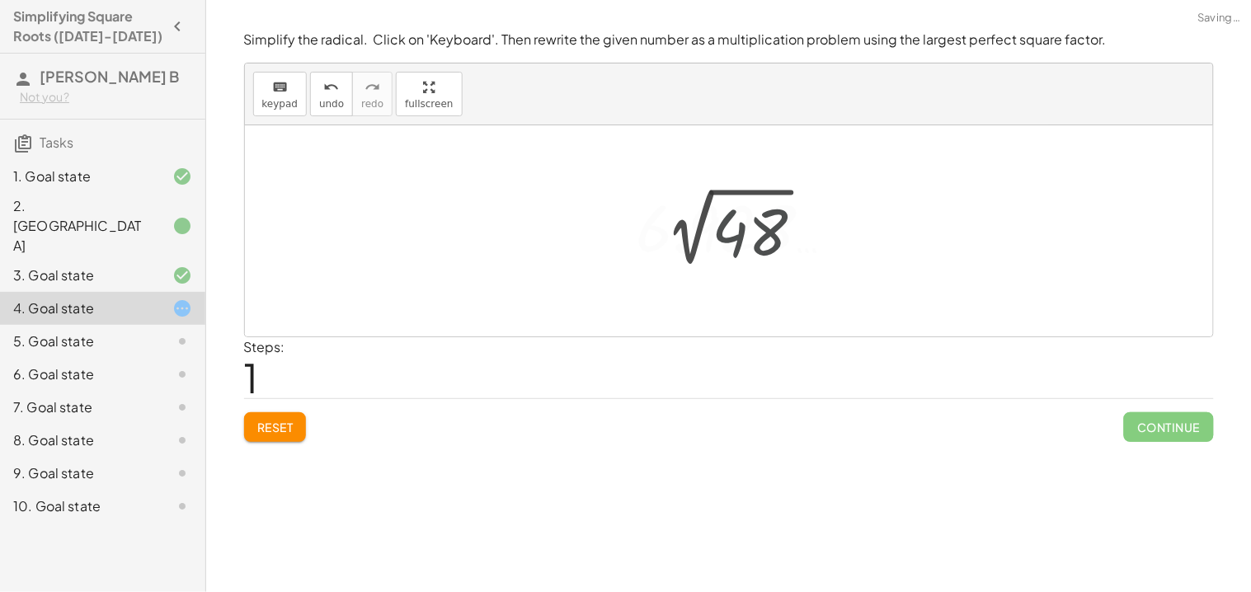
click at [760, 233] on div at bounding box center [742, 227] width 228 height 82
click at [266, 101] on span "keypad" at bounding box center [280, 104] width 36 height 12
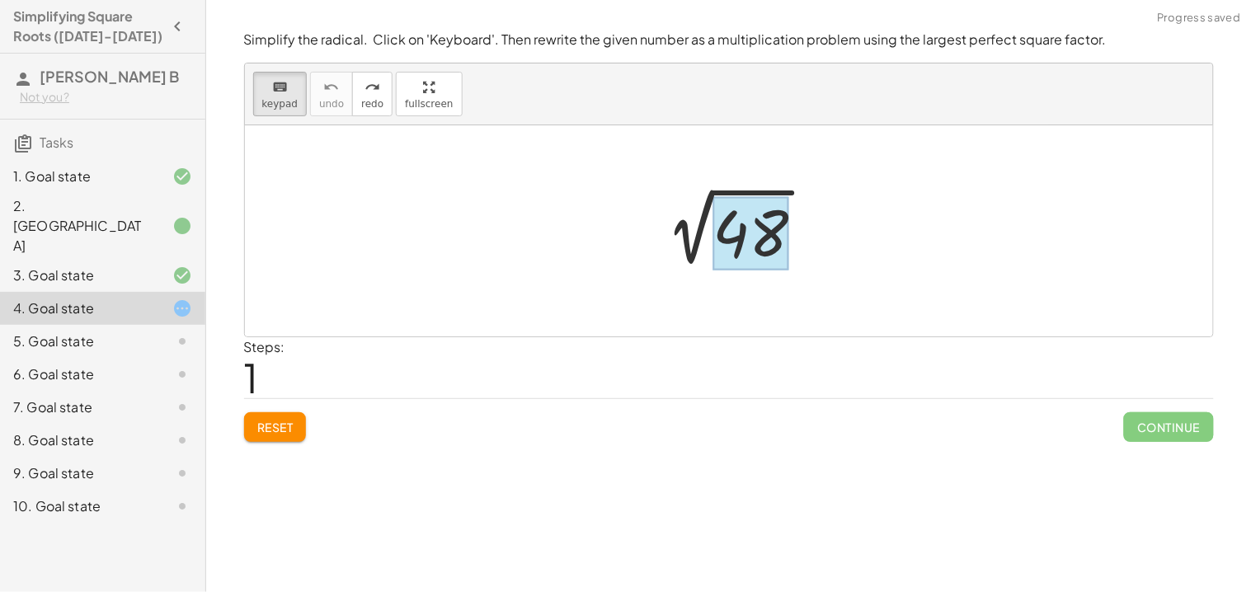
click at [730, 239] on div at bounding box center [750, 233] width 76 height 73
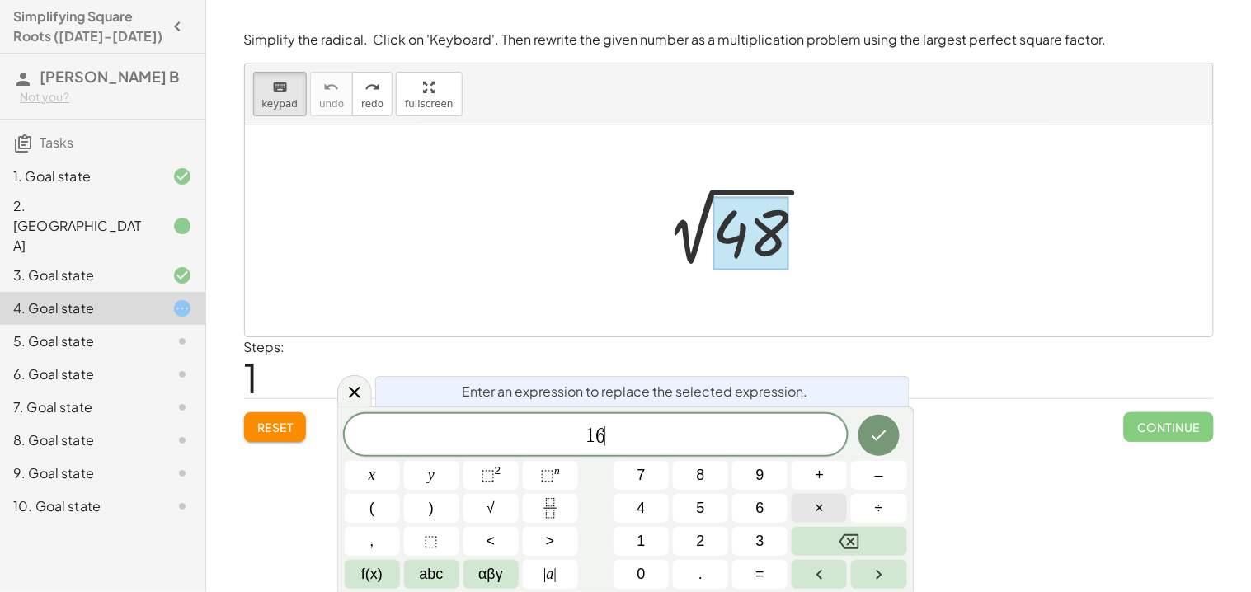
click at [821, 498] on span "×" at bounding box center [820, 508] width 9 height 22
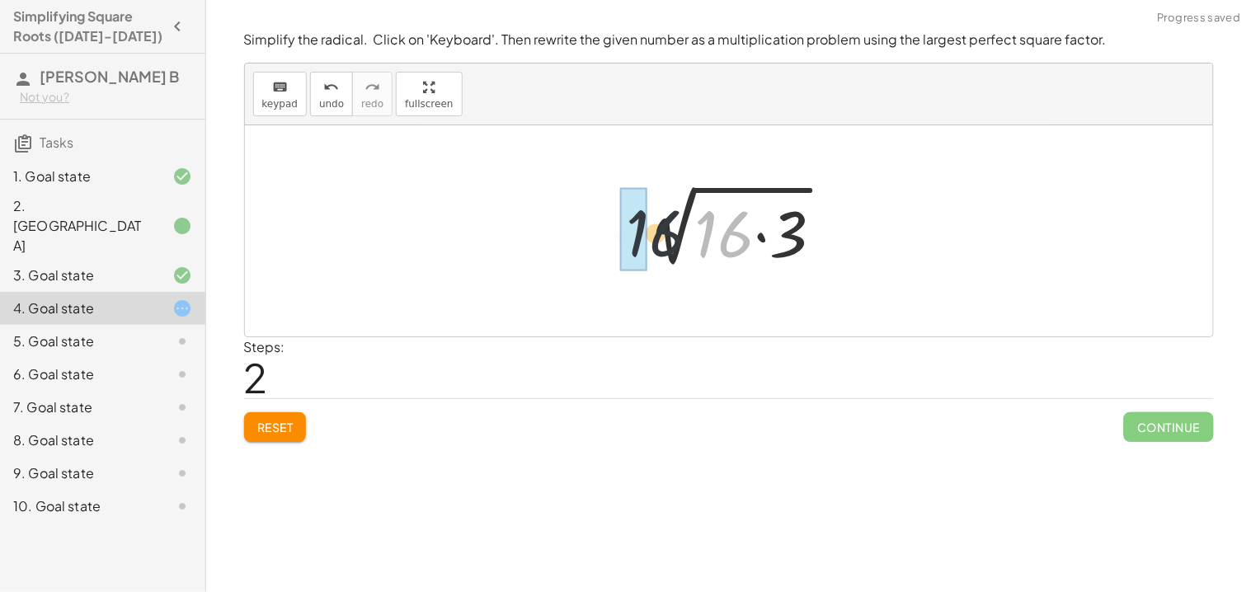
drag, startPoint x: 714, startPoint y: 216, endPoint x: 626, endPoint y: 218, distance: 88.2
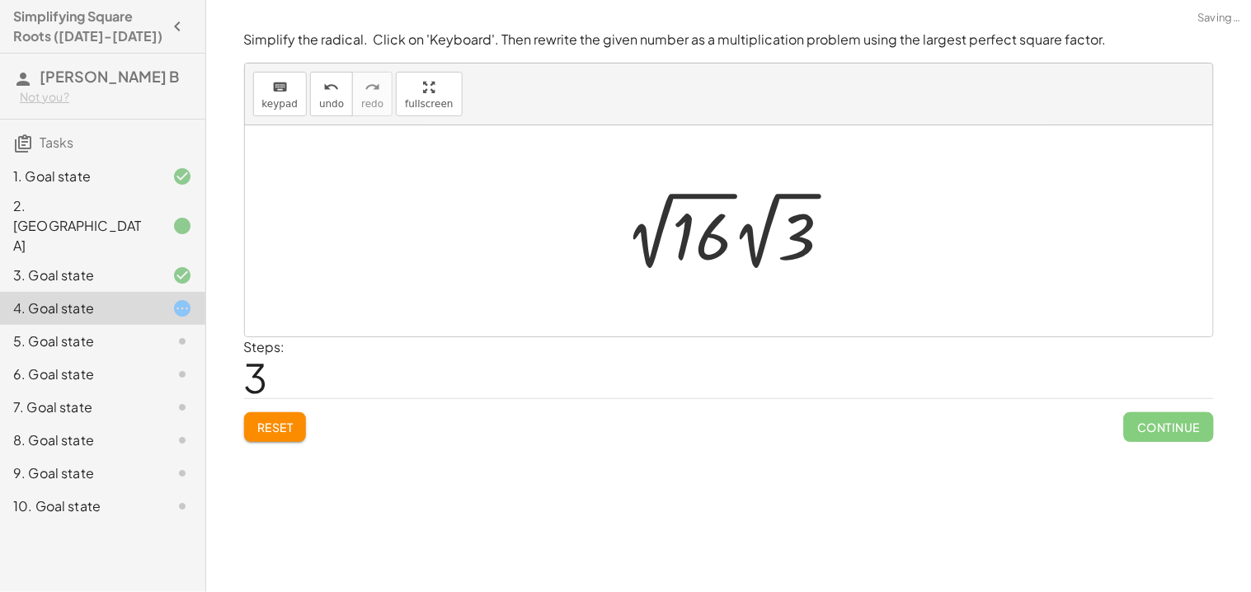
click at [696, 226] on div at bounding box center [736, 231] width 236 height 91
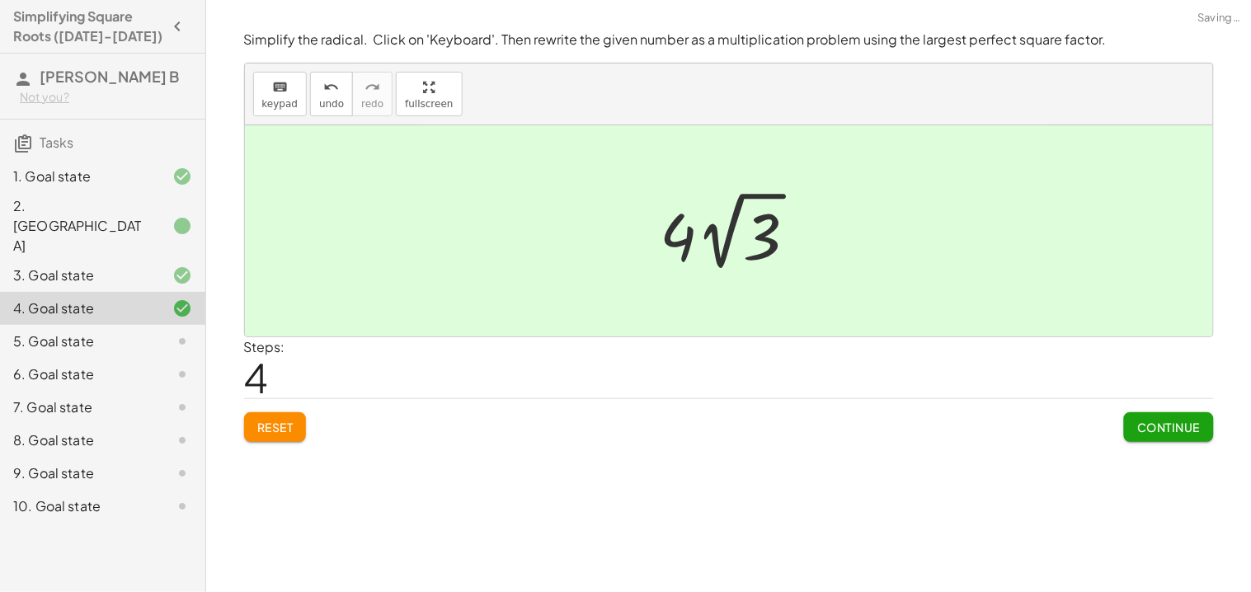
click at [1125, 429] on button "Continue" at bounding box center [1168, 427] width 89 height 30
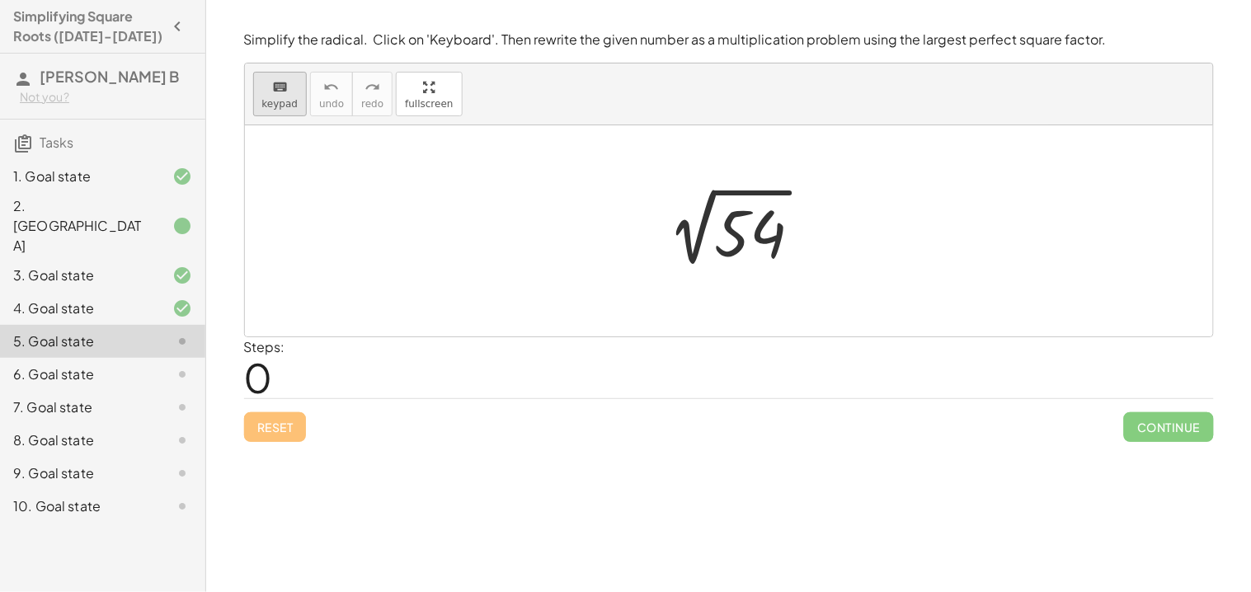
click at [280, 92] on icon "keyboard" at bounding box center [280, 88] width 16 height 20
click at [769, 238] on div at bounding box center [750, 233] width 72 height 73
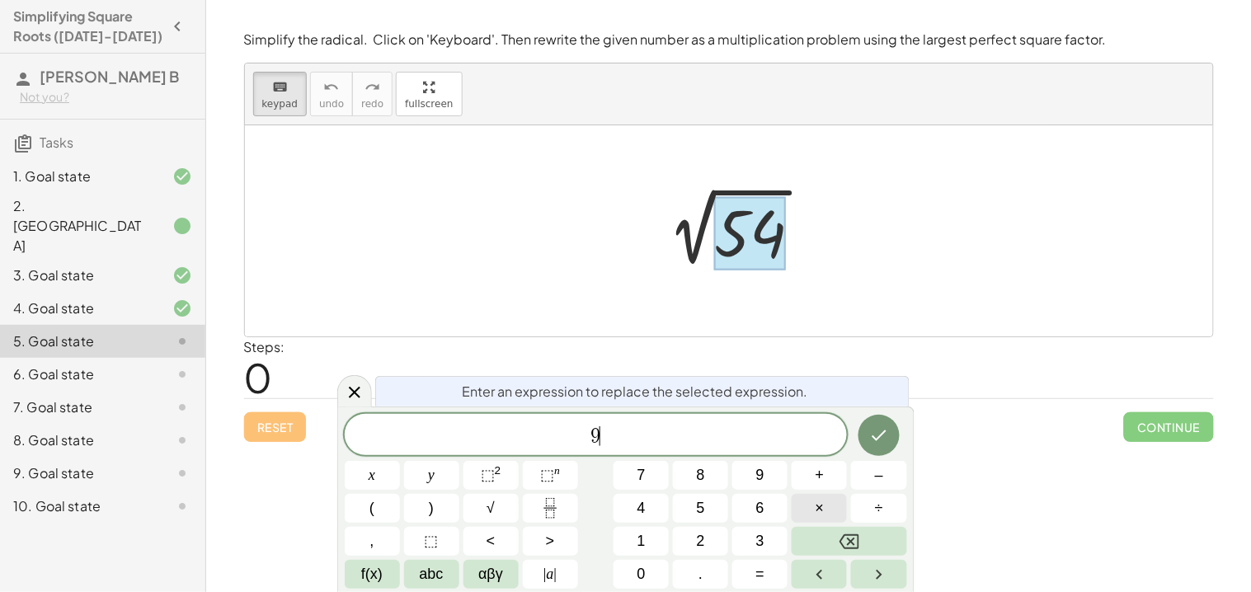
click at [820, 504] on span "×" at bounding box center [820, 508] width 9 height 22
click at [881, 430] on icon "Done" at bounding box center [879, 435] width 20 height 20
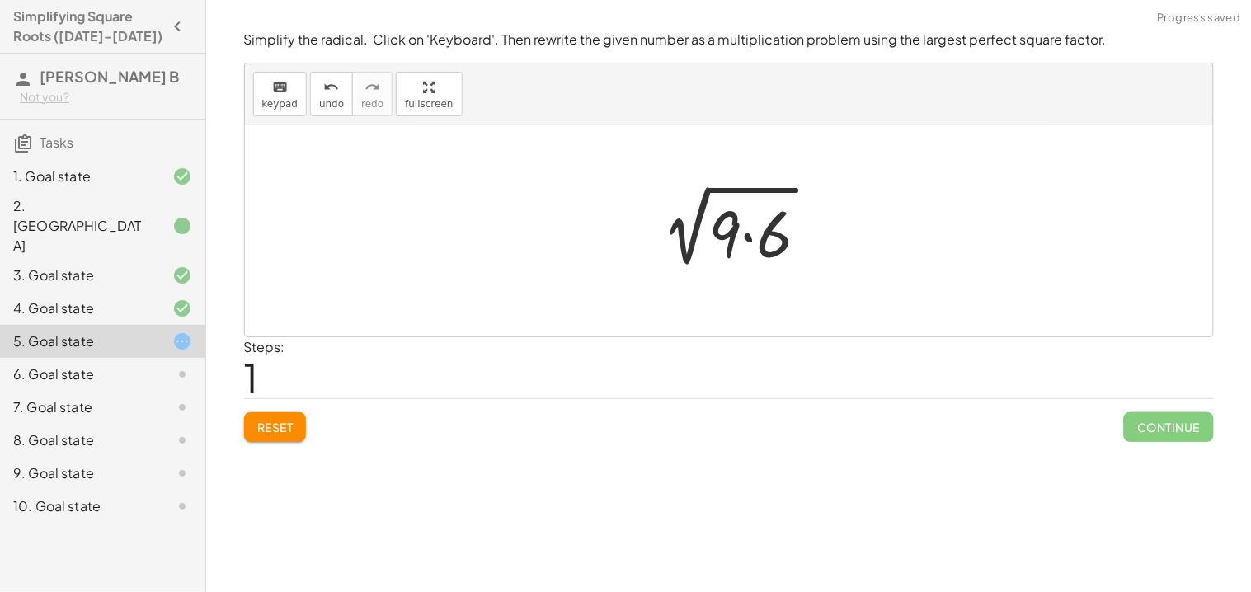
click at [728, 225] on div at bounding box center [735, 231] width 190 height 85
drag, startPoint x: 728, startPoint y: 225, endPoint x: 627, endPoint y: 224, distance: 101.4
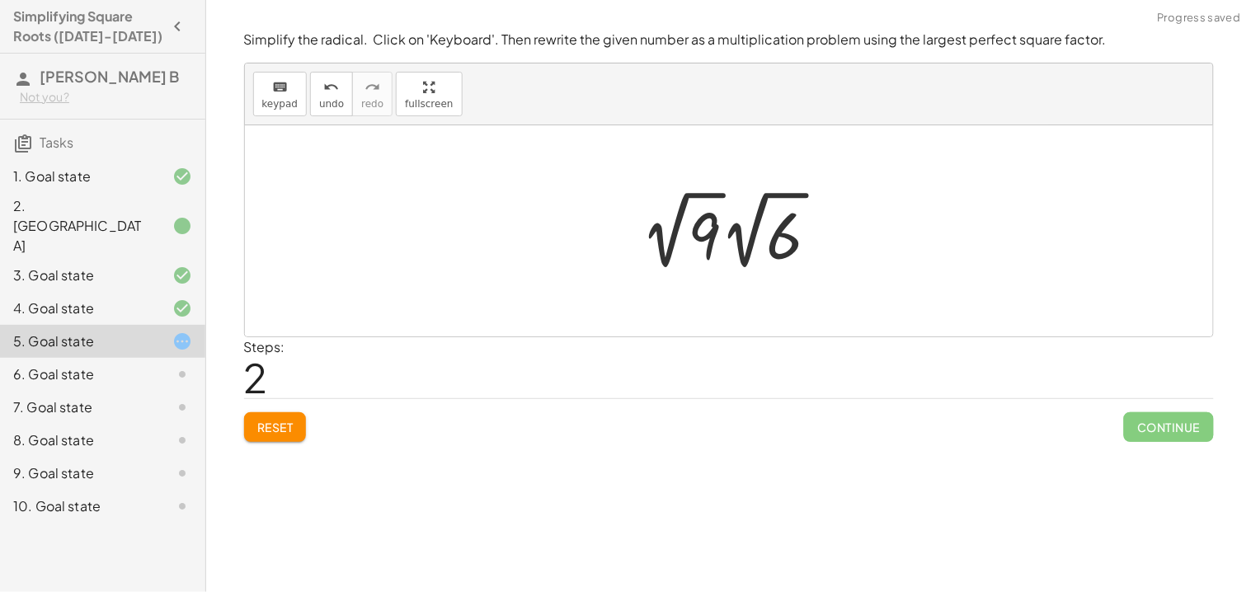
click at [708, 230] on div at bounding box center [737, 230] width 208 height 91
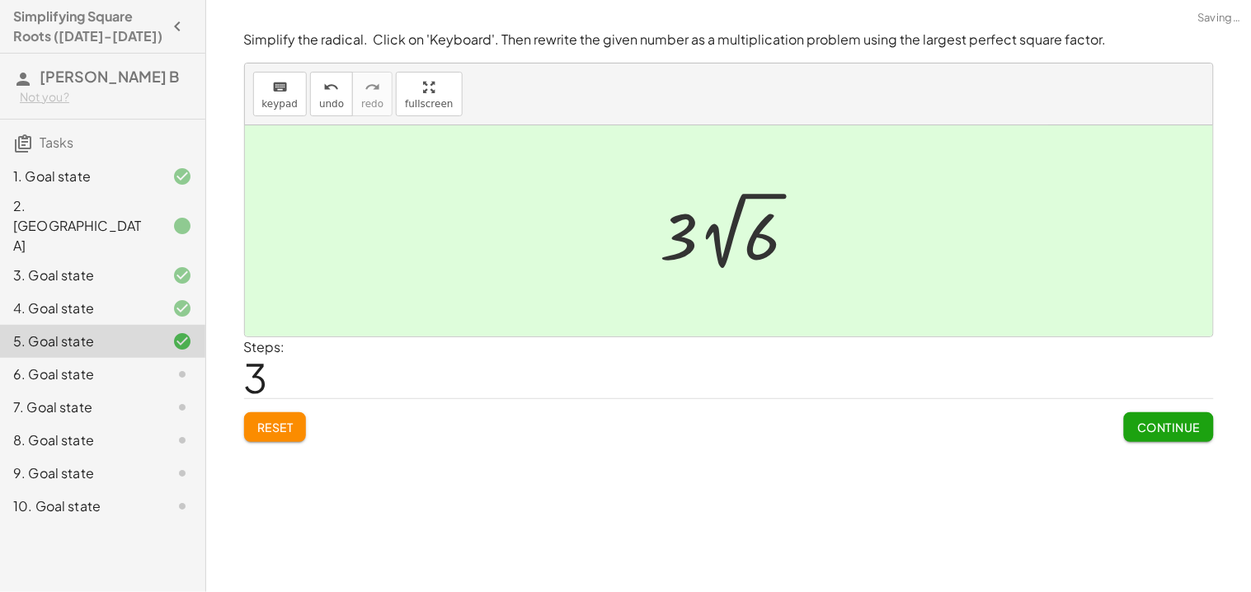
click at [1155, 422] on span "Continue" at bounding box center [1168, 427] width 63 height 15
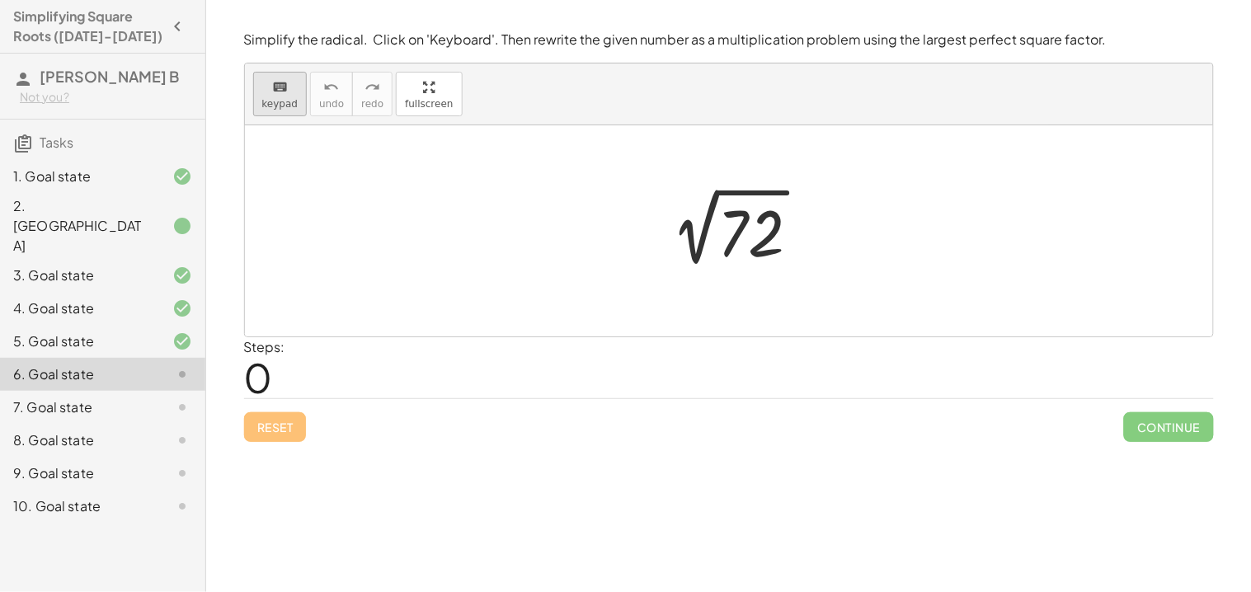
click at [289, 104] on span "keypad" at bounding box center [280, 104] width 36 height 12
click at [765, 238] on div at bounding box center [750, 233] width 67 height 73
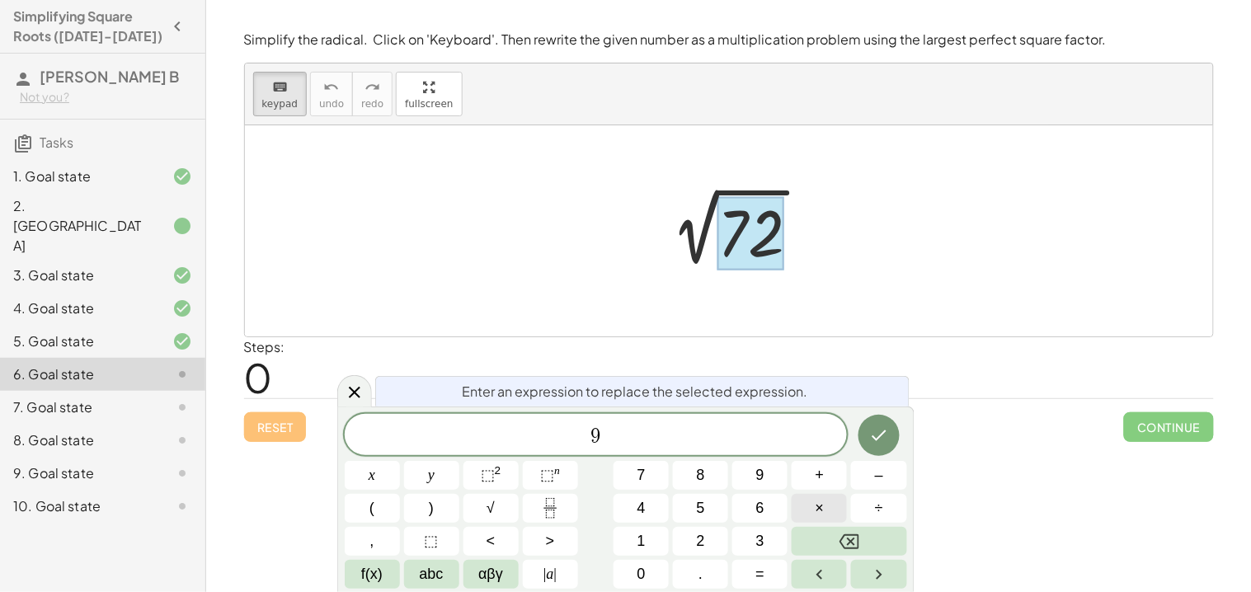
click at [820, 509] on span "×" at bounding box center [820, 508] width 9 height 22
click at [886, 439] on icon "Done" at bounding box center [879, 435] width 20 height 20
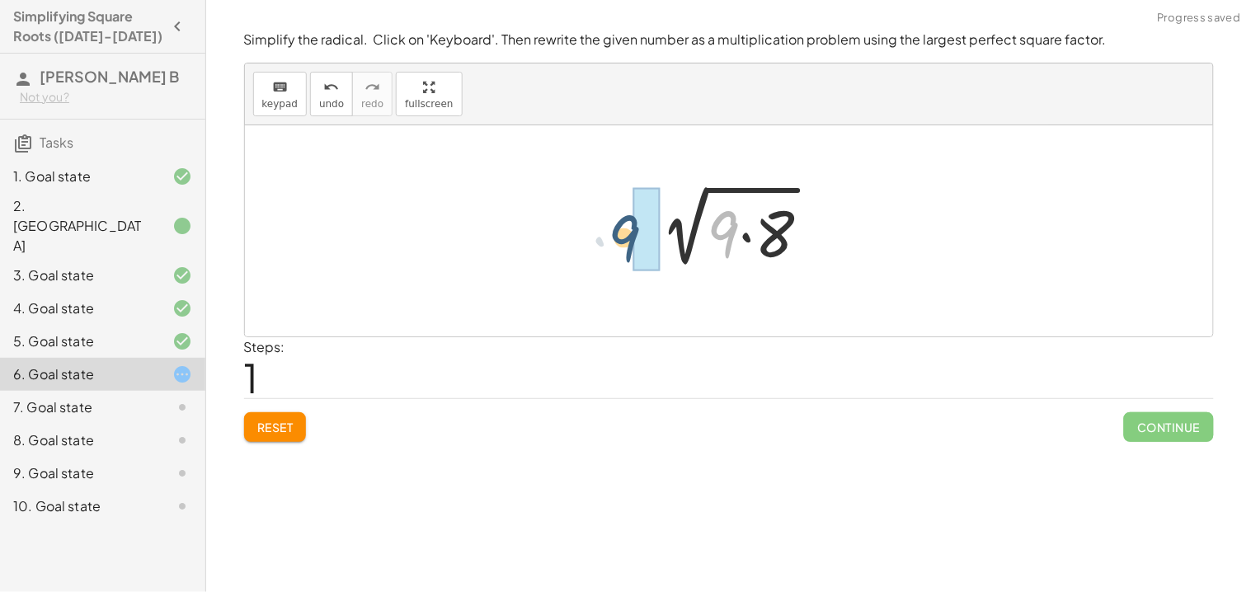
drag, startPoint x: 735, startPoint y: 227, endPoint x: 633, endPoint y: 231, distance: 101.5
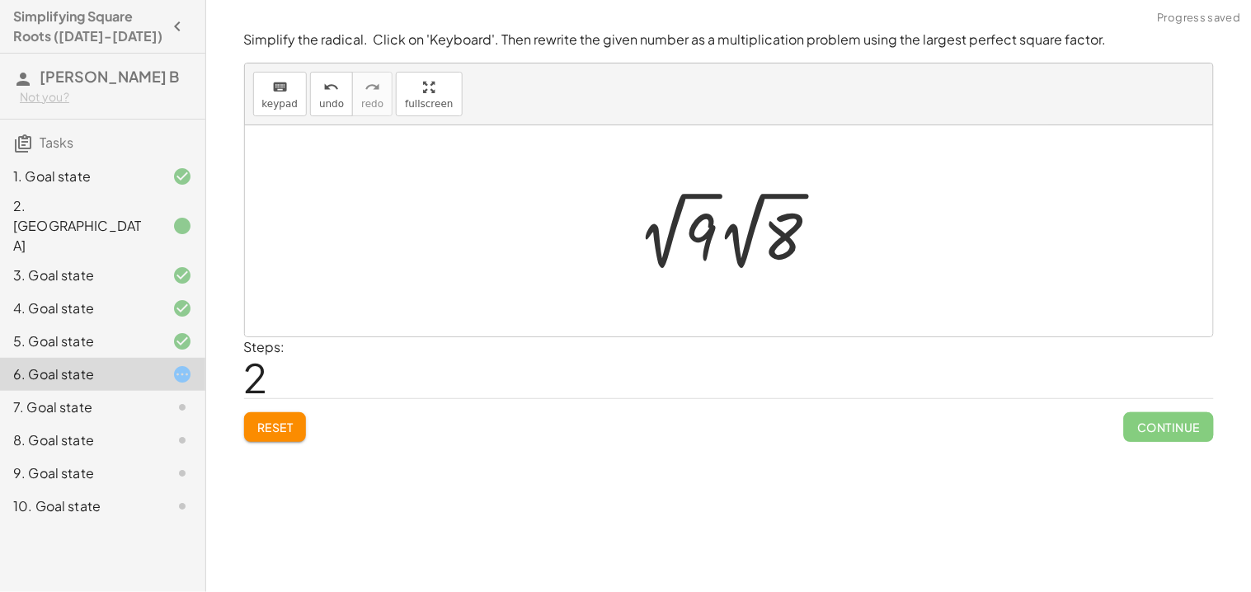
click at [711, 247] on div at bounding box center [735, 231] width 210 height 91
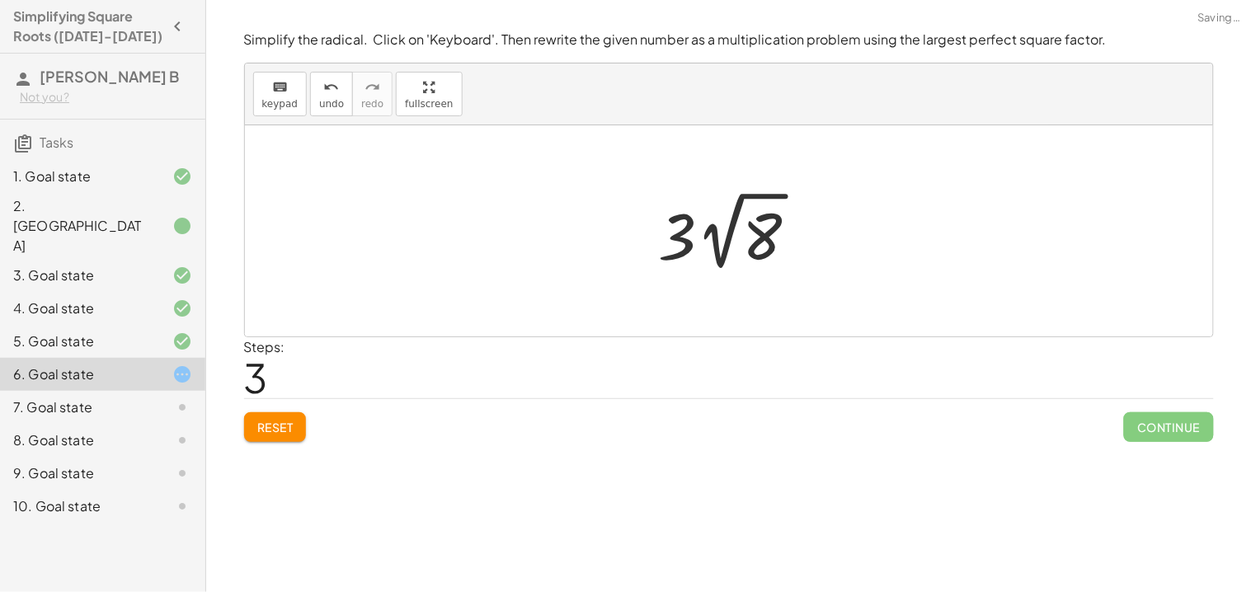
click at [775, 237] on div at bounding box center [735, 231] width 169 height 91
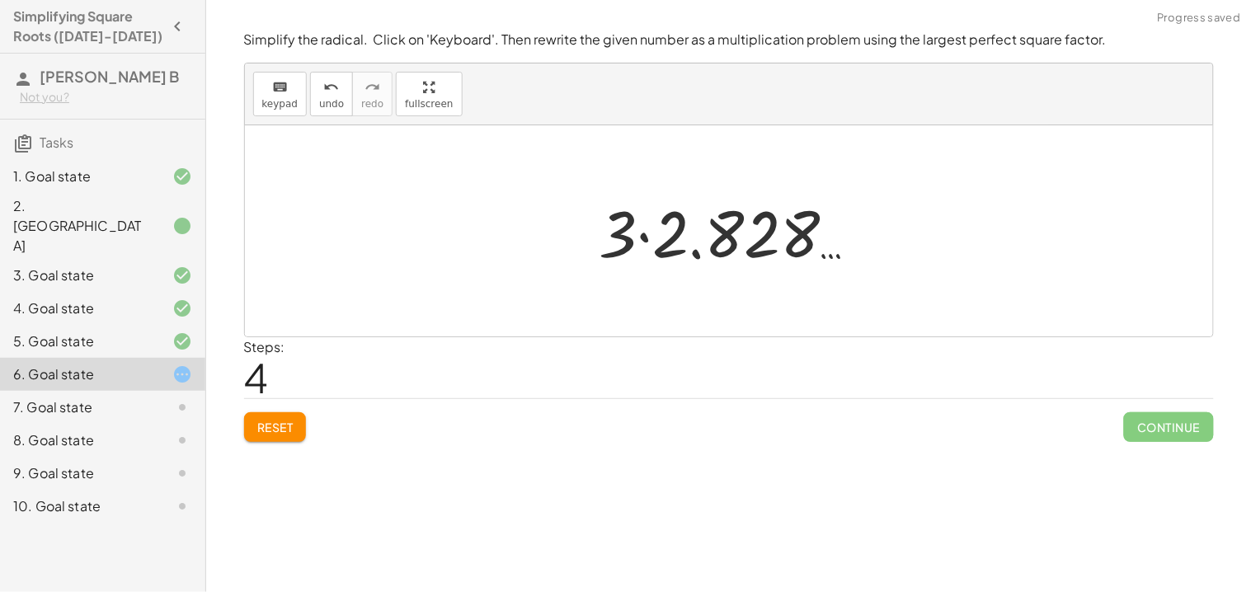
click at [727, 256] on div at bounding box center [735, 231] width 288 height 85
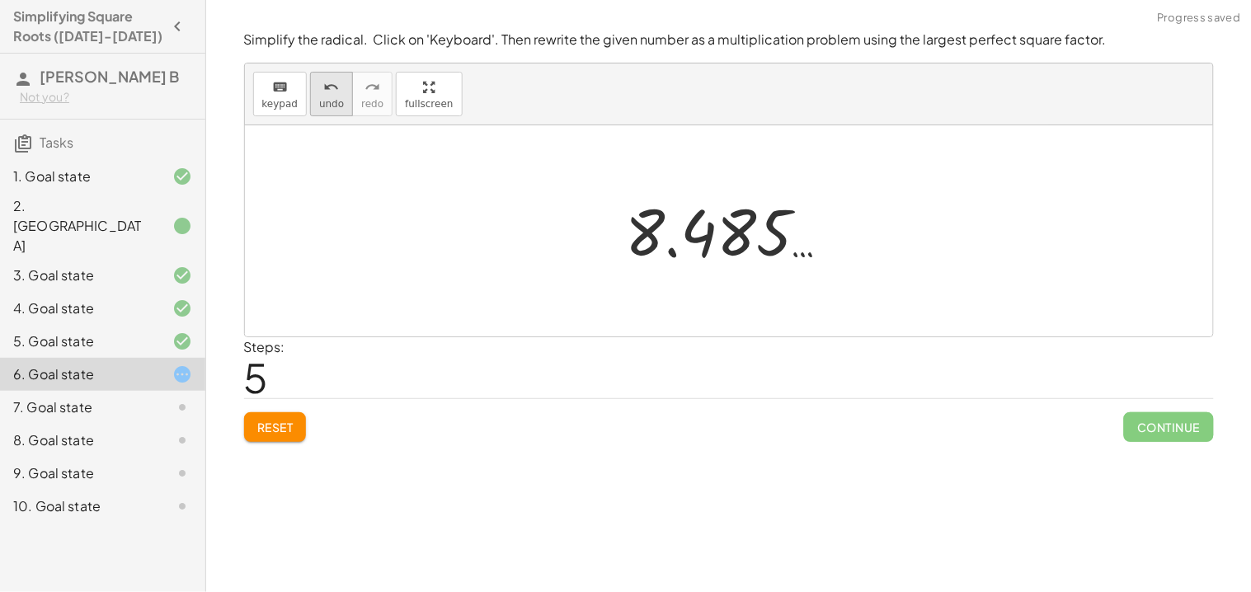
click at [330, 95] on button "undo undo" at bounding box center [331, 94] width 43 height 45
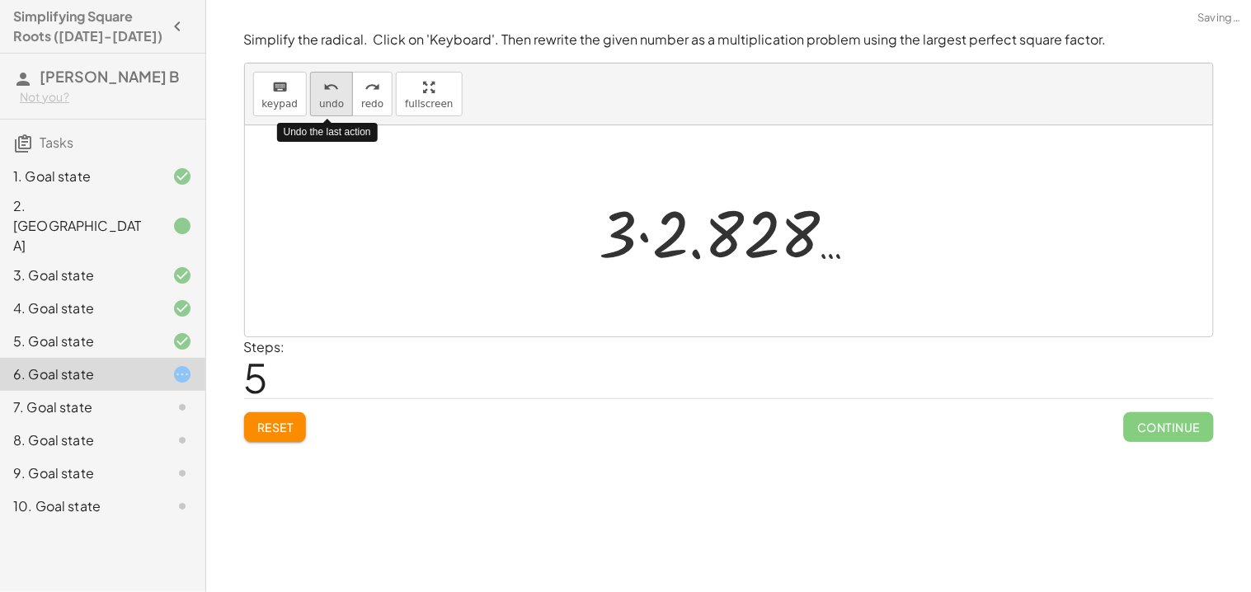
click at [330, 95] on button "undo undo" at bounding box center [331, 94] width 43 height 45
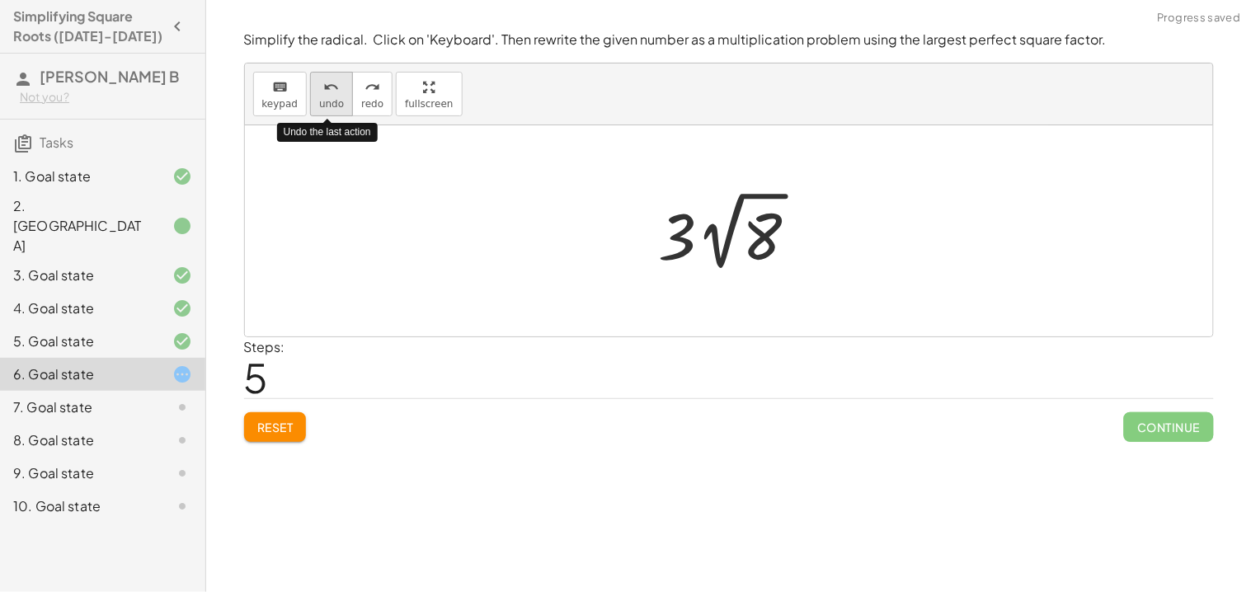
click at [330, 95] on button "undo undo" at bounding box center [331, 94] width 43 height 45
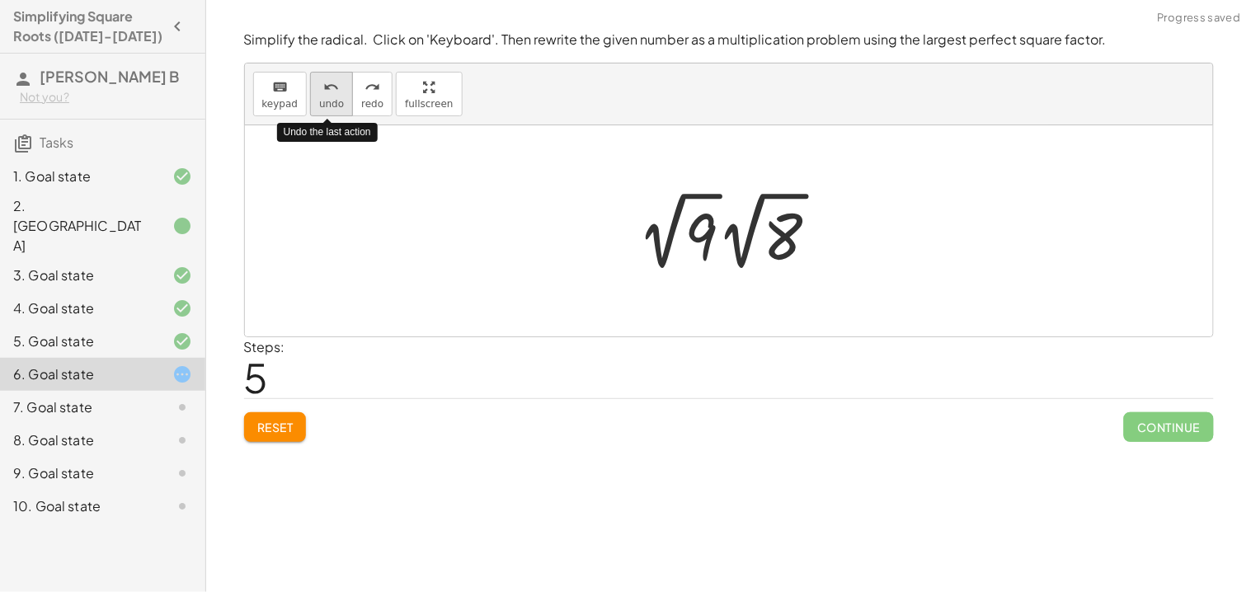
click at [330, 95] on button "undo undo" at bounding box center [331, 94] width 43 height 45
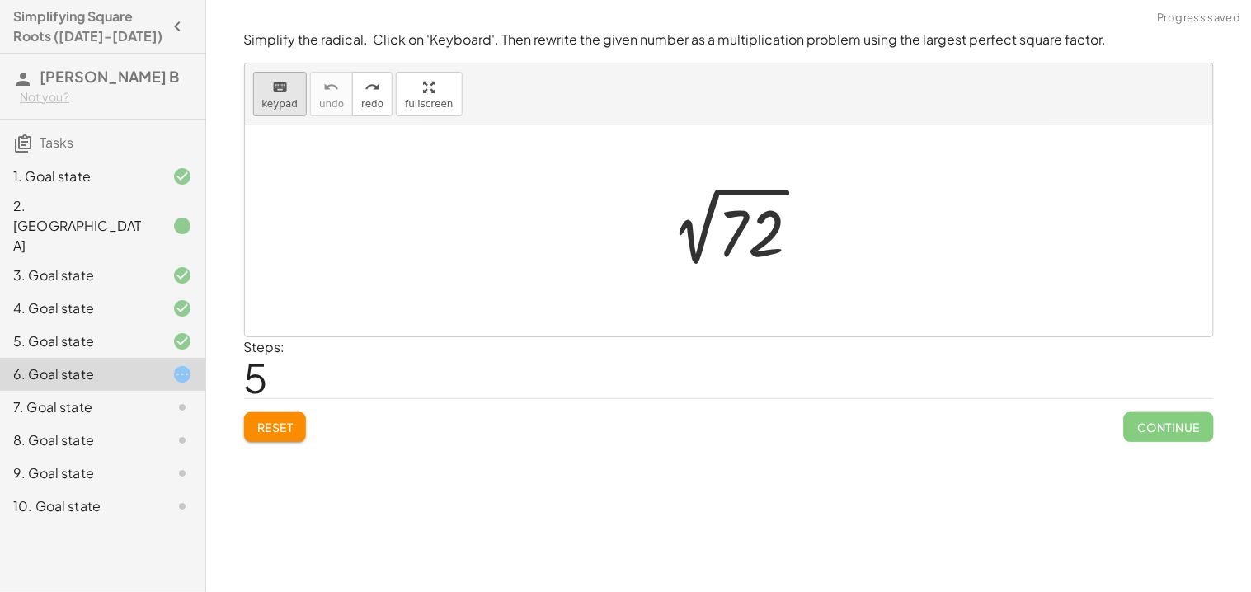
click at [285, 106] on span "keypad" at bounding box center [280, 104] width 36 height 12
click at [752, 247] on div at bounding box center [750, 233] width 67 height 73
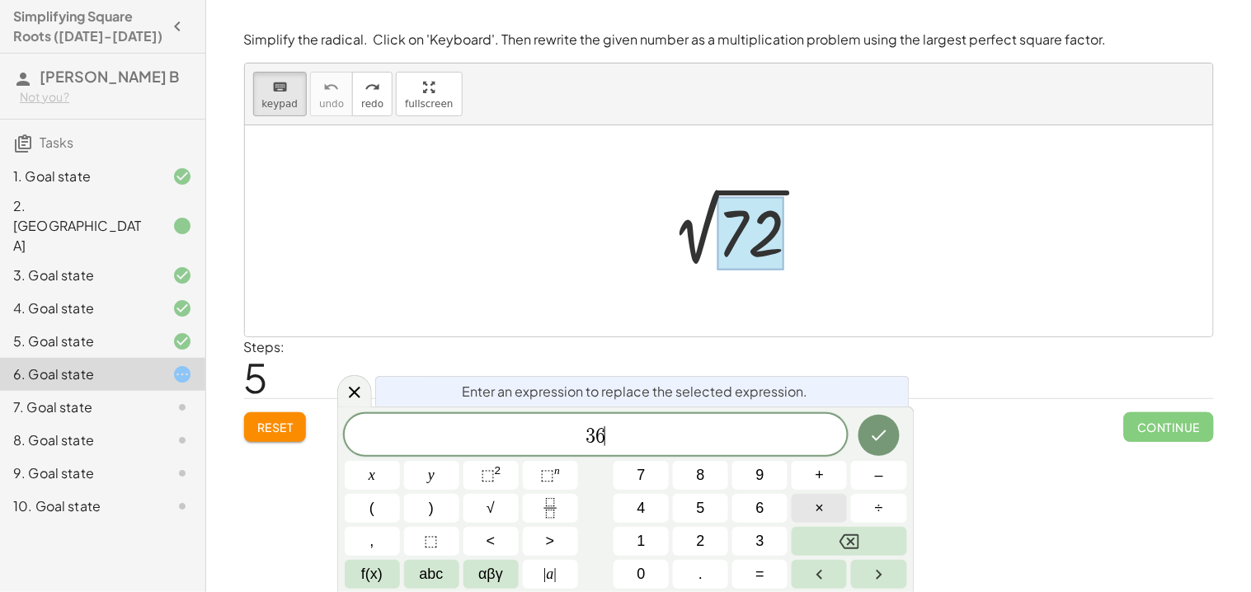
click at [817, 504] on span "×" at bounding box center [820, 508] width 9 height 22
click at [891, 429] on button "Done" at bounding box center [878, 435] width 41 height 41
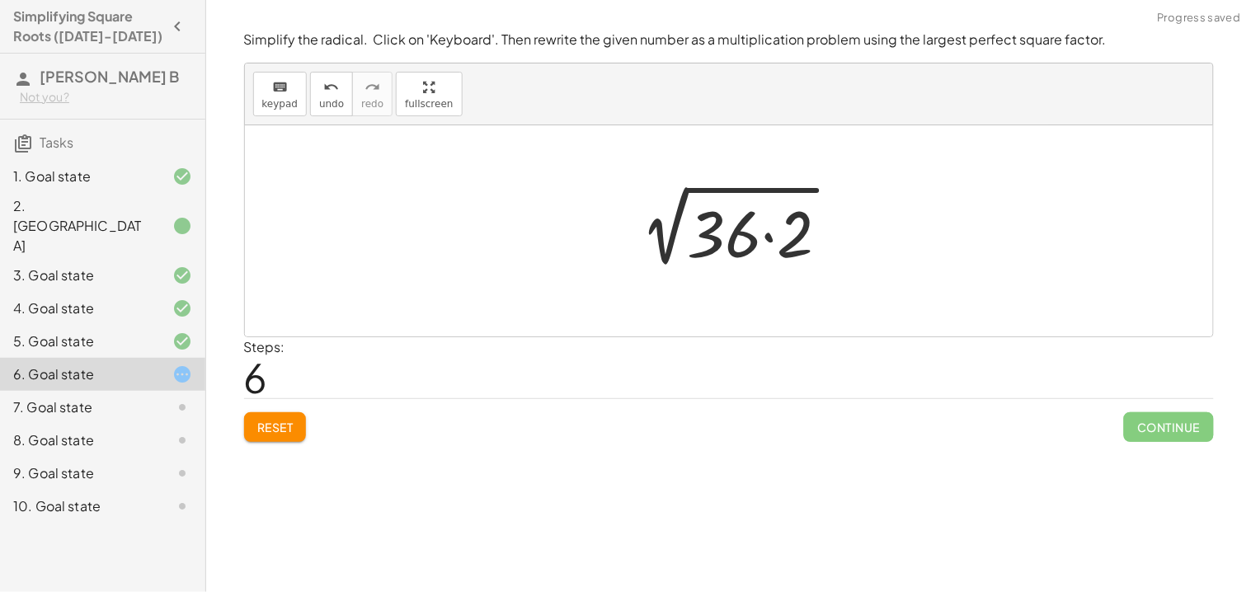
click at [726, 218] on div at bounding box center [734, 231] width 233 height 85
drag, startPoint x: 726, startPoint y: 218, endPoint x: 644, endPoint y: 219, distance: 82.5
click at [644, 219] on div at bounding box center [734, 231] width 233 height 85
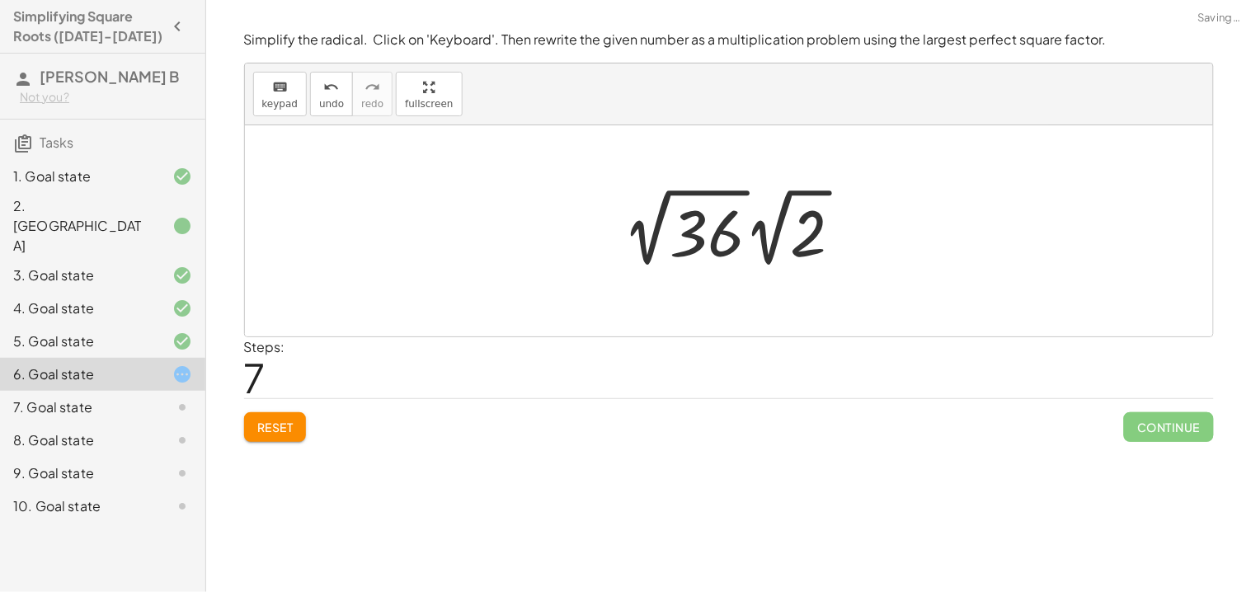
click at [701, 237] on div at bounding box center [739, 227] width 249 height 91
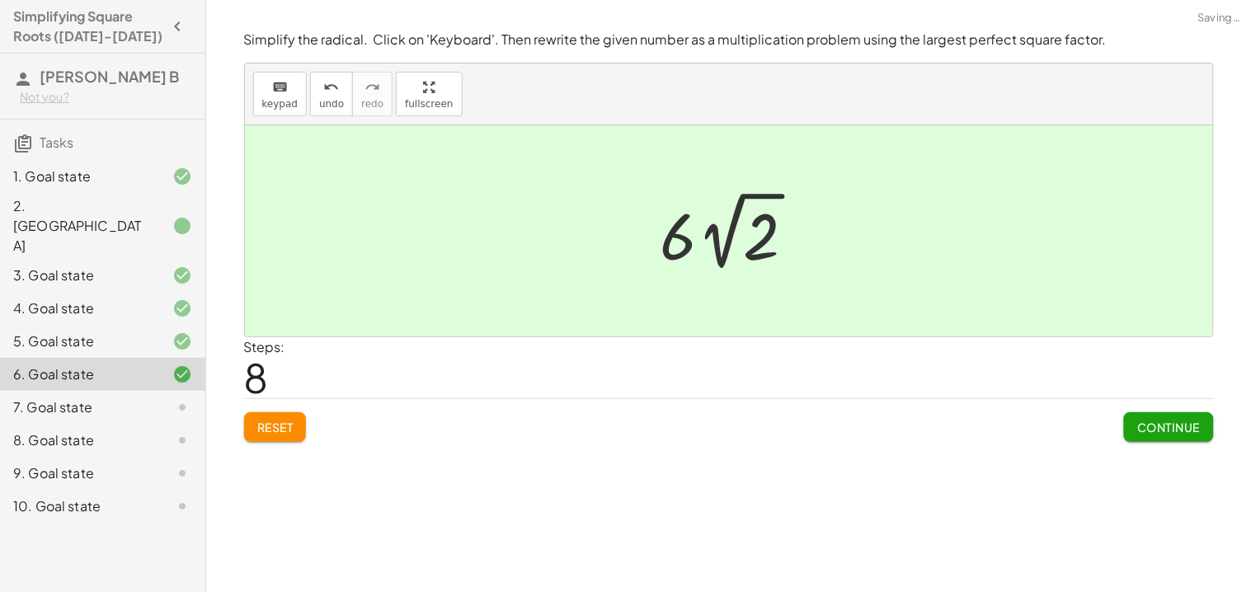
click at [1134, 426] on button "Continue" at bounding box center [1168, 427] width 89 height 30
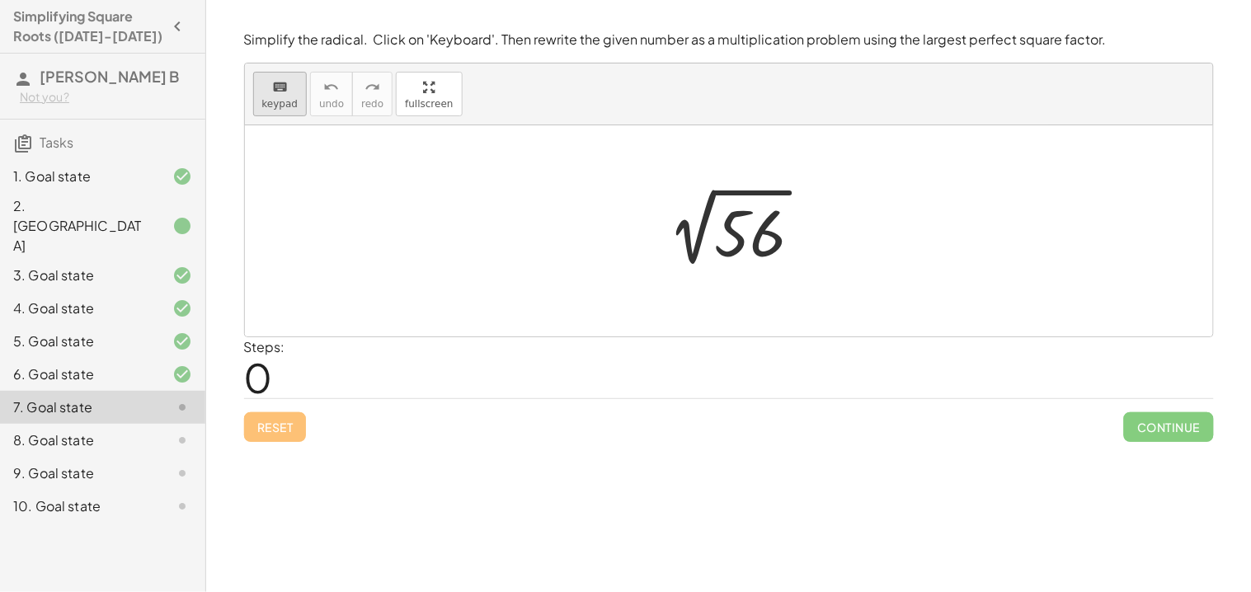
click at [289, 99] on span "keypad" at bounding box center [280, 104] width 36 height 12
click at [761, 236] on div at bounding box center [750, 233] width 72 height 73
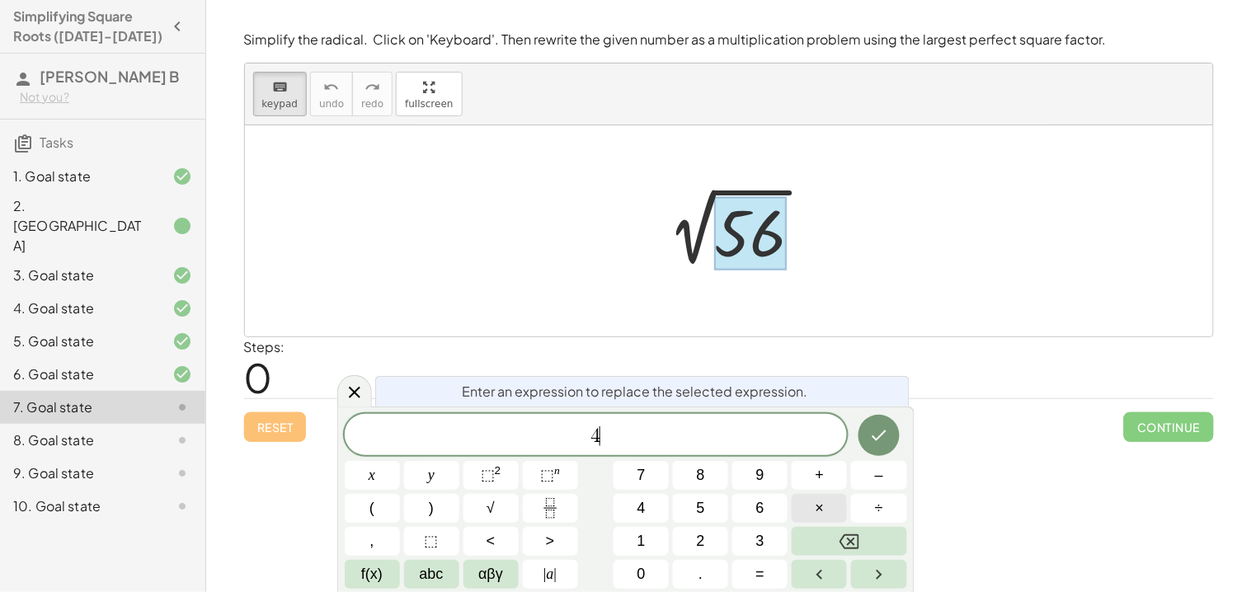
click at [809, 510] on button "×" at bounding box center [819, 508] width 55 height 29
click at [884, 421] on button "Done" at bounding box center [878, 435] width 41 height 41
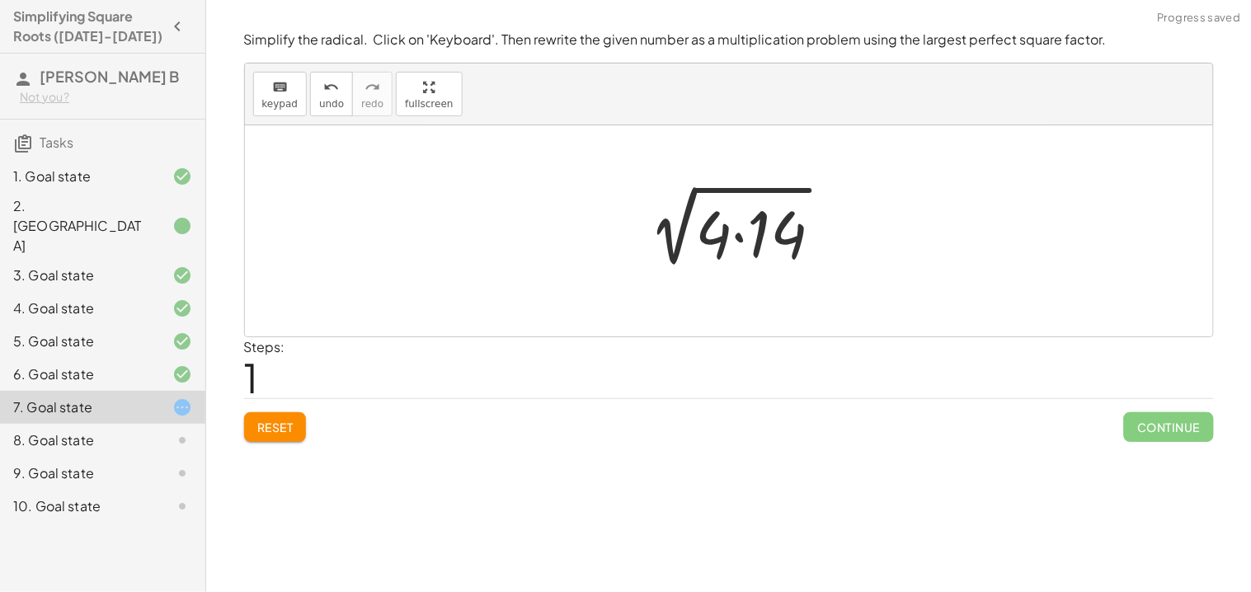
click at [720, 232] on div at bounding box center [736, 231] width 218 height 85
drag, startPoint x: 720, startPoint y: 232, endPoint x: 534, endPoint y: 233, distance: 185.5
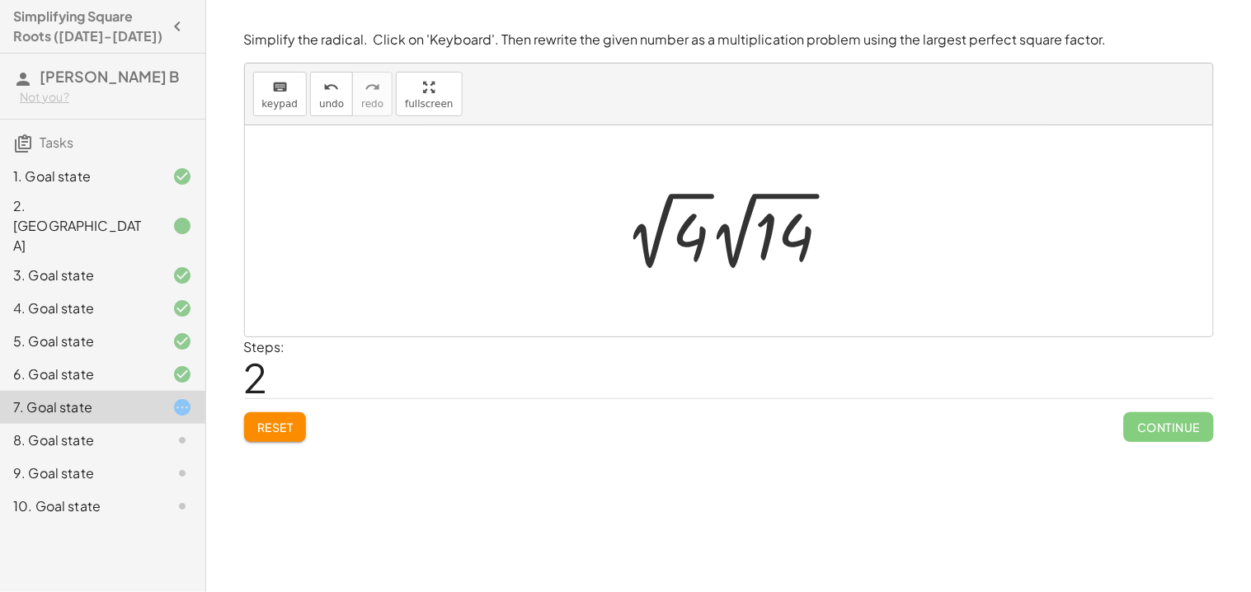
click at [703, 242] on div at bounding box center [735, 231] width 234 height 91
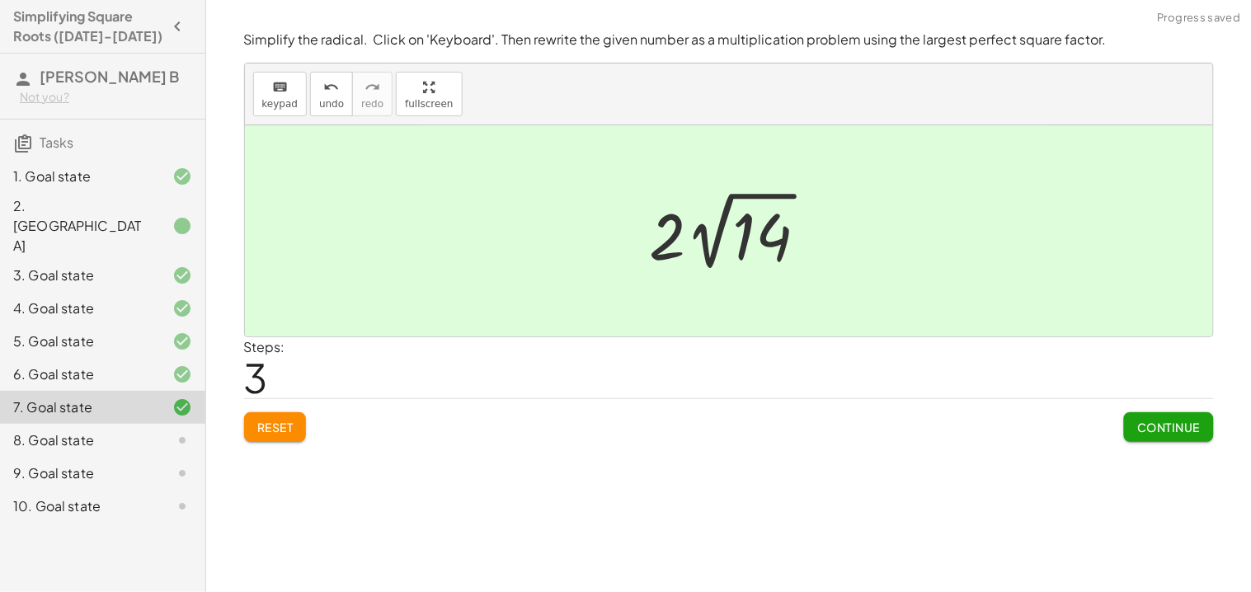
click at [1144, 420] on span "Continue" at bounding box center [1168, 427] width 63 height 15
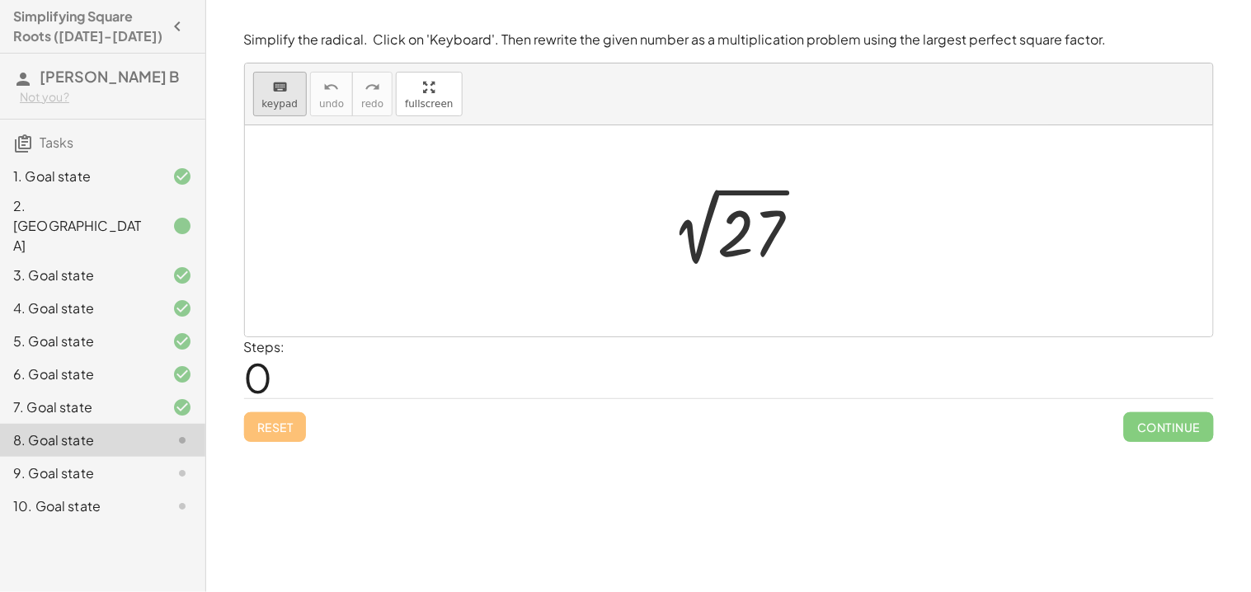
click at [276, 98] on span "keypad" at bounding box center [280, 104] width 36 height 12
click at [738, 223] on div at bounding box center [750, 233] width 67 height 73
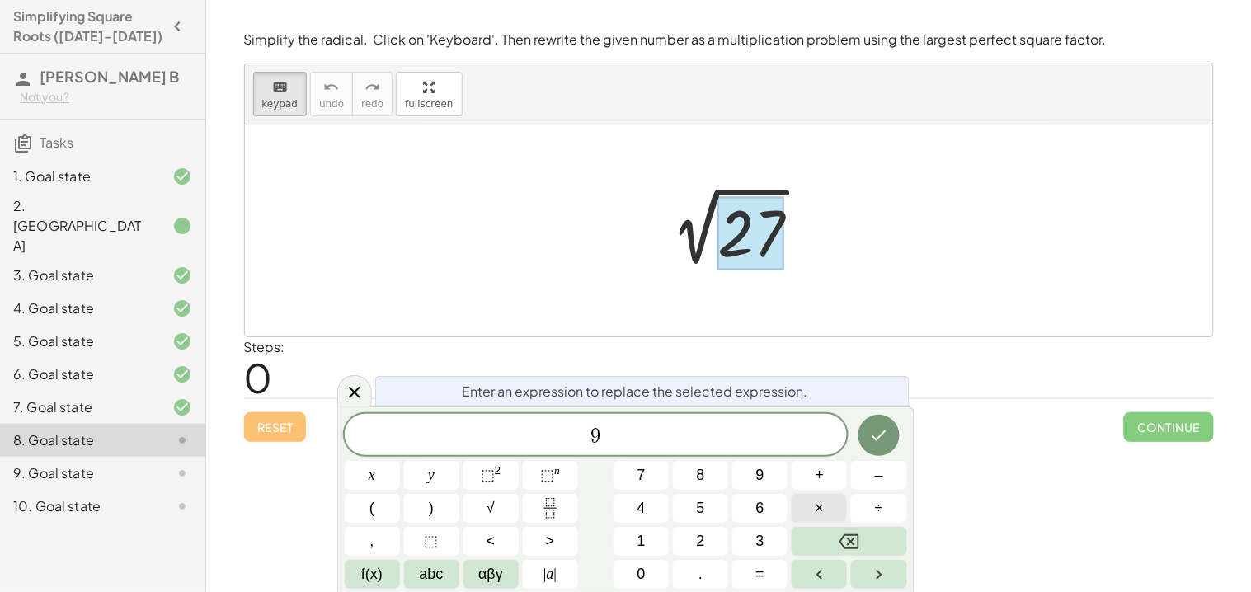
click at [810, 508] on button "×" at bounding box center [819, 508] width 55 height 29
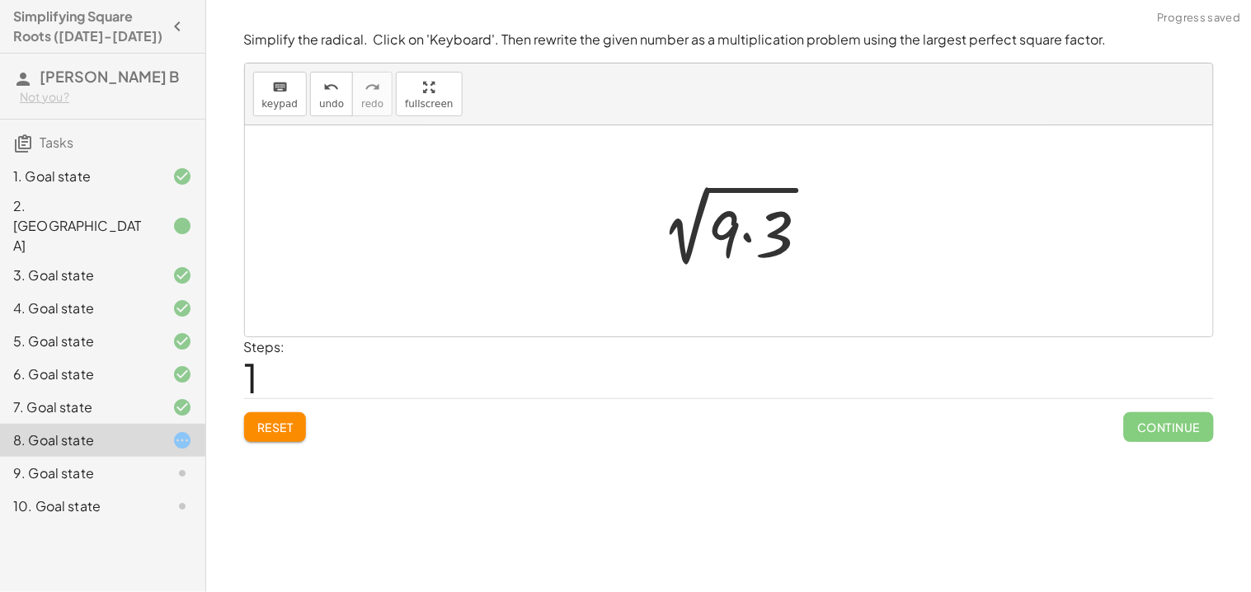
click at [734, 233] on div at bounding box center [735, 231] width 192 height 85
drag, startPoint x: 734, startPoint y: 233, endPoint x: 632, endPoint y: 228, distance: 101.5
click at [632, 228] on div "2 √ 27 · 9 2 √ ( · 9 · 3 ) · 2 √ · 2 2 √ ( · 9 · 3 )" at bounding box center [736, 225] width 229 height 99
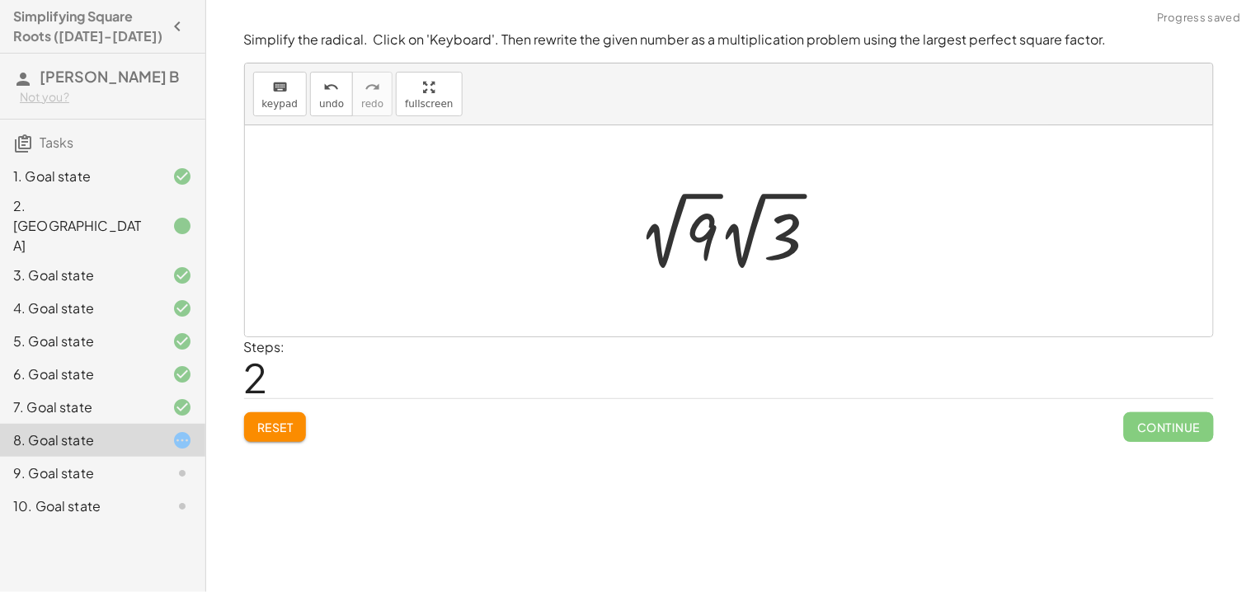
click at [694, 241] on div at bounding box center [735, 231] width 209 height 91
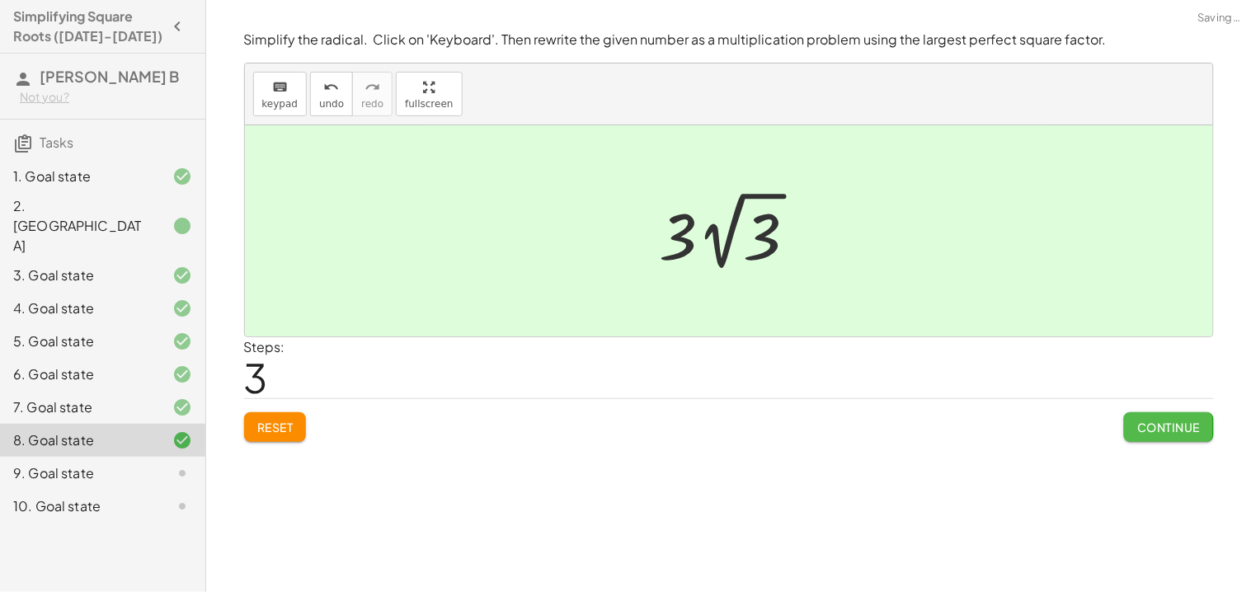
click at [1191, 439] on button "Continue" at bounding box center [1168, 427] width 89 height 30
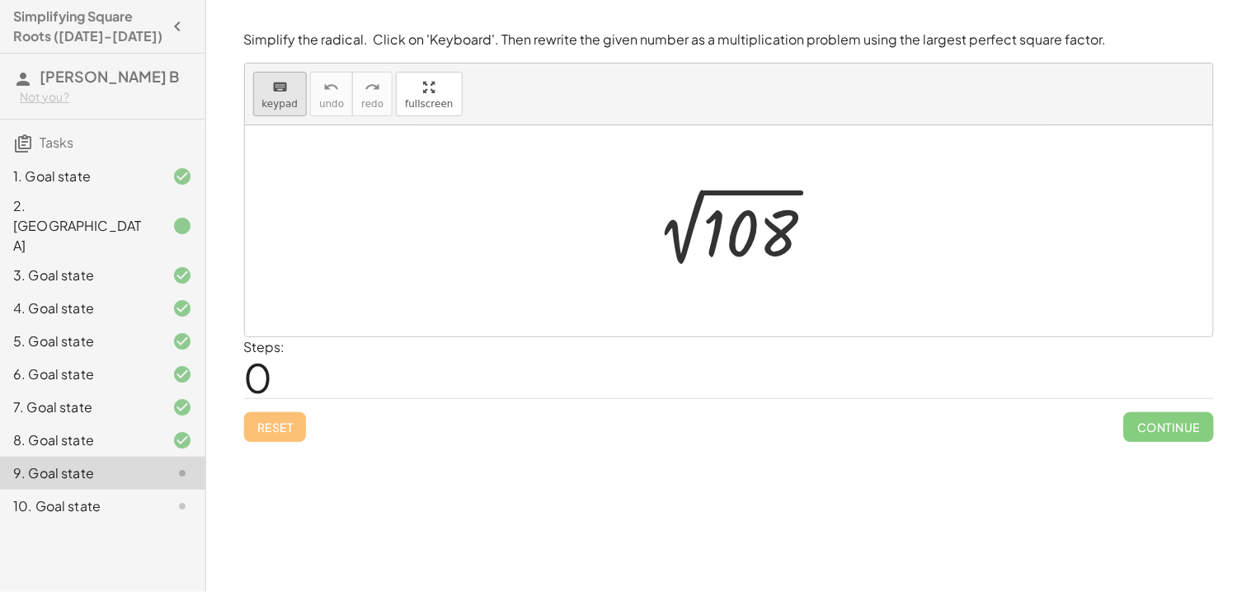
click at [291, 102] on span "keypad" at bounding box center [280, 104] width 36 height 12
click at [755, 223] on div at bounding box center [735, 231] width 202 height 83
click at [273, 91] on icon "keyboard" at bounding box center [280, 88] width 16 height 20
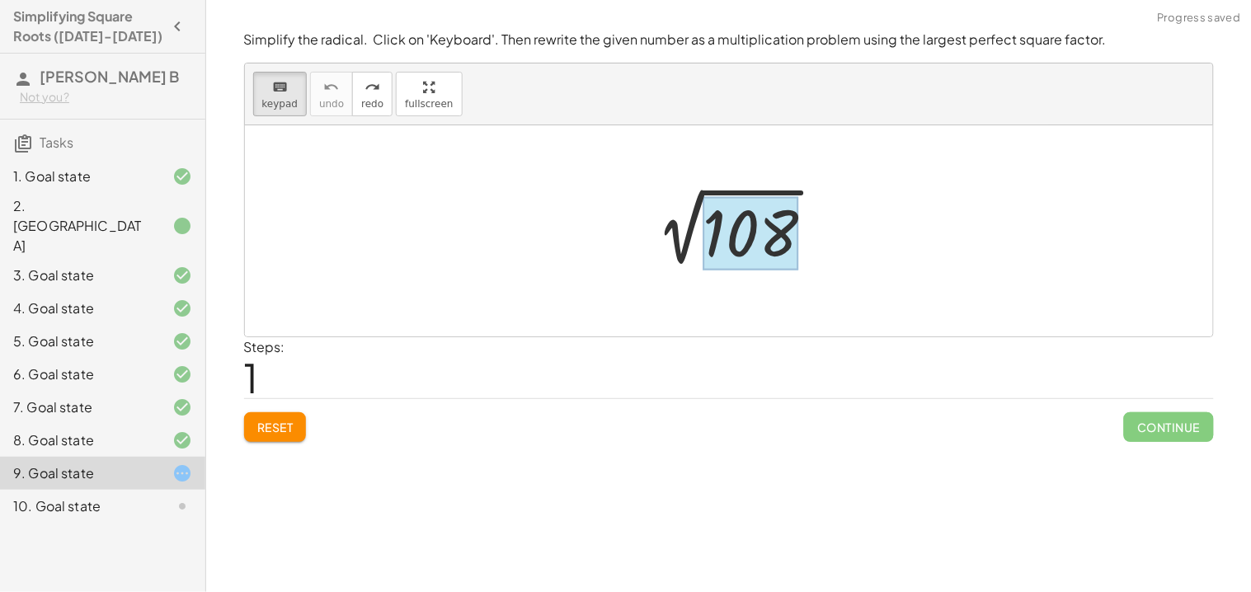
click at [764, 226] on div at bounding box center [751, 233] width 96 height 73
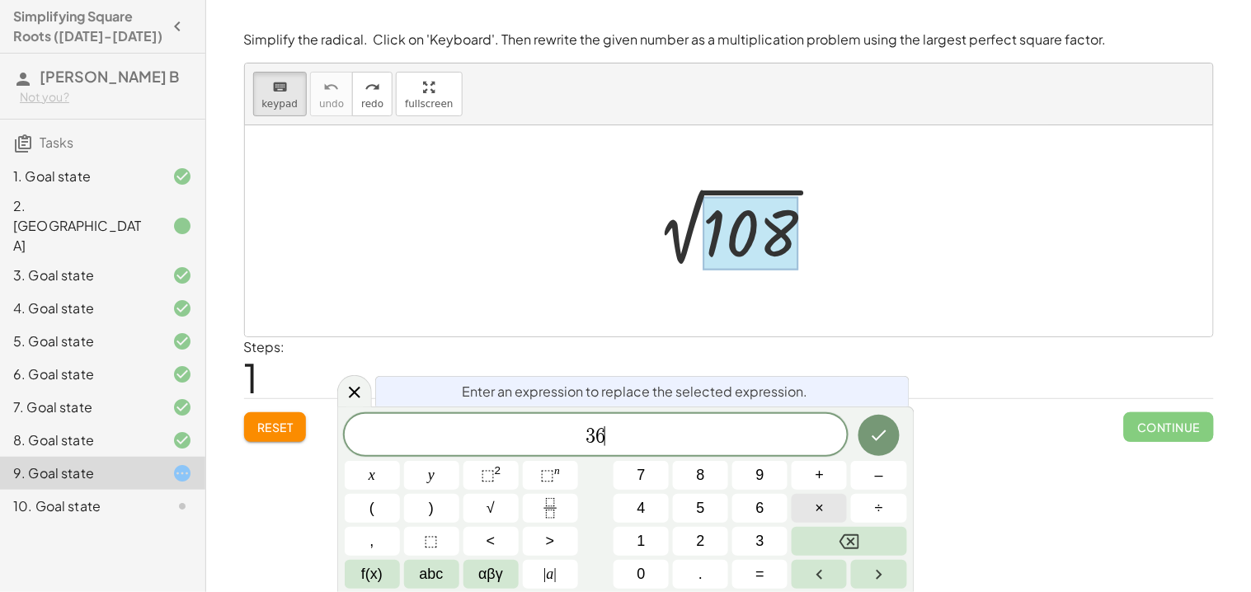
click at [820, 501] on span "×" at bounding box center [820, 508] width 9 height 22
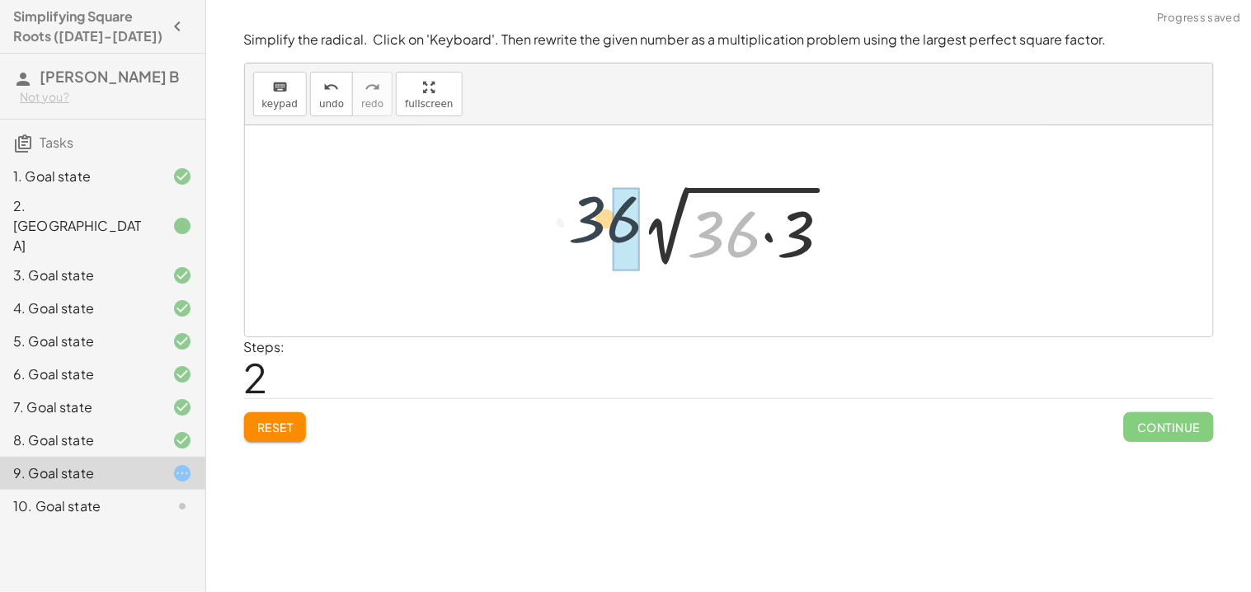
drag, startPoint x: 726, startPoint y: 240, endPoint x: 601, endPoint y: 225, distance: 125.4
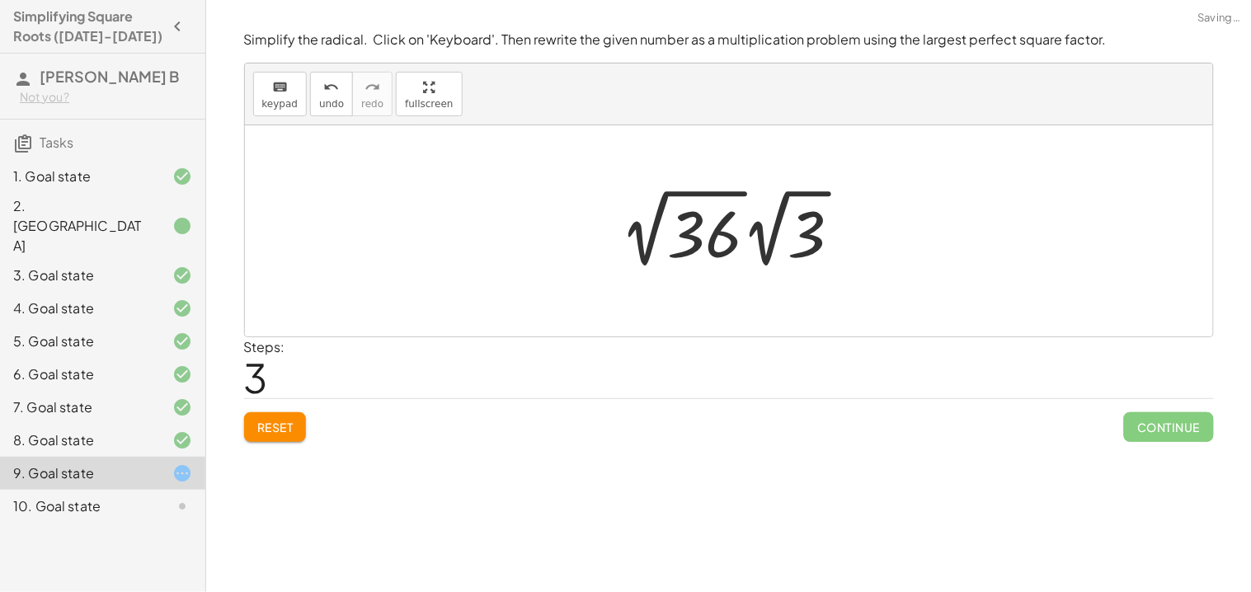
click at [691, 244] on div at bounding box center [738, 228] width 251 height 91
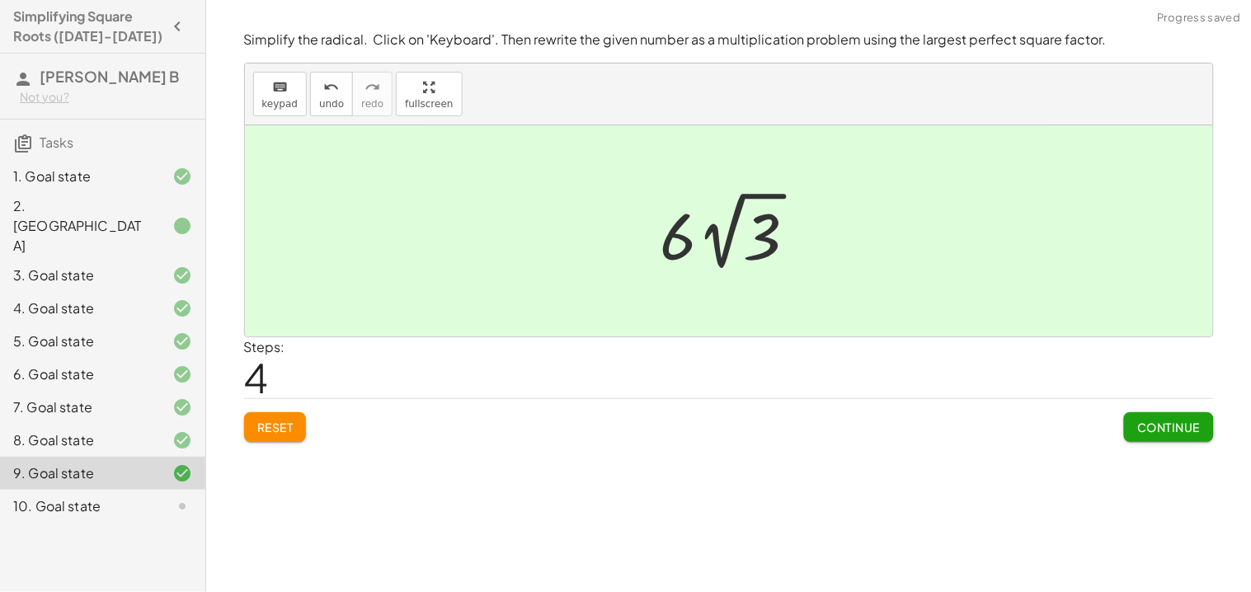
click at [1171, 440] on button "Continue" at bounding box center [1168, 427] width 89 height 30
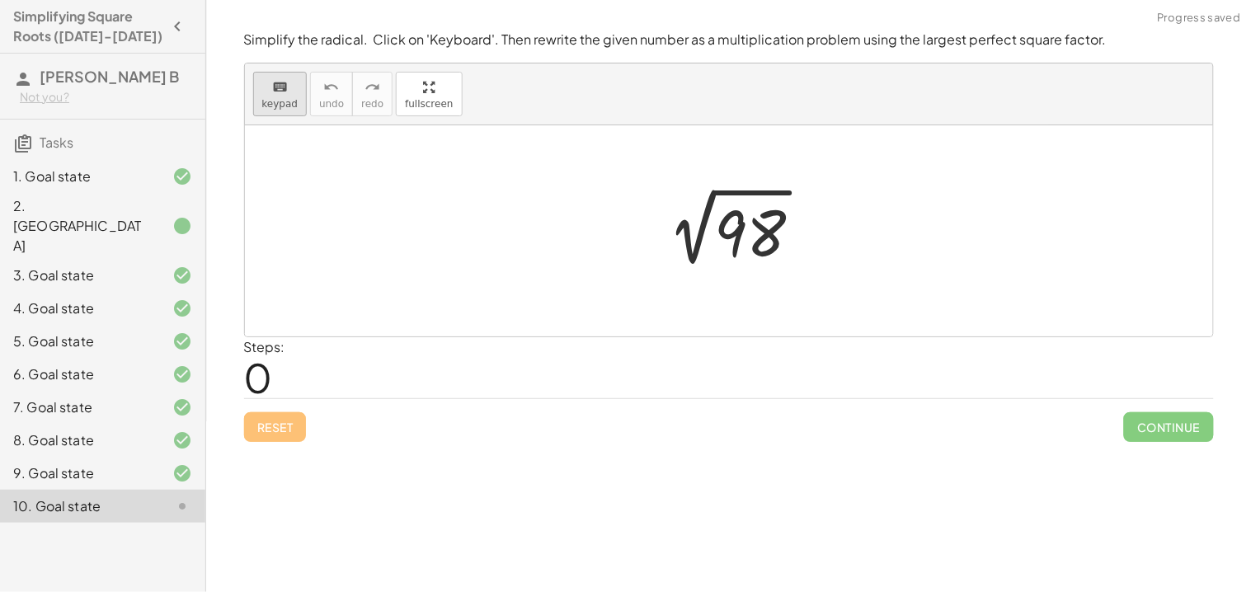
click at [266, 103] on span "keypad" at bounding box center [280, 104] width 36 height 12
click at [723, 228] on div at bounding box center [750, 233] width 72 height 73
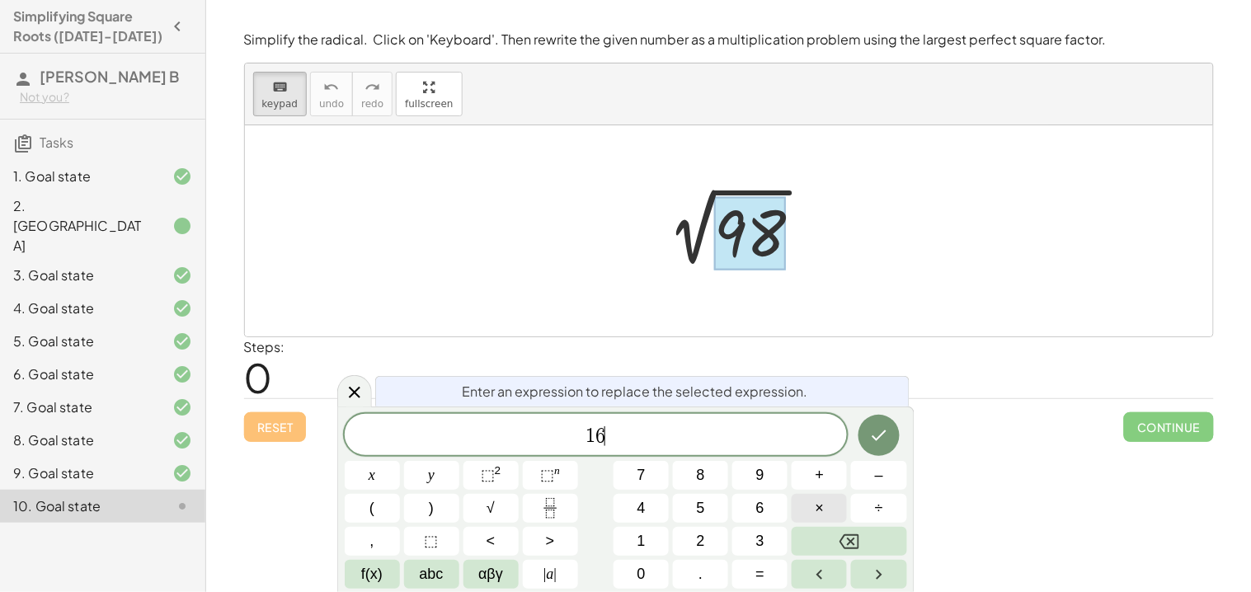
click at [814, 506] on button "×" at bounding box center [819, 508] width 55 height 29
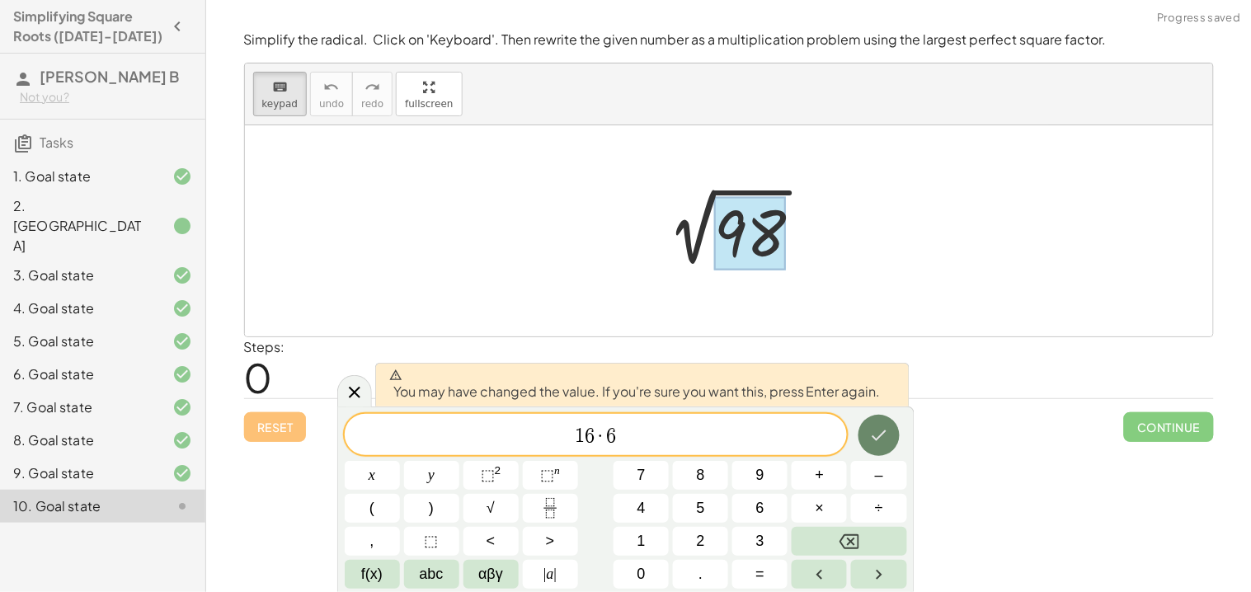
click at [860, 430] on button "Done" at bounding box center [878, 435] width 41 height 41
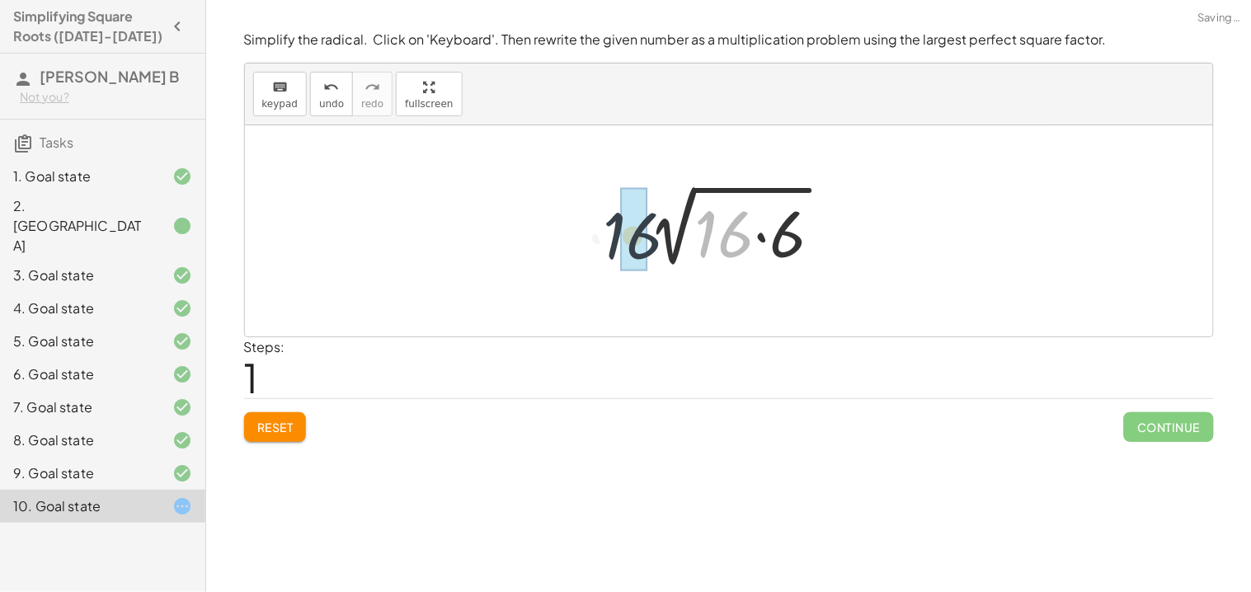
drag, startPoint x: 725, startPoint y: 233, endPoint x: 628, endPoint y: 234, distance: 97.3
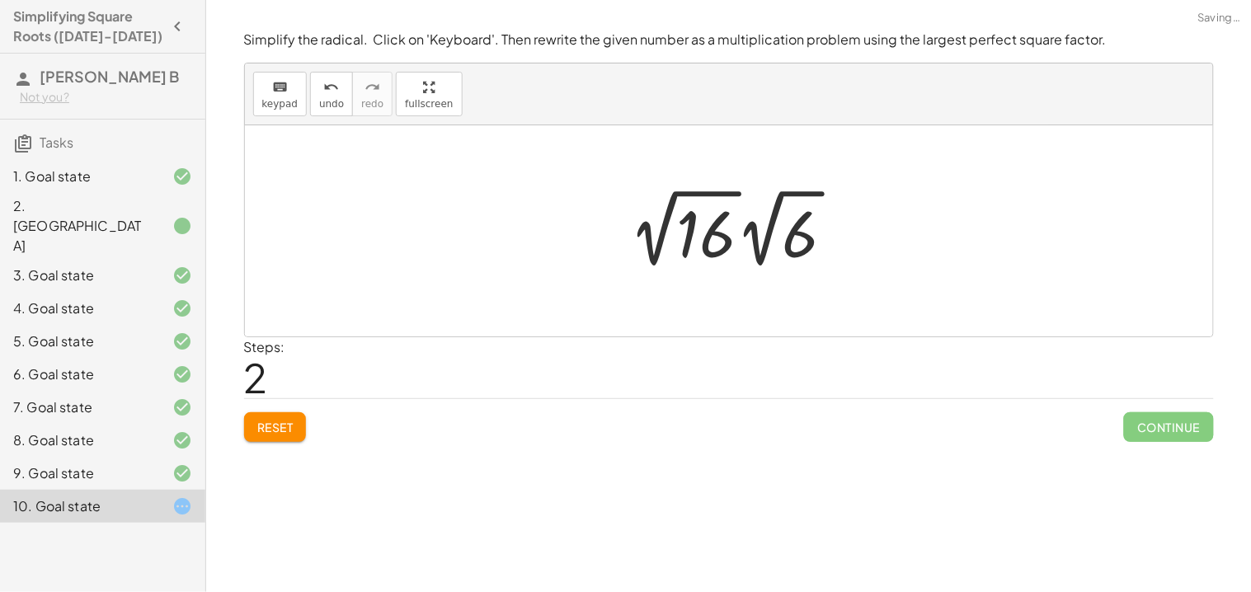
click at [698, 237] on div at bounding box center [739, 228] width 235 height 91
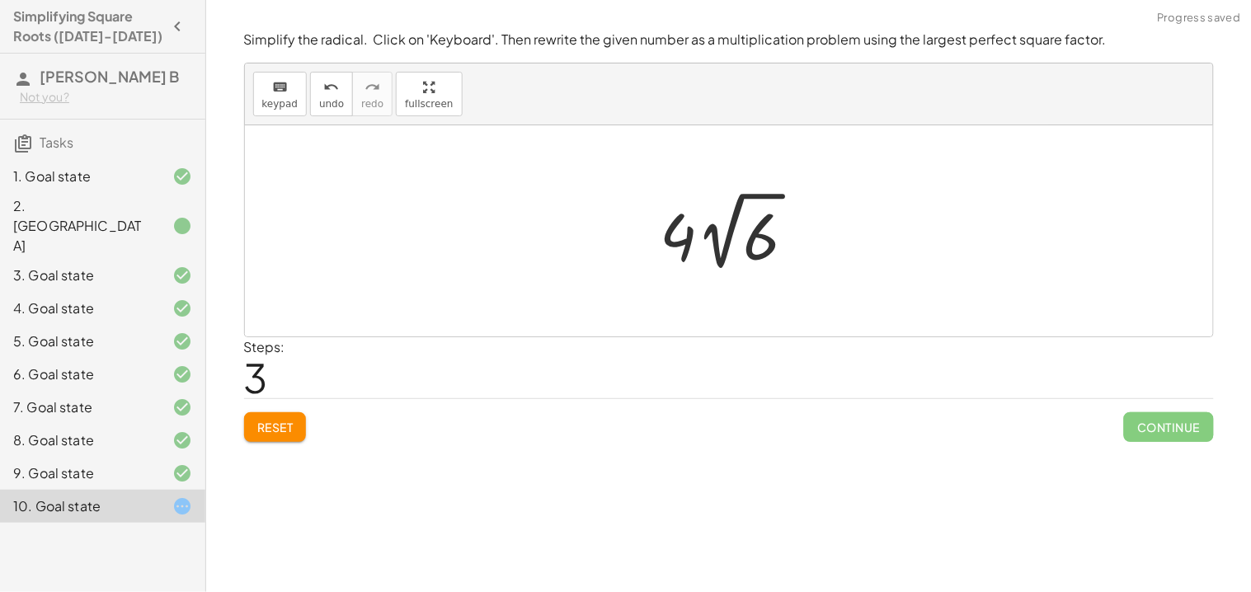
click at [679, 237] on div at bounding box center [734, 231] width 165 height 91
click at [328, 98] on span "undo" at bounding box center [331, 104] width 25 height 12
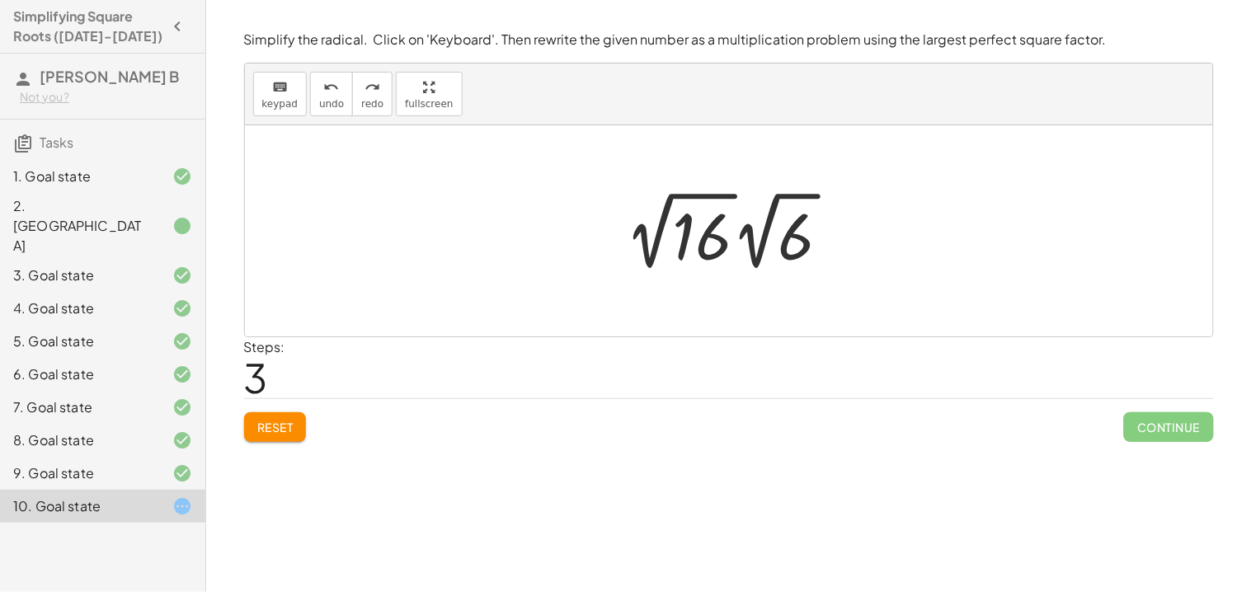
click at [676, 236] on div at bounding box center [735, 231] width 235 height 91
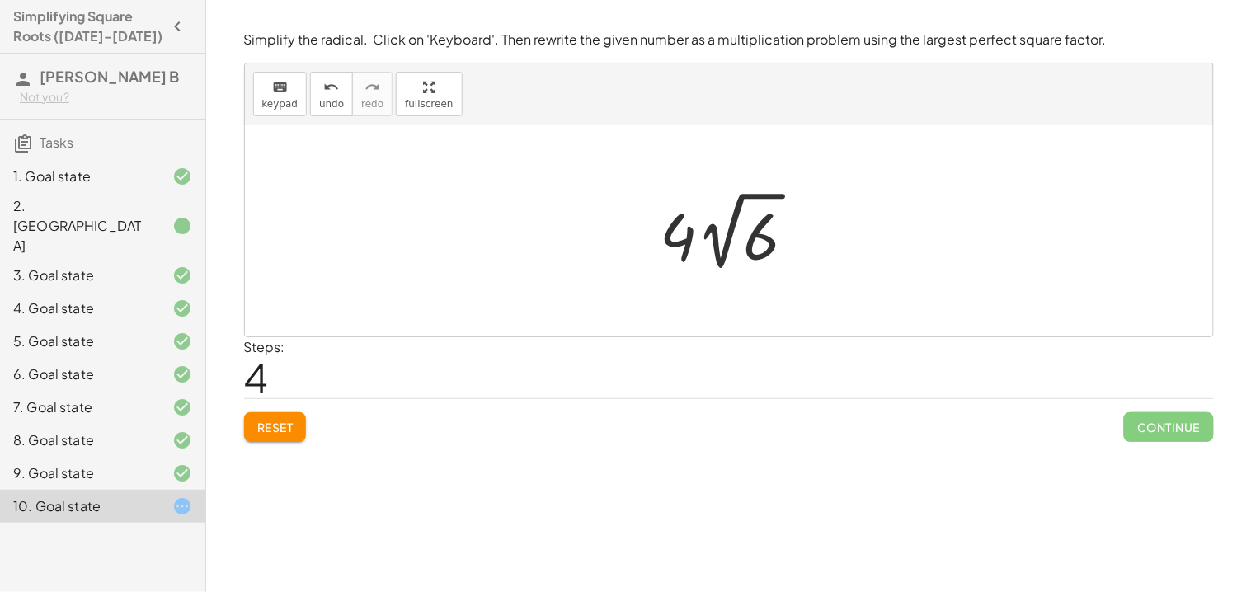
click at [753, 247] on div at bounding box center [734, 231] width 165 height 91
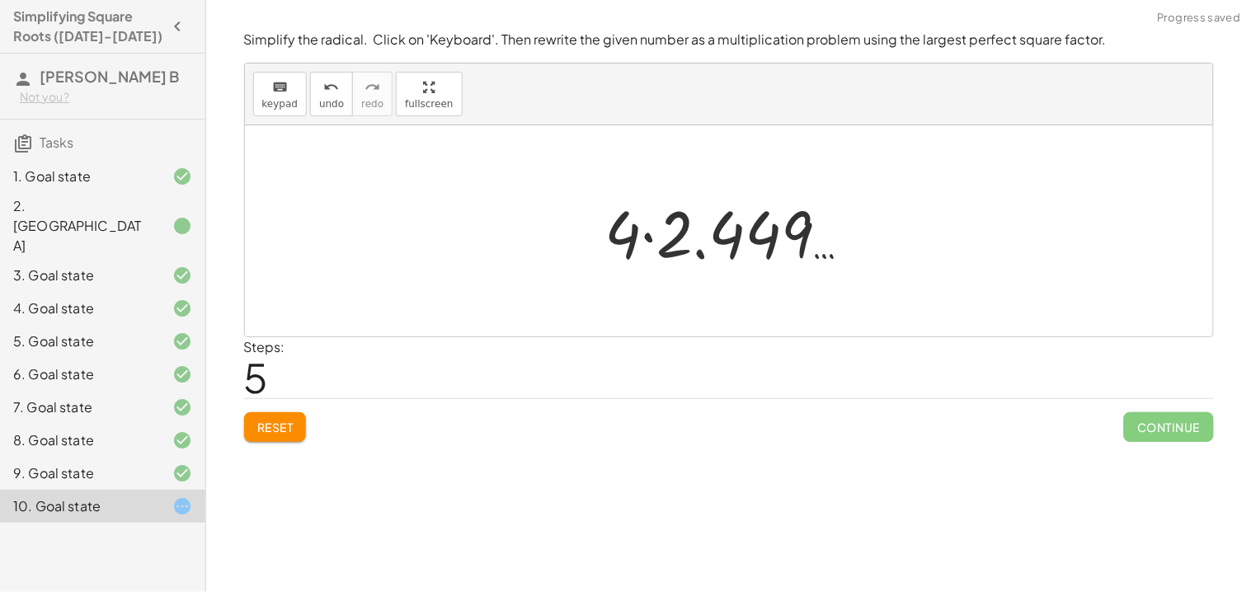
click at [664, 240] on div at bounding box center [735, 231] width 276 height 85
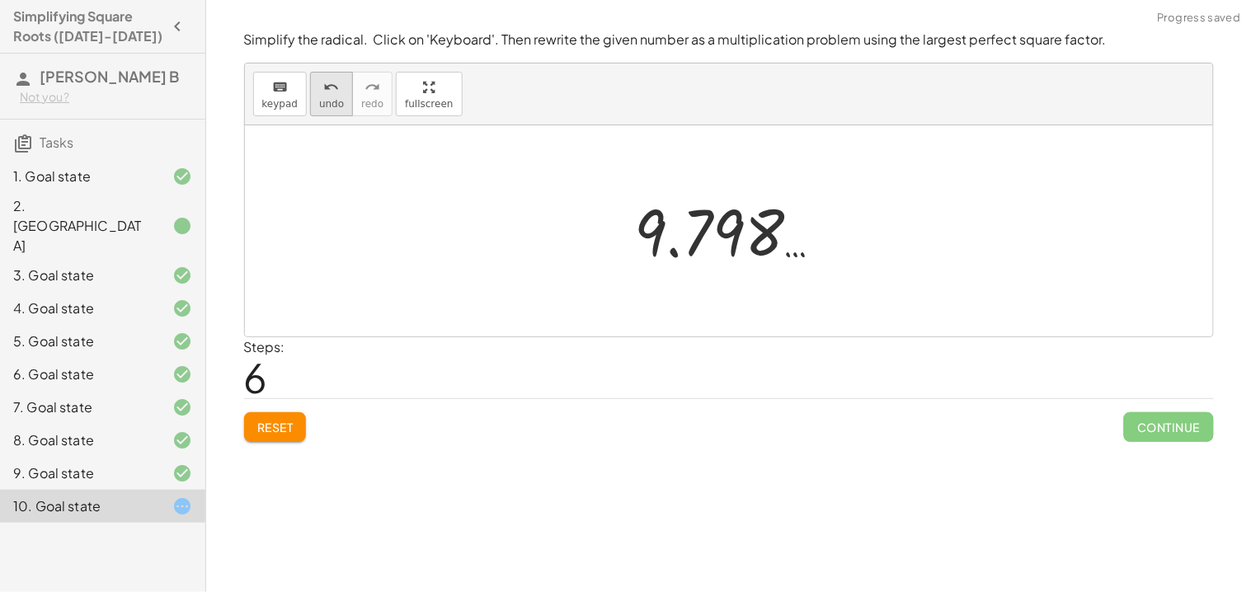
click at [315, 89] on button "undo undo" at bounding box center [331, 94] width 43 height 45
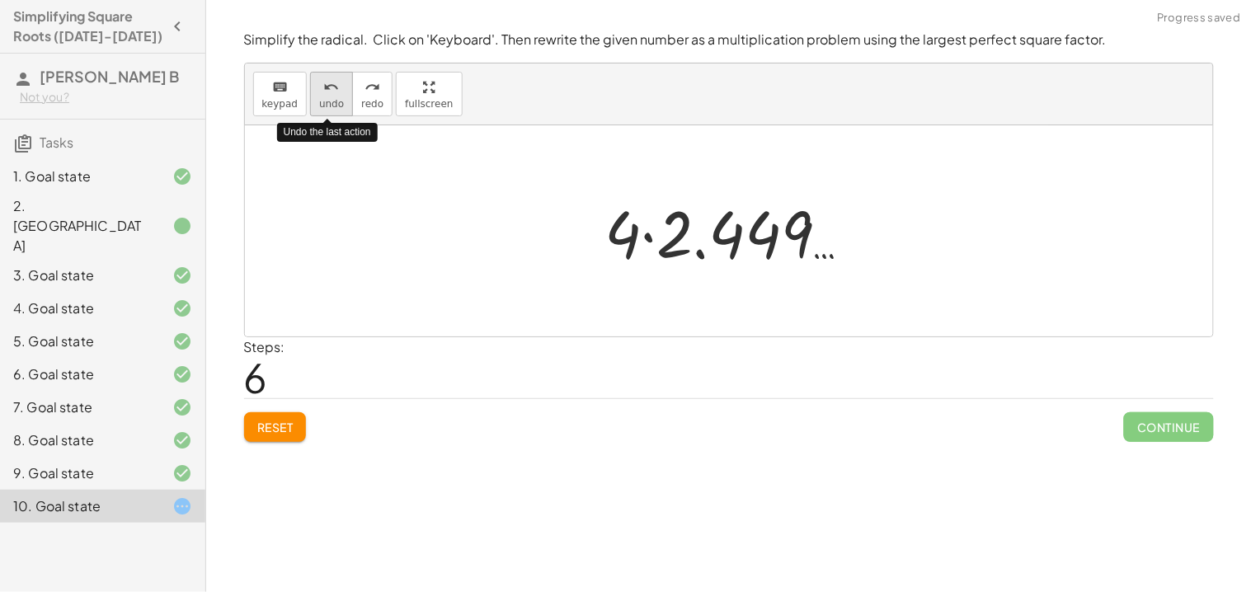
click at [315, 89] on button "undo undo" at bounding box center [331, 94] width 43 height 45
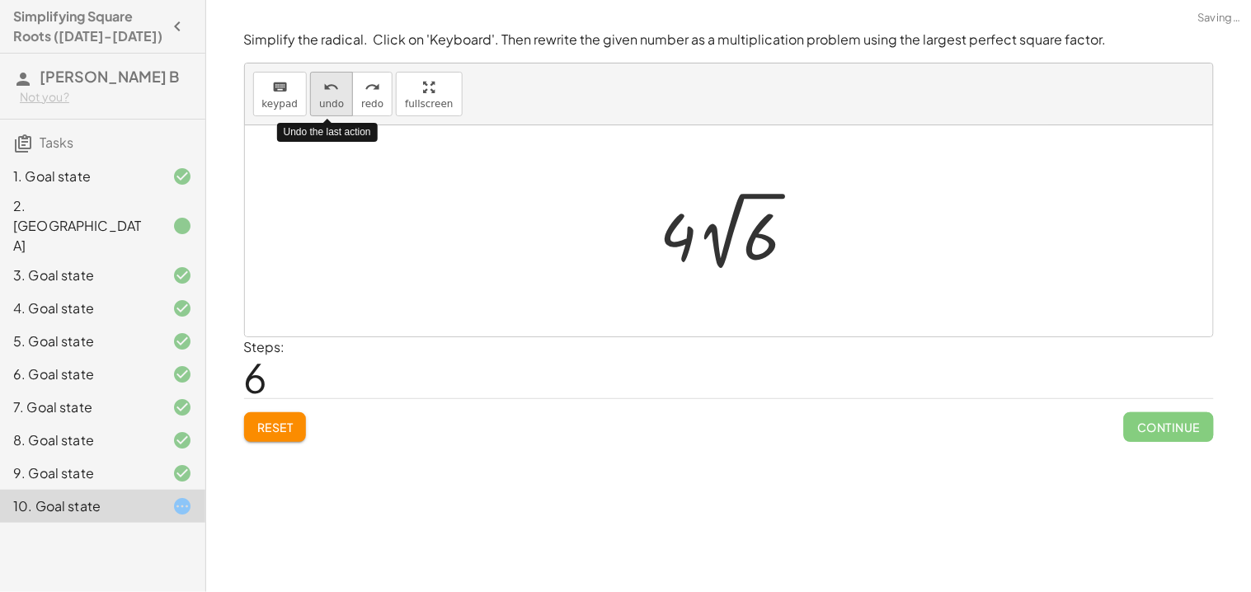
click at [315, 89] on button "undo undo" at bounding box center [331, 94] width 43 height 45
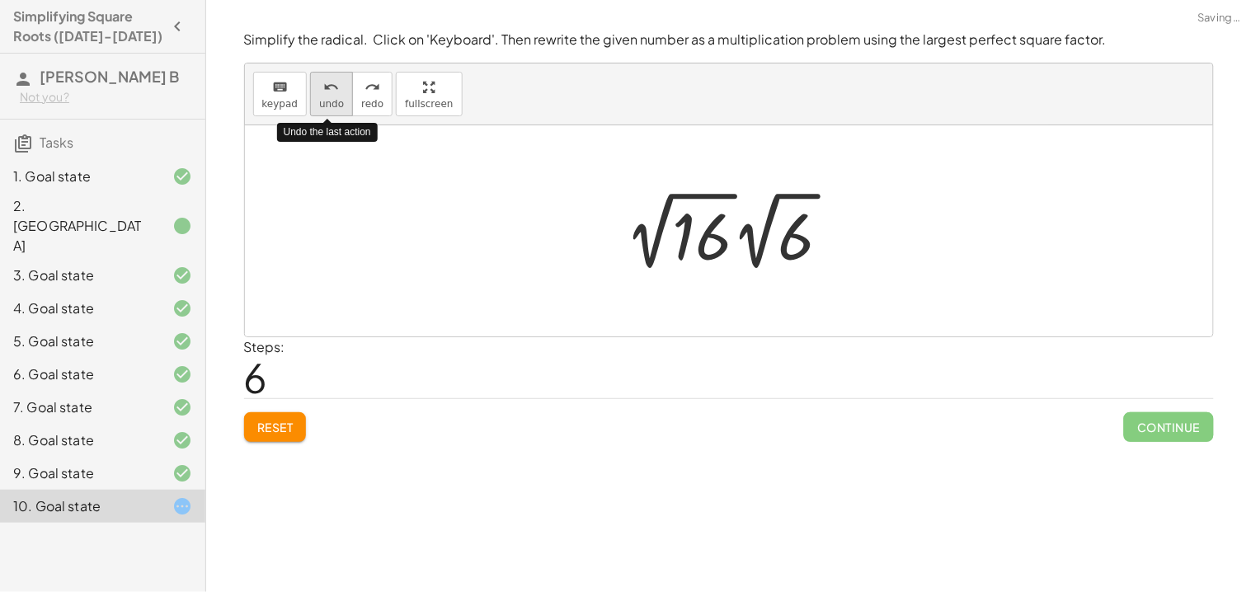
click at [315, 89] on button "undo undo" at bounding box center [331, 94] width 43 height 45
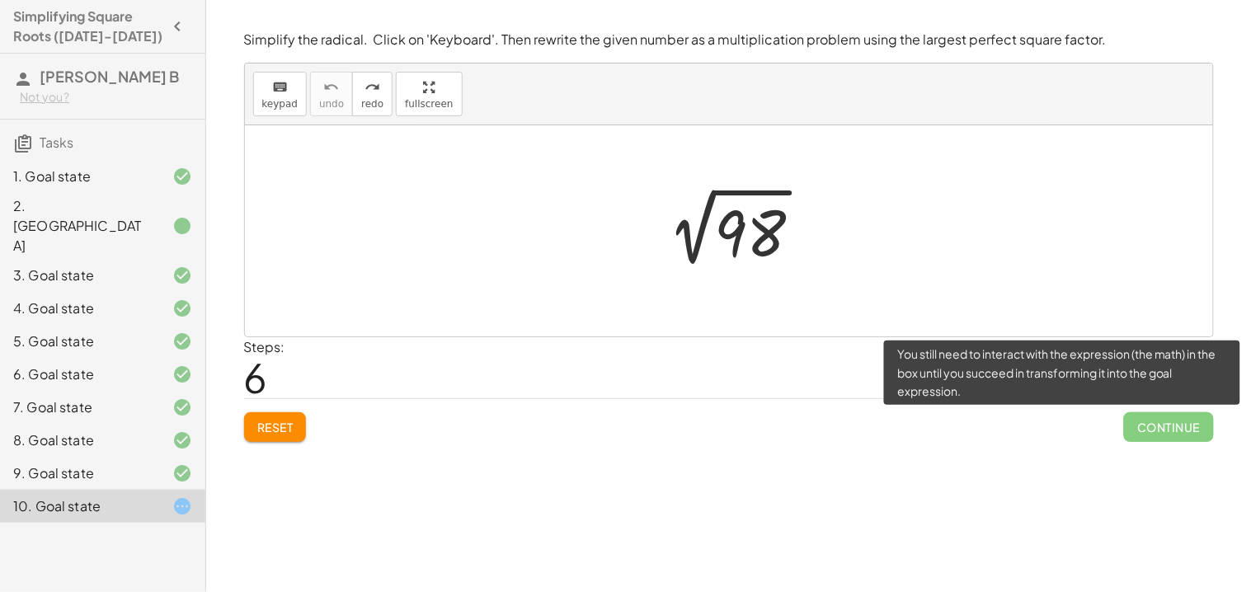
click at [1190, 421] on span "Continue" at bounding box center [1168, 427] width 89 height 30
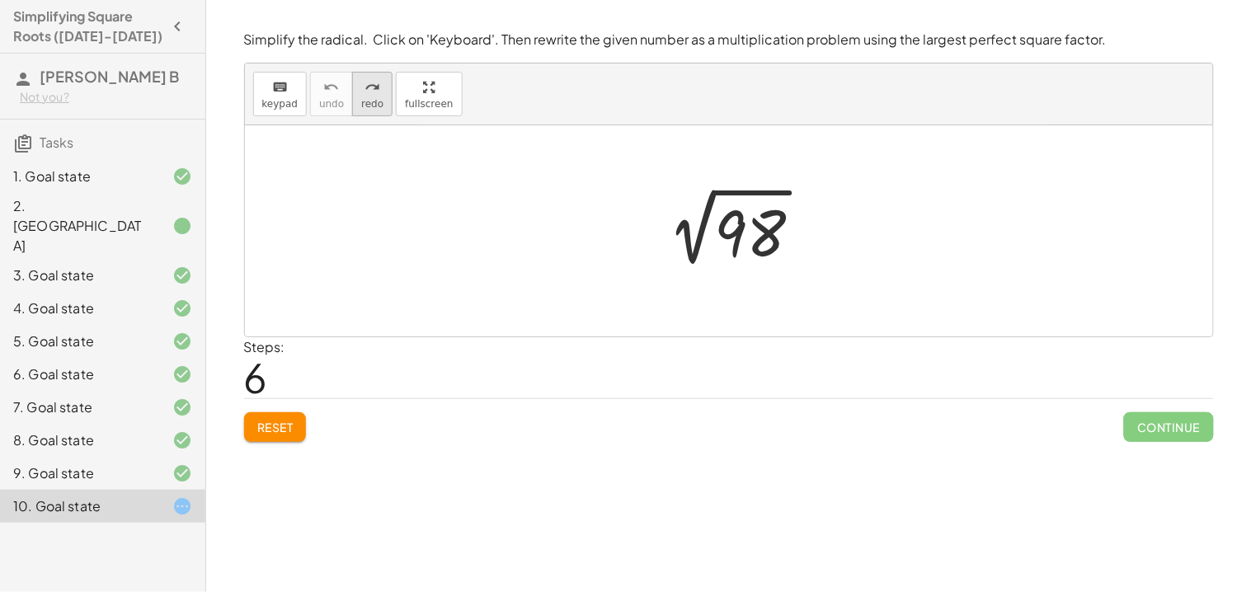
click at [368, 99] on span "redo" at bounding box center [372, 104] width 22 height 12
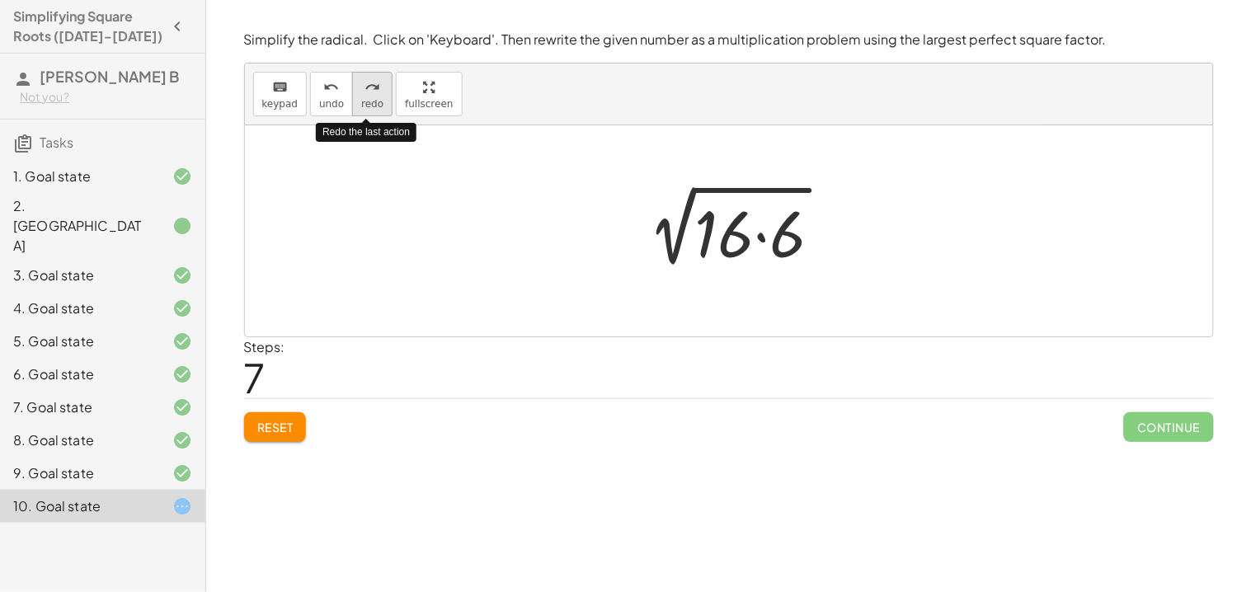
click at [368, 99] on span "redo" at bounding box center [372, 104] width 22 height 12
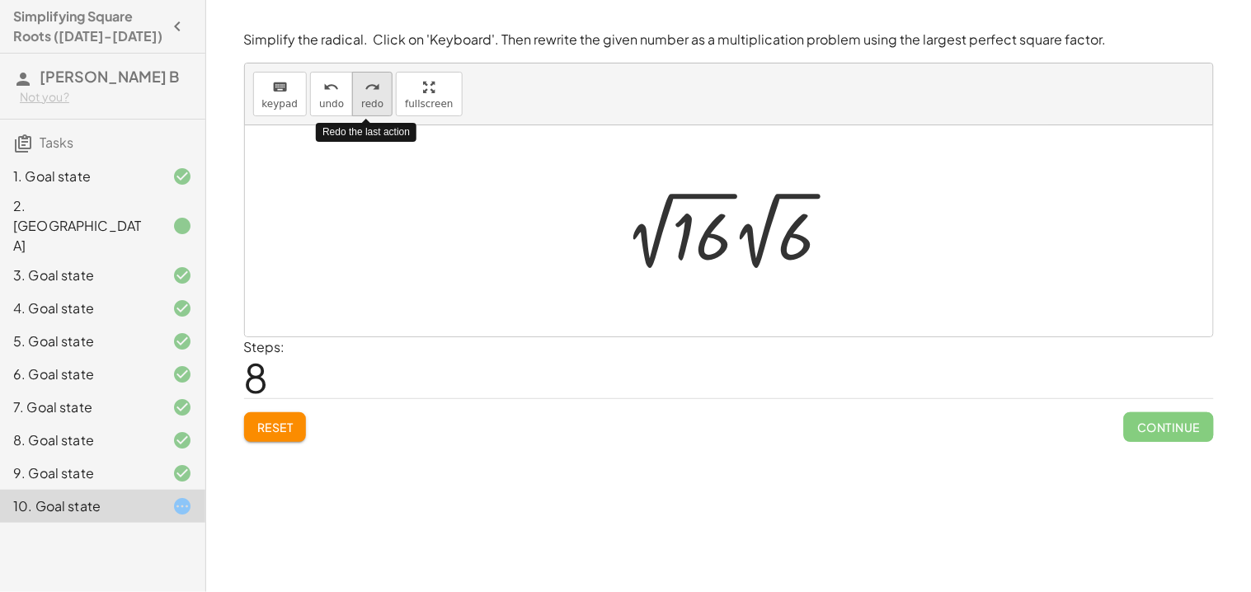
click at [368, 99] on span "redo" at bounding box center [372, 104] width 22 height 12
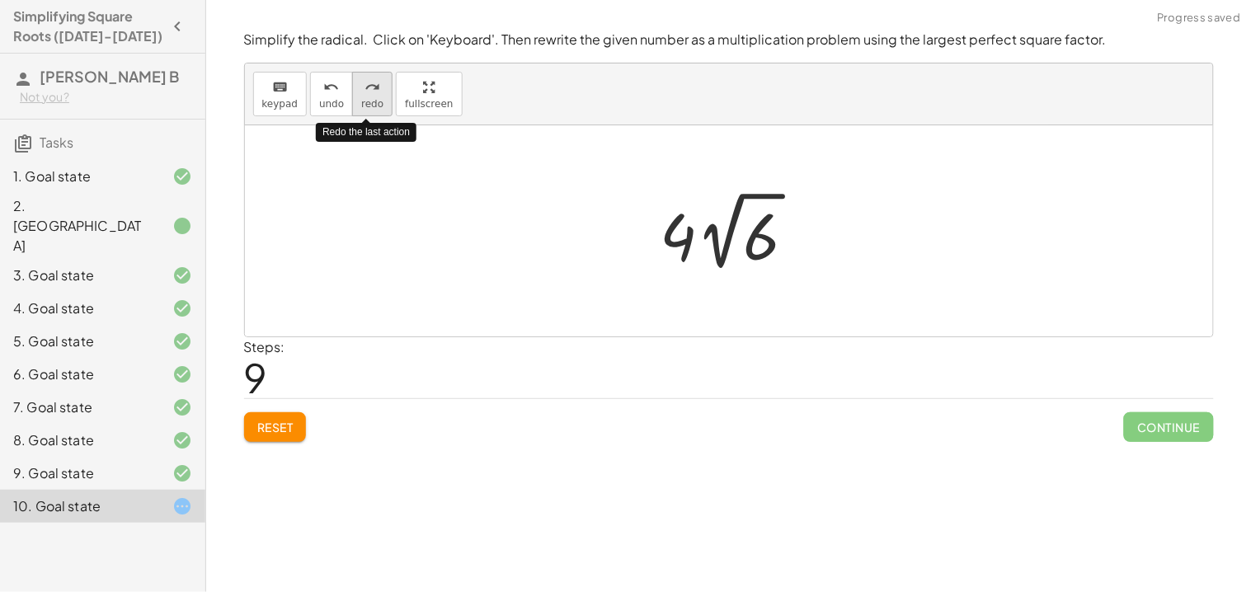
click at [368, 99] on span "redo" at bounding box center [372, 104] width 22 height 12
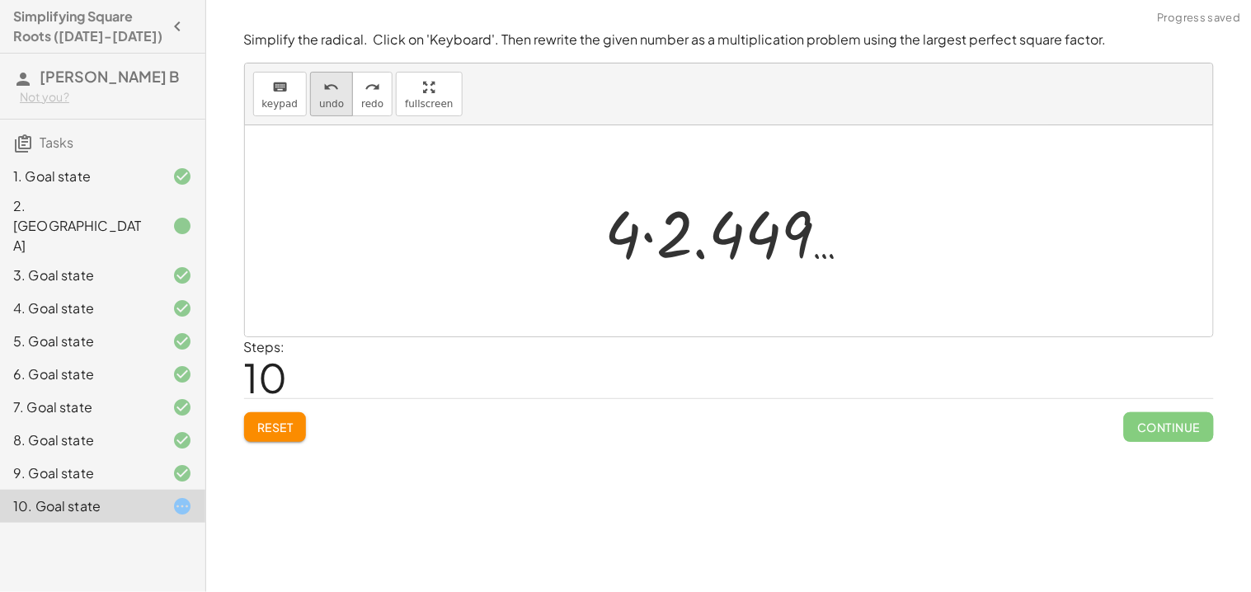
click at [336, 86] on div "undo" at bounding box center [331, 87] width 25 height 20
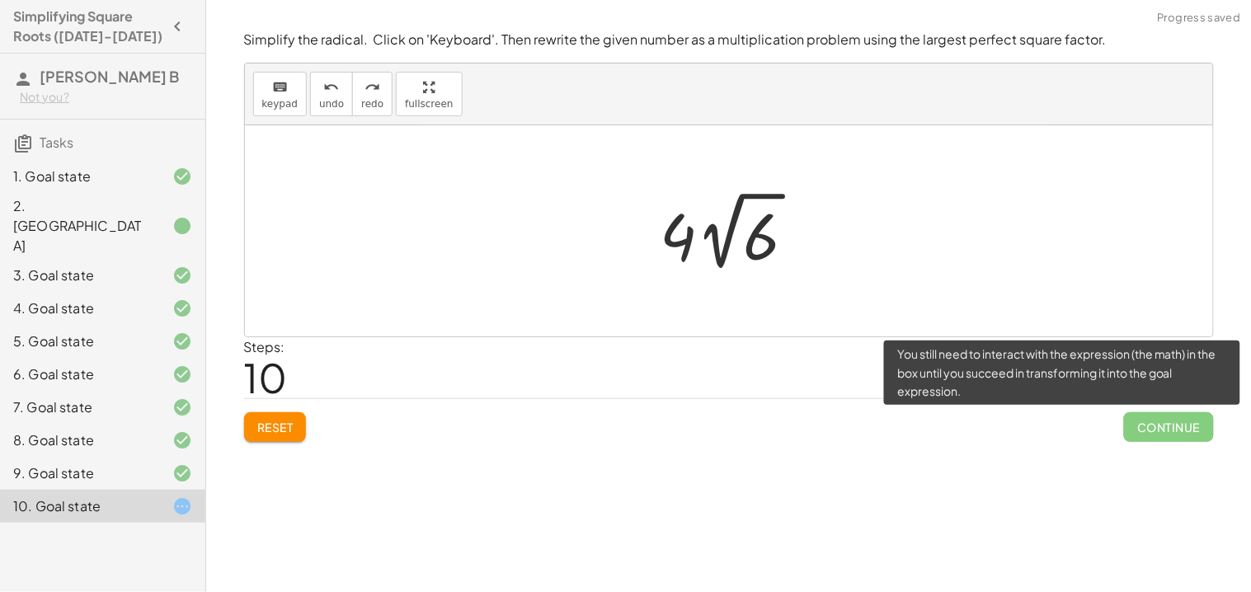
click at [1160, 414] on span "Continue" at bounding box center [1168, 427] width 89 height 30
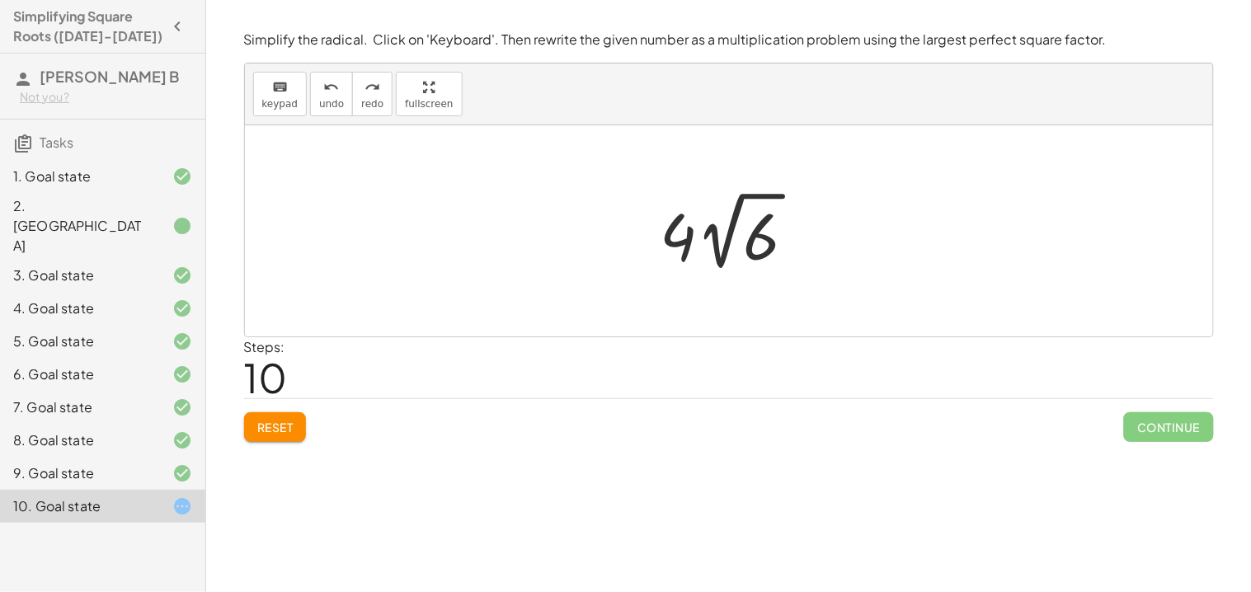
click at [701, 236] on div at bounding box center [734, 231] width 165 height 91
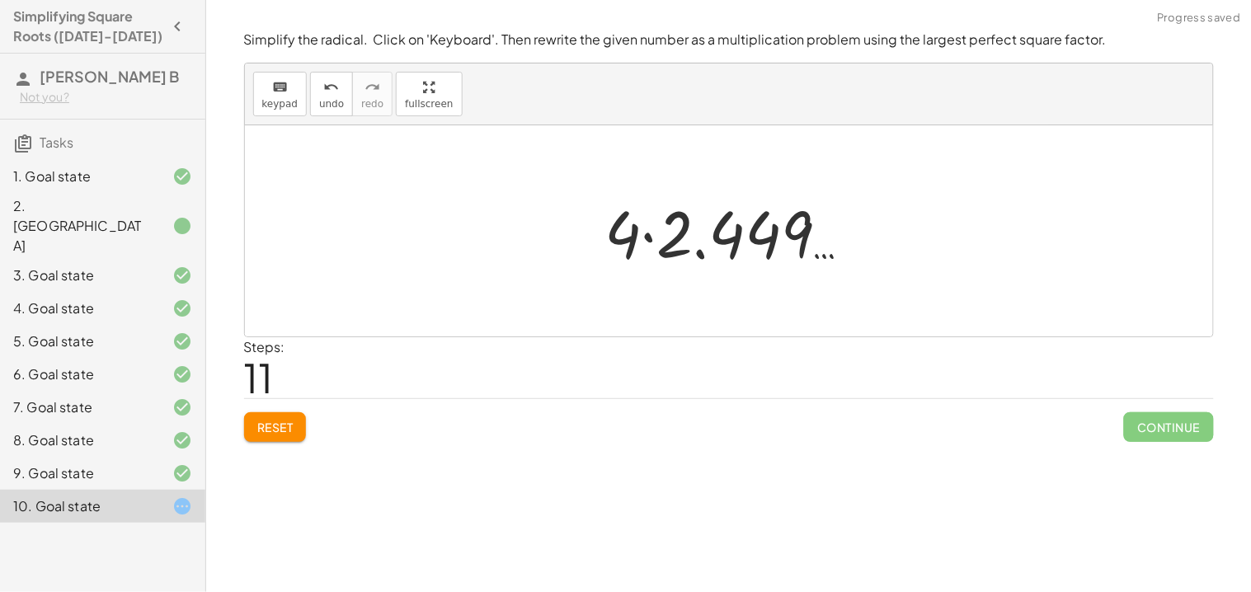
click at [438, 163] on div at bounding box center [729, 230] width 968 height 211
click at [336, 95] on div "undo" at bounding box center [331, 87] width 25 height 20
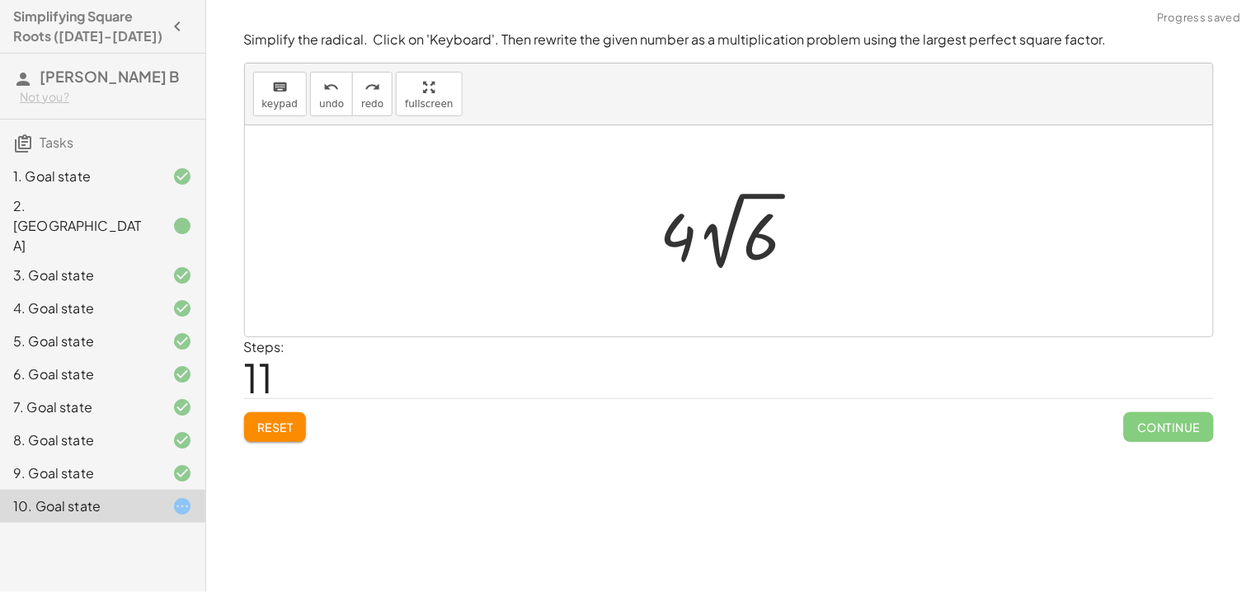
click at [680, 238] on div at bounding box center [734, 231] width 165 height 91
drag, startPoint x: 680, startPoint y: 238, endPoint x: 558, endPoint y: 225, distance: 122.8
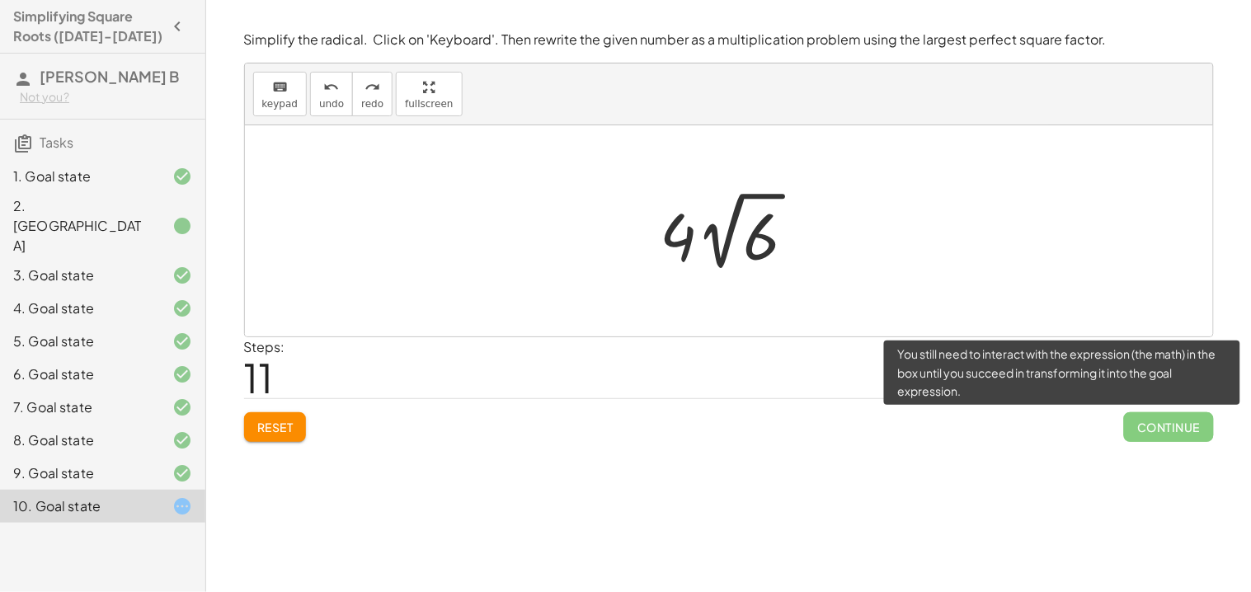
click at [1159, 420] on span "Continue" at bounding box center [1168, 427] width 89 height 30
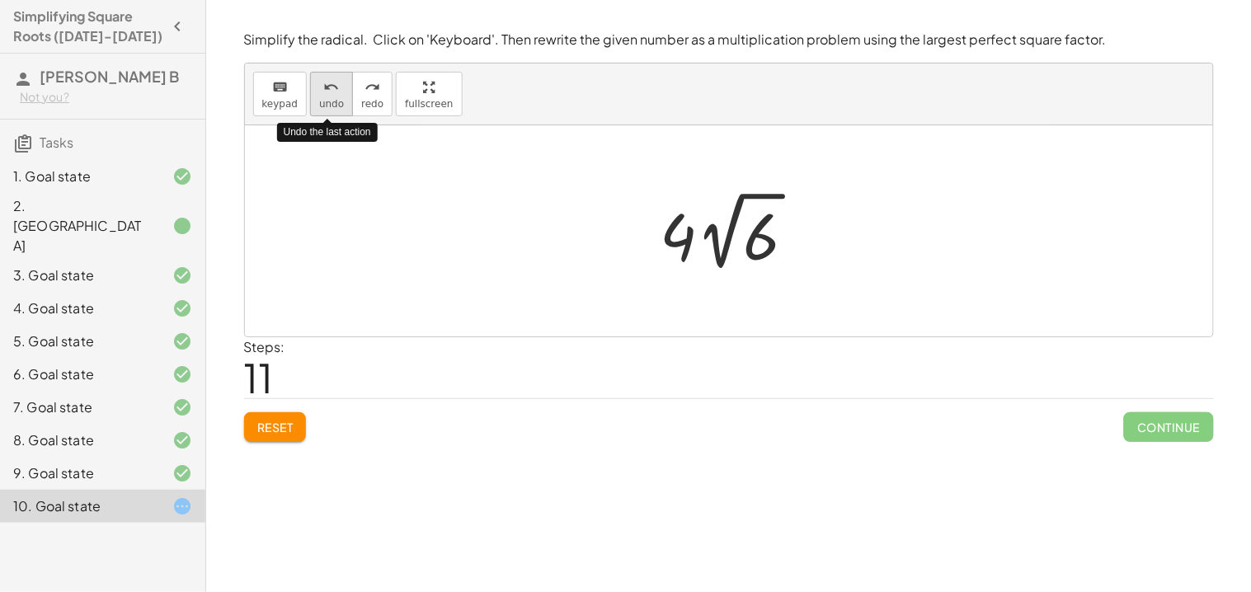
click at [319, 101] on span "undo" at bounding box center [331, 104] width 25 height 12
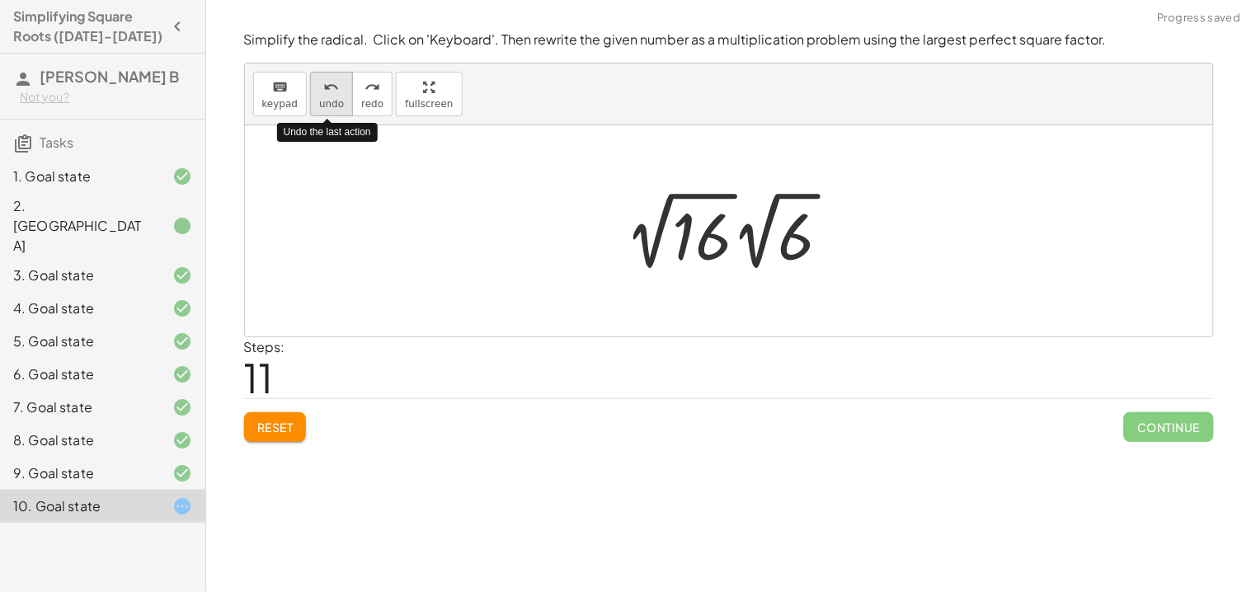
click at [319, 101] on span "undo" at bounding box center [331, 104] width 25 height 12
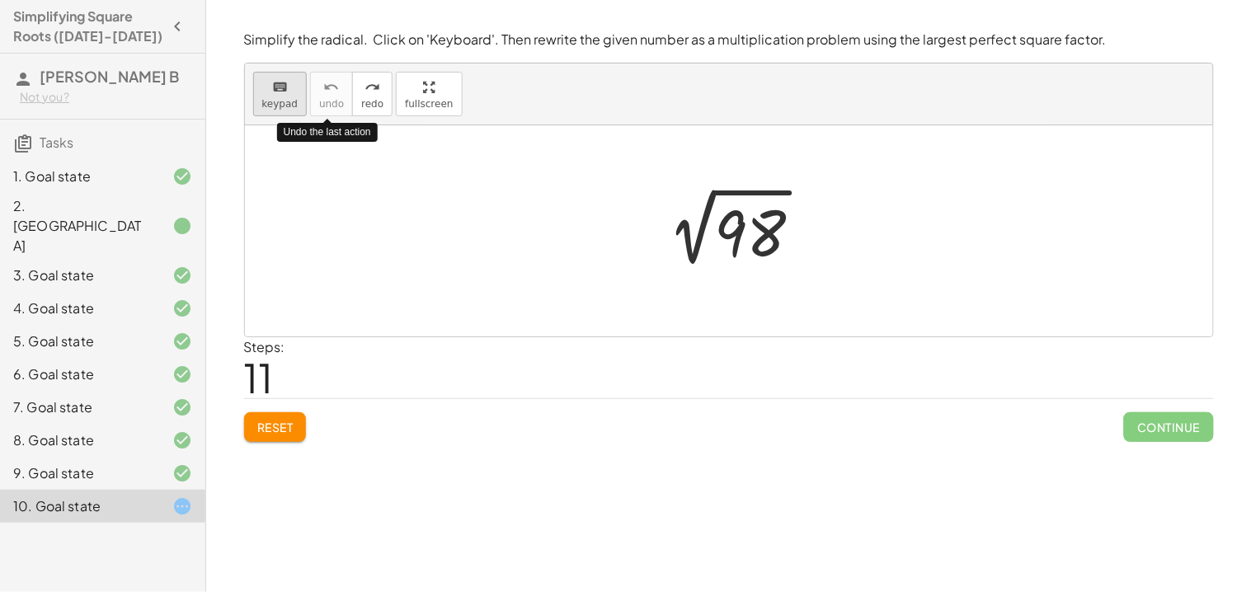
click at [262, 93] on div "keyboard" at bounding box center [280, 87] width 36 height 20
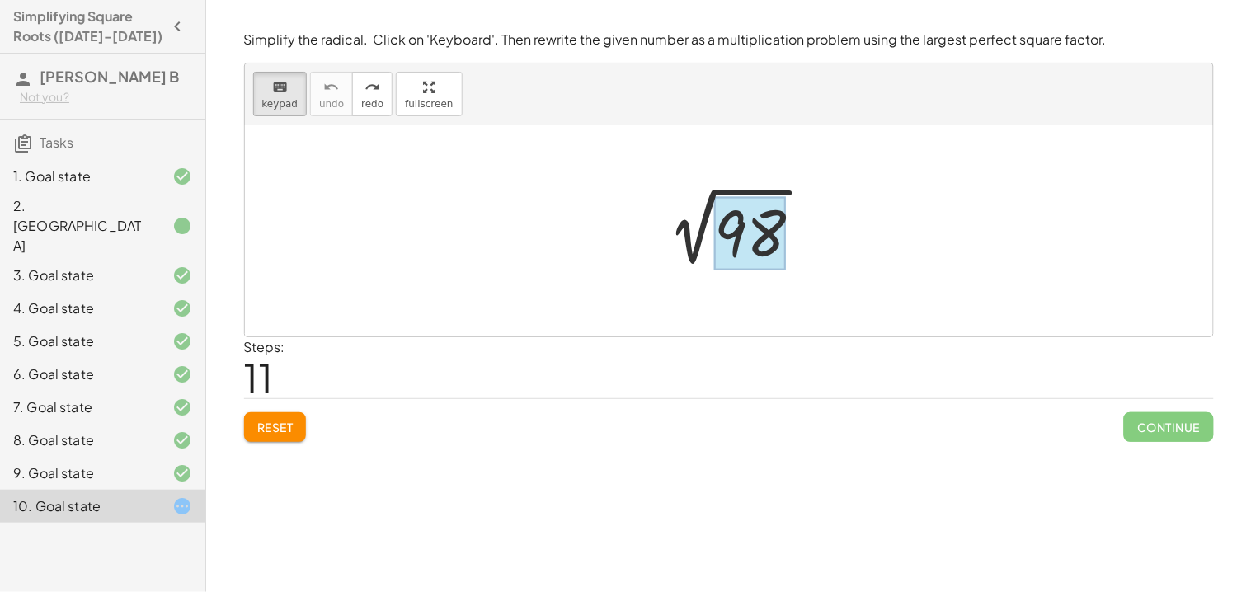
click at [767, 216] on div at bounding box center [750, 233] width 72 height 73
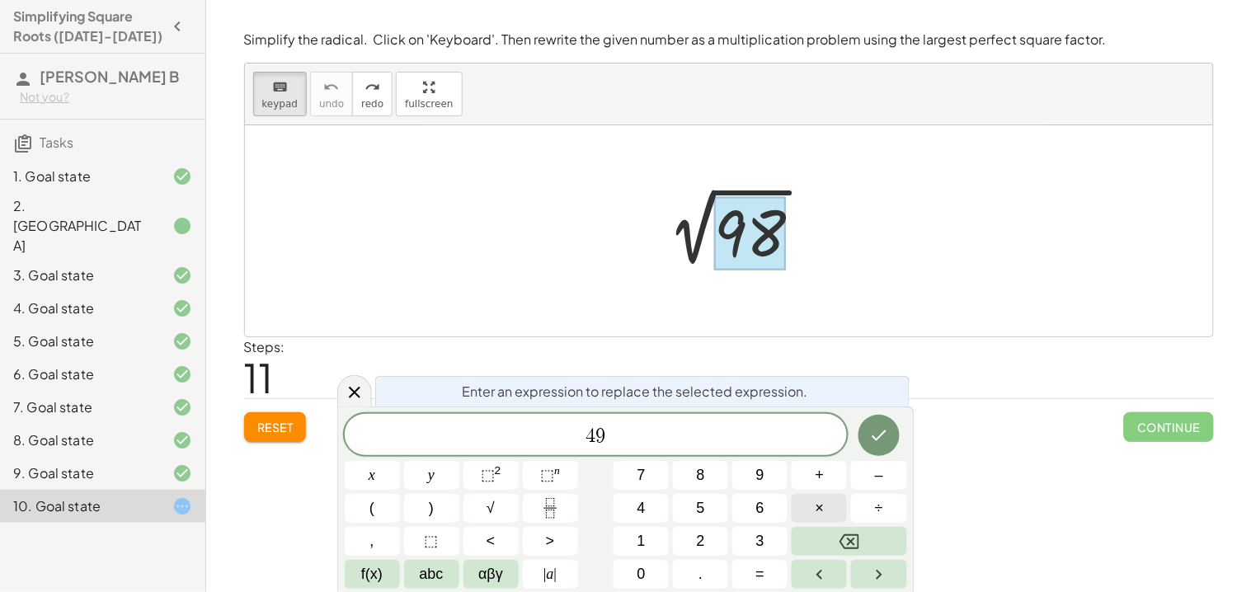
click at [827, 516] on button "×" at bounding box center [819, 508] width 55 height 29
click at [706, 541] on button "2" at bounding box center [700, 541] width 55 height 29
click at [891, 434] on button "Done" at bounding box center [878, 435] width 41 height 41
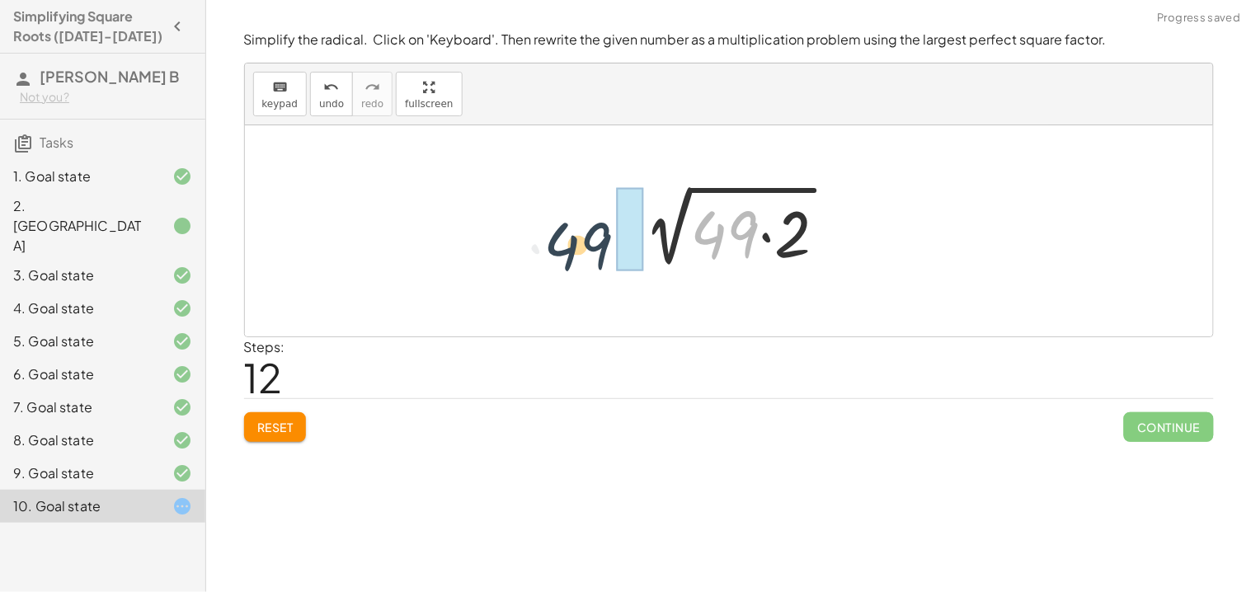
drag, startPoint x: 737, startPoint y: 226, endPoint x: 579, endPoint y: 235, distance: 158.6
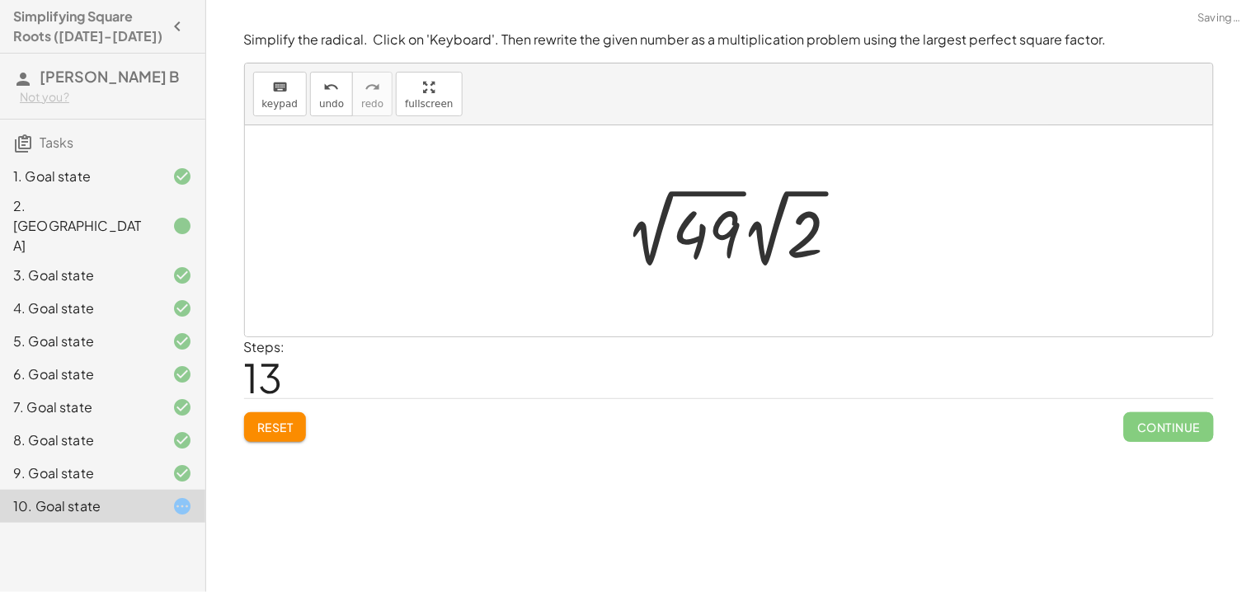
click at [699, 230] on div at bounding box center [739, 228] width 243 height 91
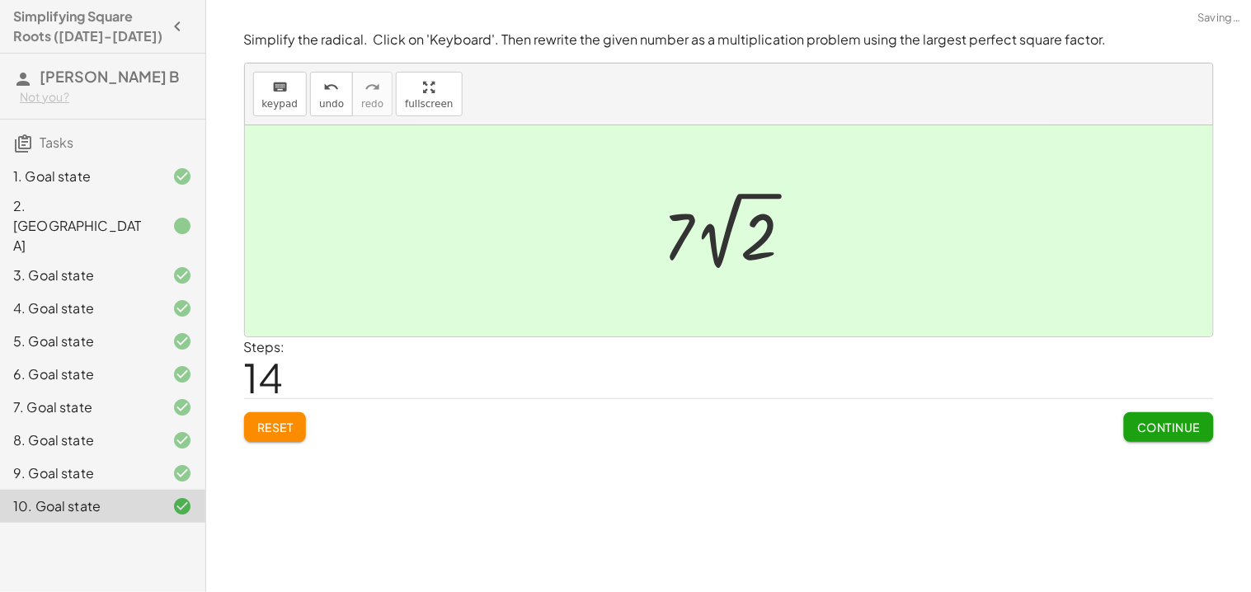
click at [1164, 424] on span "Continue" at bounding box center [1168, 427] width 63 height 15
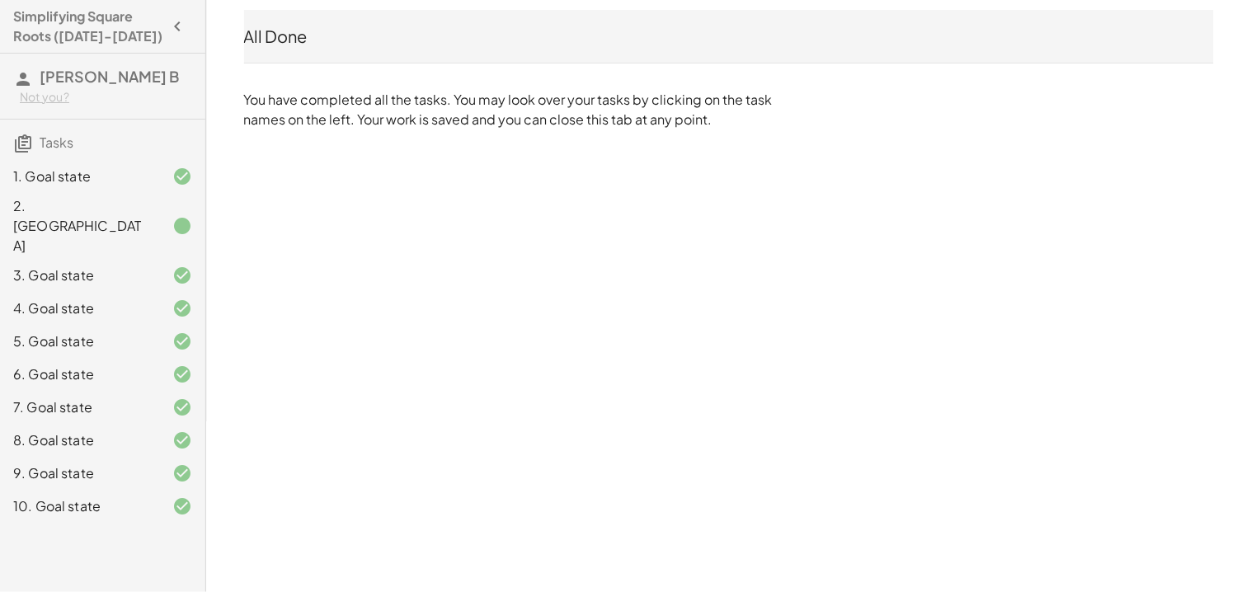
click at [0, 0] on div "Simplifying Square Roots ([DATE]-[DATE]) [PERSON_NAME] B Not you? Tasks 1. Goal…" at bounding box center [0, 0] width 0 height 0
